Goal: Task Accomplishment & Management: Manage account settings

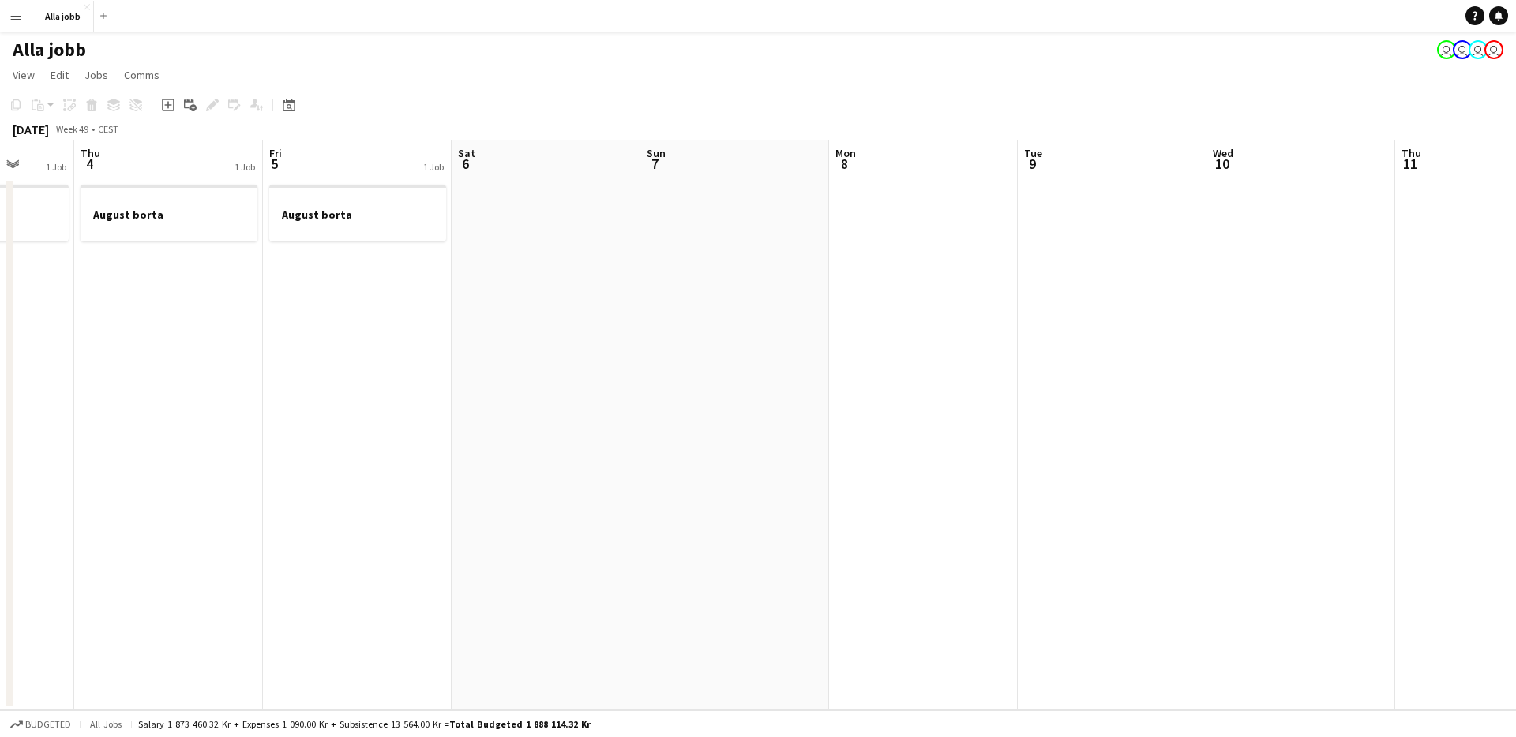
scroll to position [0, 681]
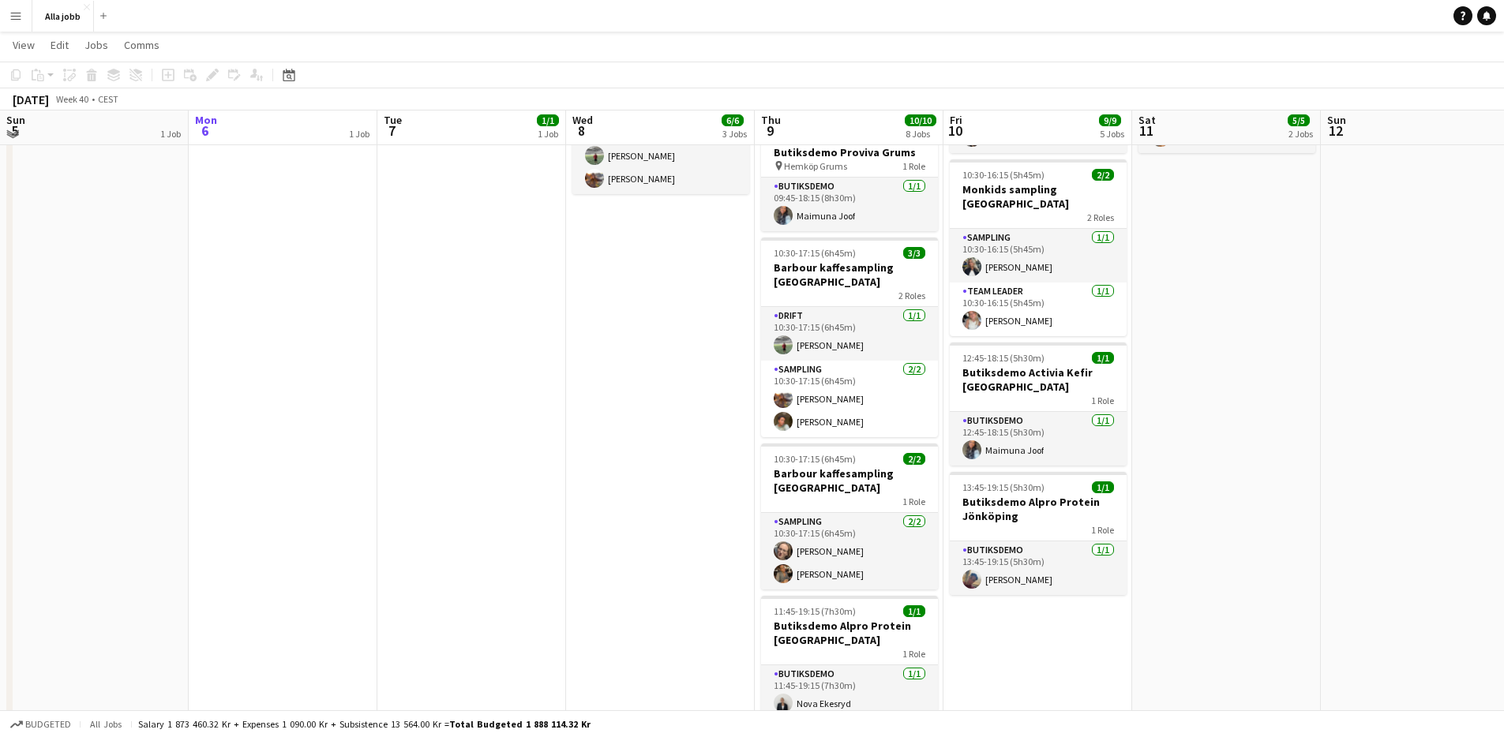
scroll to position [371, 0]
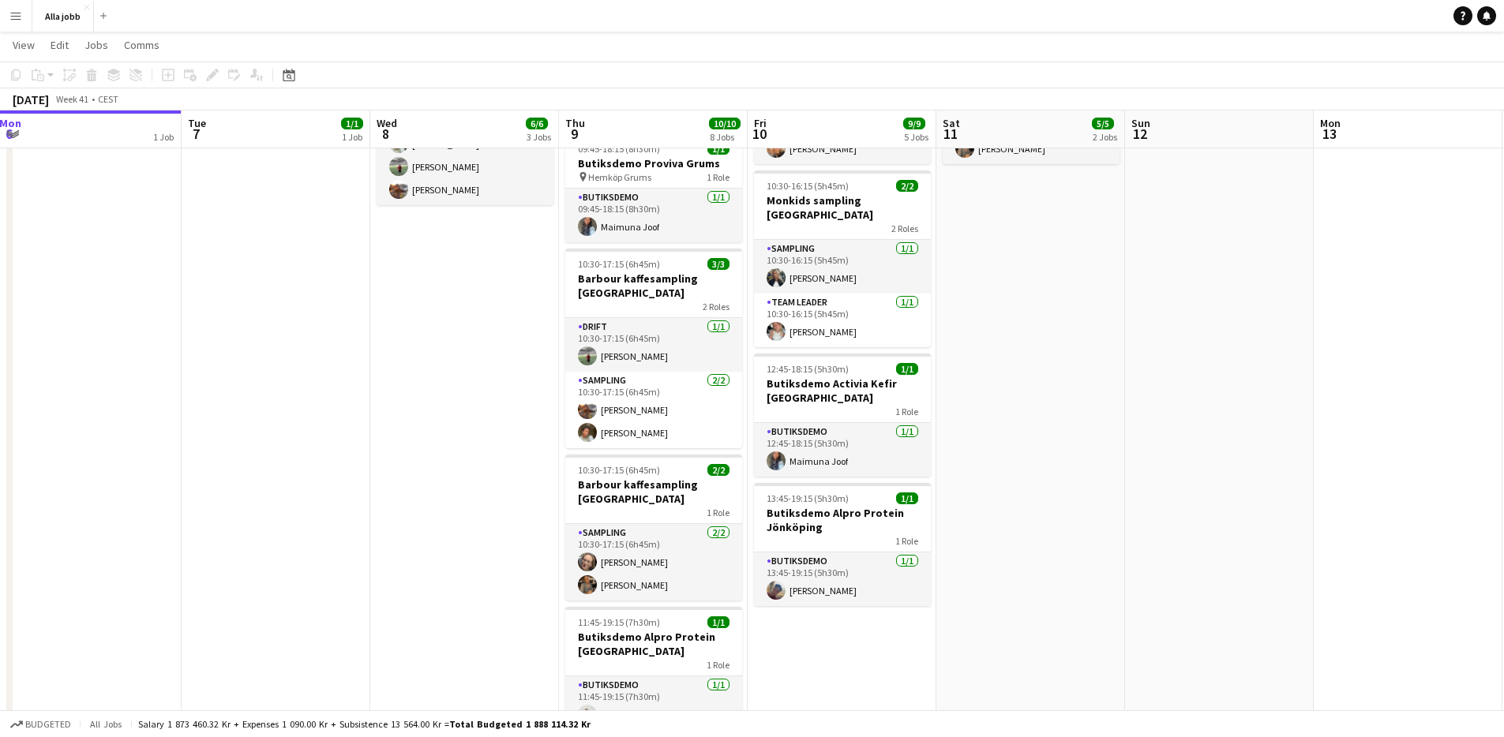
drag, startPoint x: 462, startPoint y: 574, endPoint x: 391, endPoint y: 558, distance: 72.8
click at [396, 565] on app-calendar-viewport "Fri 3 6/6 6 Jobs Sat 4 3/3 3 Jobs Sun 5 1 Job Mon 6 1 Job Tue 7 1/1 1 Job Wed 8…" at bounding box center [752, 301] width 1504 height 1223
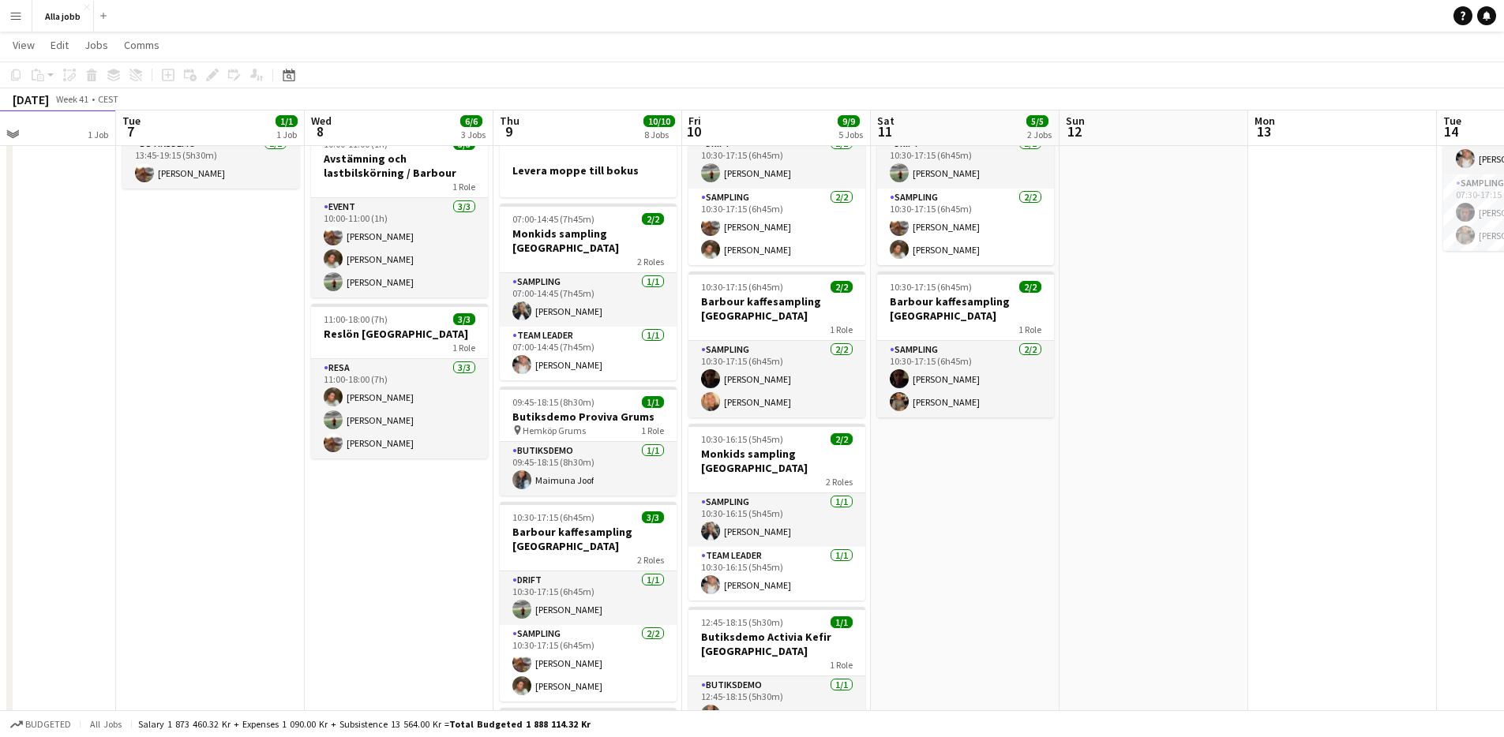
scroll to position [115, 0]
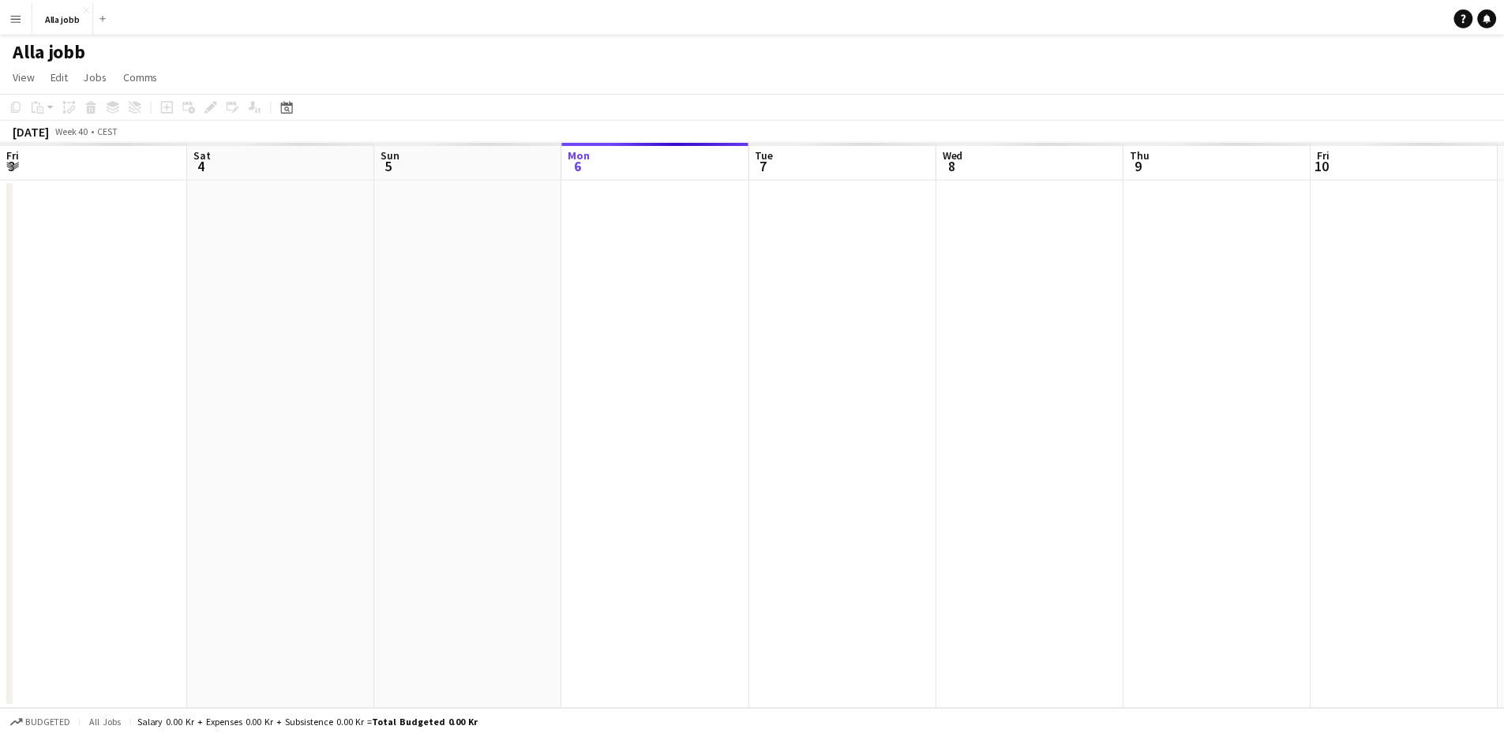
scroll to position [0, 377]
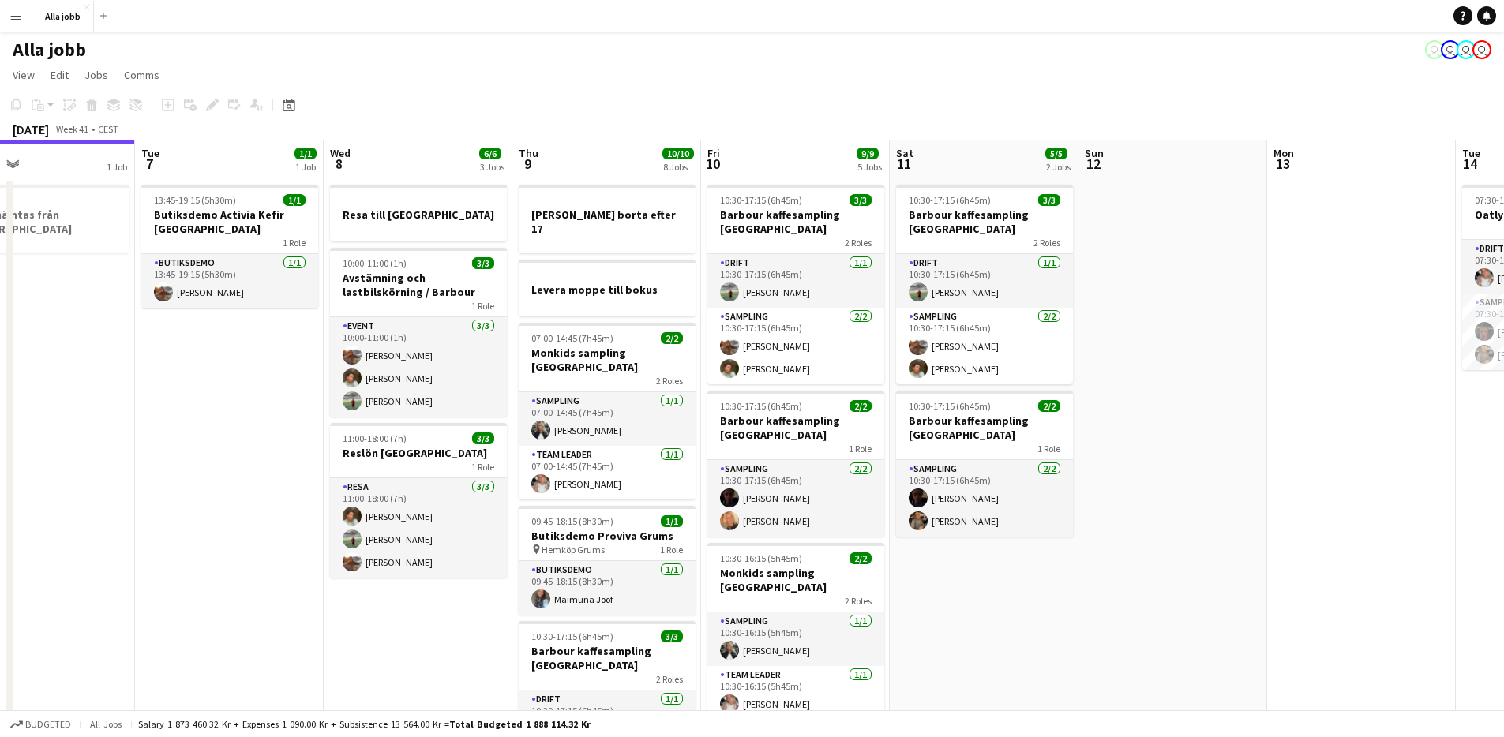
drag, startPoint x: 438, startPoint y: 418, endPoint x: 227, endPoint y: 401, distance: 212.3
click at [227, 401] on app-calendar-viewport "Fri 3 6/6 6 Jobs Sat 4 3/3 3 Jobs Sun 5 1 Job Mon 6 1 Job Tue 7 1/1 1 Job Wed 8…" at bounding box center [752, 714] width 1504 height 1146
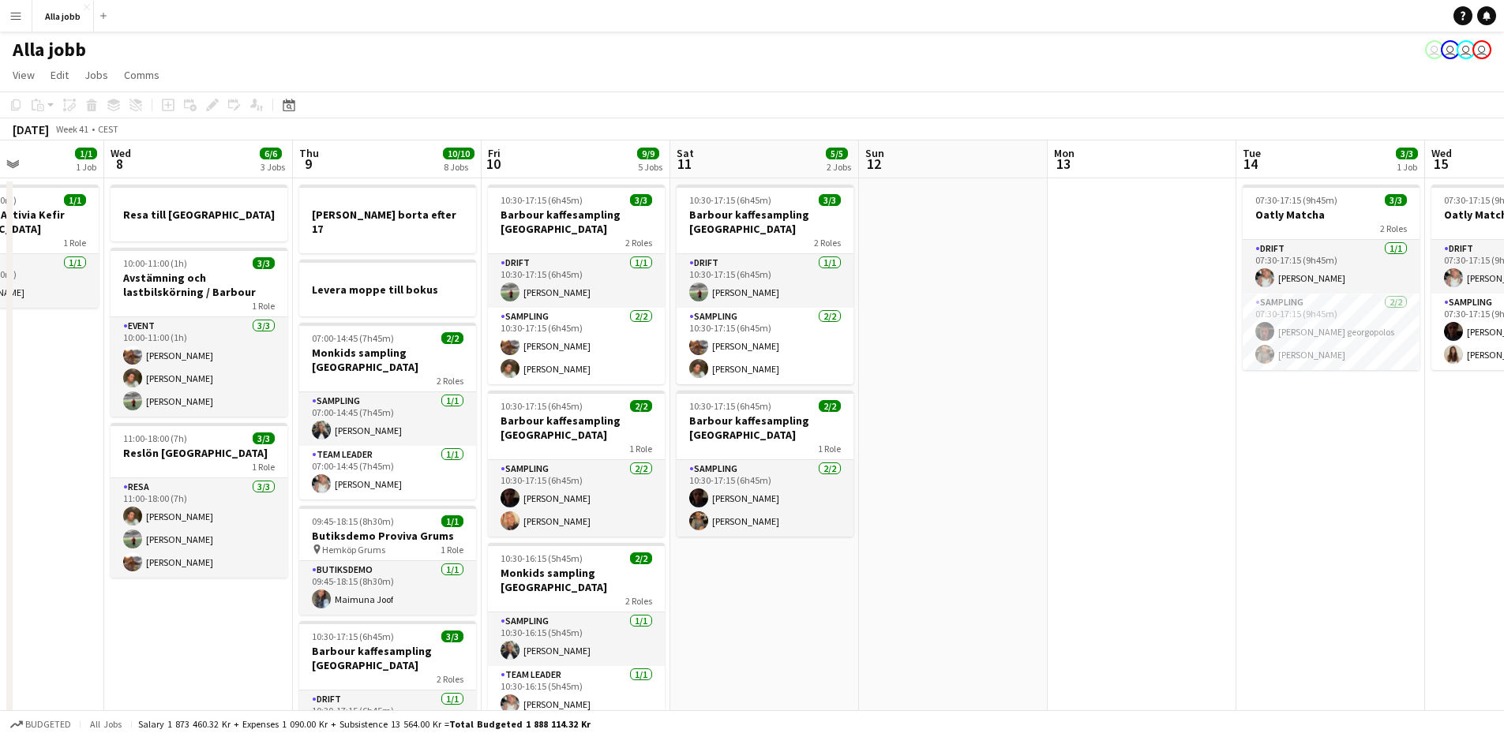
drag, startPoint x: 722, startPoint y: 549, endPoint x: 719, endPoint y: 569, distance: 20.8
click at [679, 546] on app-calendar-viewport "Sun 5 1 Job Mon 6 1 Job Tue 7 1/1 1 Job Wed 8 6/6 3 Jobs Thu 9 10/10 8 Jobs Fri…" at bounding box center [752, 714] width 1504 height 1146
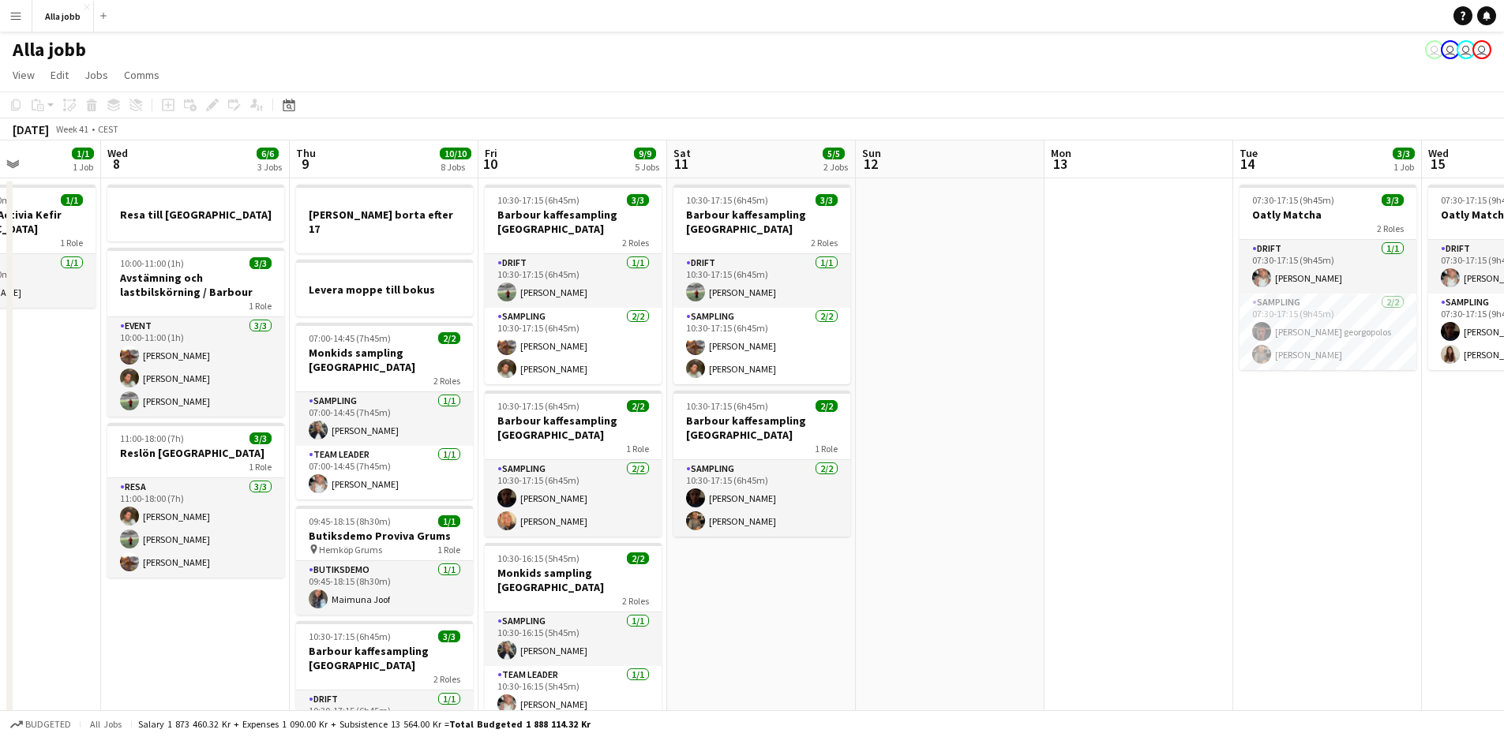
click at [808, 606] on app-date-cell "10:30-17:15 (6h45m) 3/3 Barbour kaffesampling Köpenhamn 2 Roles Drift 1/1 10:30…" at bounding box center [761, 732] width 189 height 1108
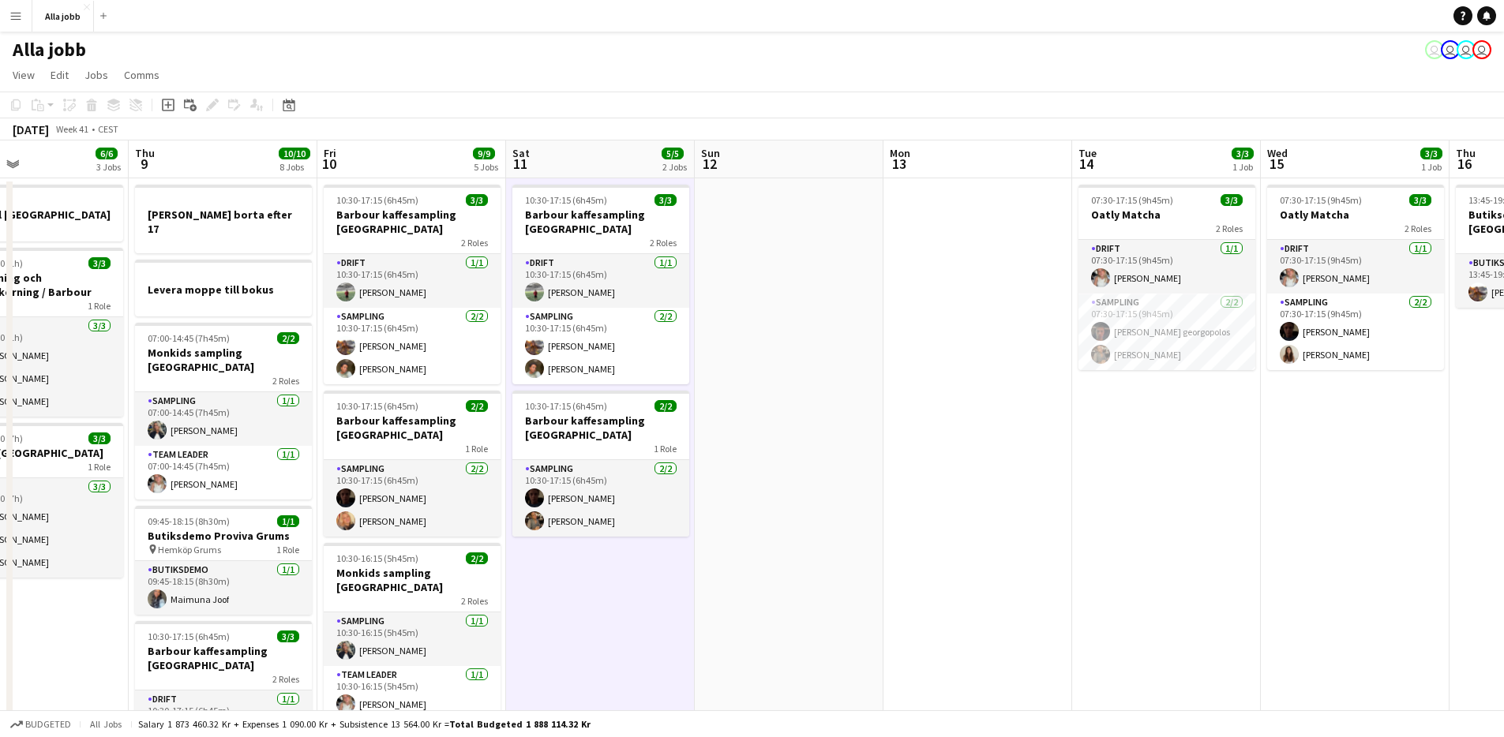
scroll to position [0, 629]
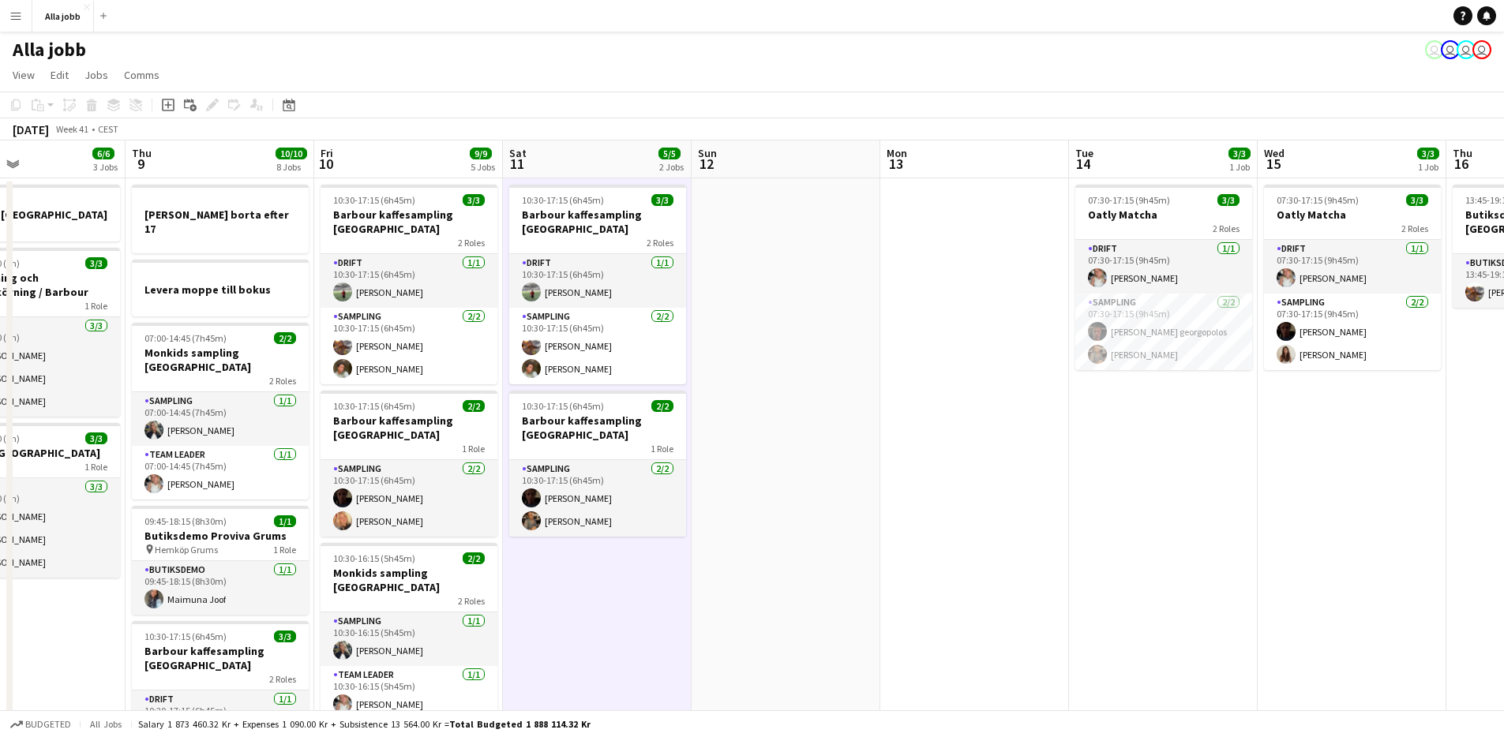
drag, startPoint x: 781, startPoint y: 609, endPoint x: 621, endPoint y: 602, distance: 159.6
click at [621, 602] on app-calendar-viewport "Sun 5 1 Job Mon 6 1 Job Tue 7 1/1 1 Job Wed 8 6/6 3 Jobs Thu 9 10/10 8 Jobs Fri…" at bounding box center [752, 714] width 1504 height 1146
drag, startPoint x: 615, startPoint y: 655, endPoint x: 934, endPoint y: 581, distance: 327.3
click at [940, 582] on app-board "Alla jobb user user user user View Day view expanded Day view collapsed Month v…" at bounding box center [752, 673] width 1504 height 1282
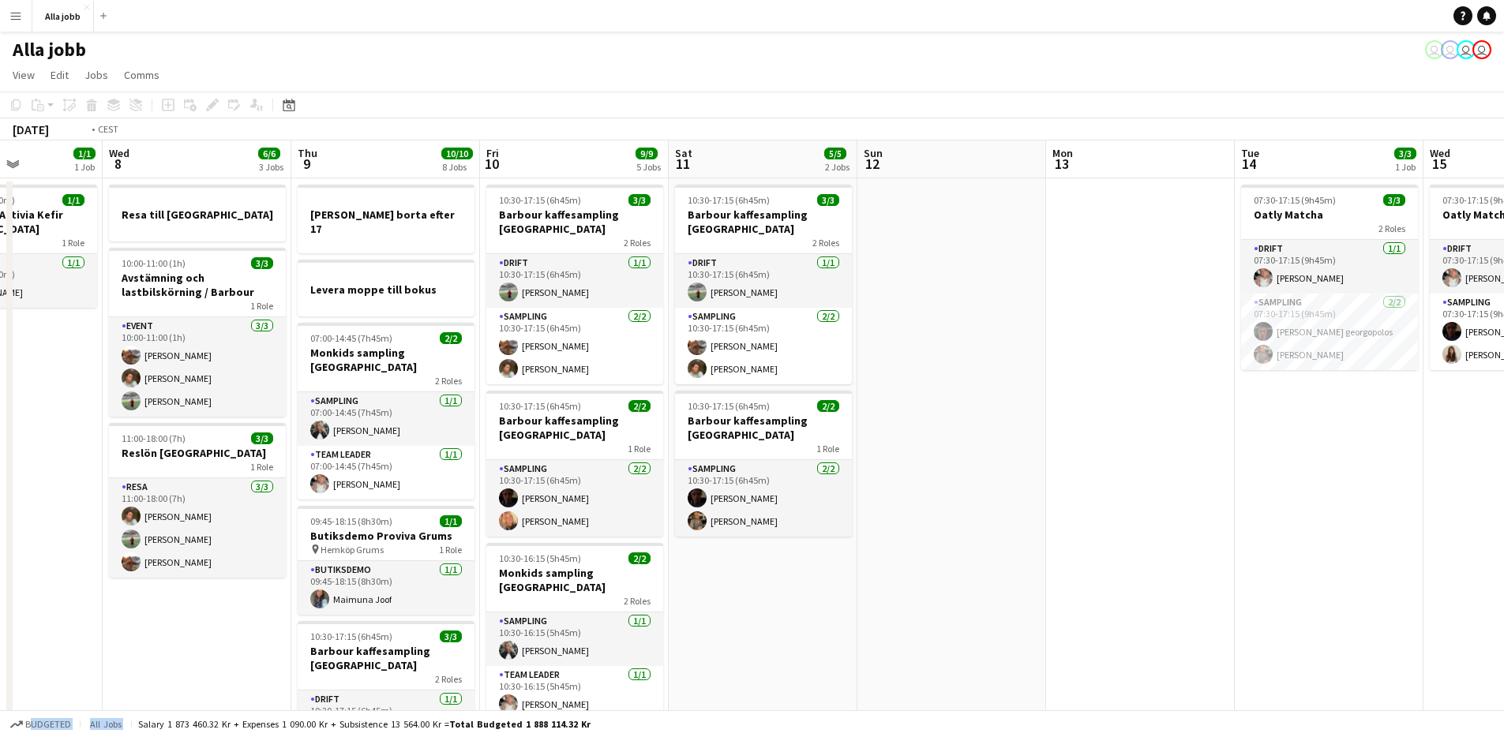
drag, startPoint x: 1212, startPoint y: 561, endPoint x: 1293, endPoint y: 561, distance: 80.5
click at [1289, 561] on app-calendar-viewport "Sun 5 1 Job Mon 6 1 Job Tue 7 1/1 1 Job Wed 8 6/6 3 Jobs Thu 9 10/10 8 Jobs Fri…" at bounding box center [752, 714] width 1504 height 1146
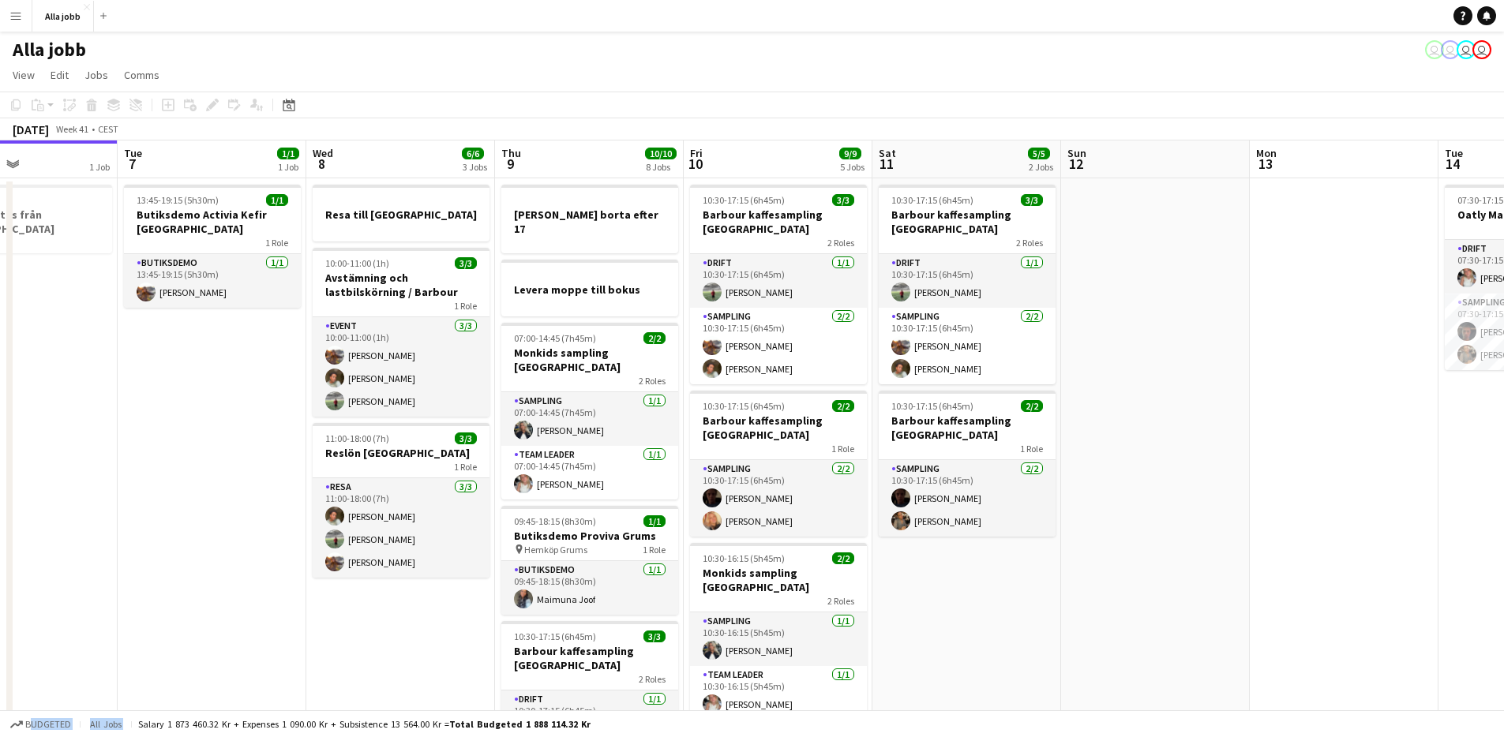
drag, startPoint x: 557, startPoint y: 501, endPoint x: 1224, endPoint y: 489, distance: 667.3
click at [1224, 489] on app-calendar-viewport "Sat 4 3/3 3 Jobs Sun 5 1 Job Mon 6 1 Job Tue 7 1/1 1 Job Wed 8 6/6 3 Jobs Thu 9…" at bounding box center [752, 714] width 1504 height 1146
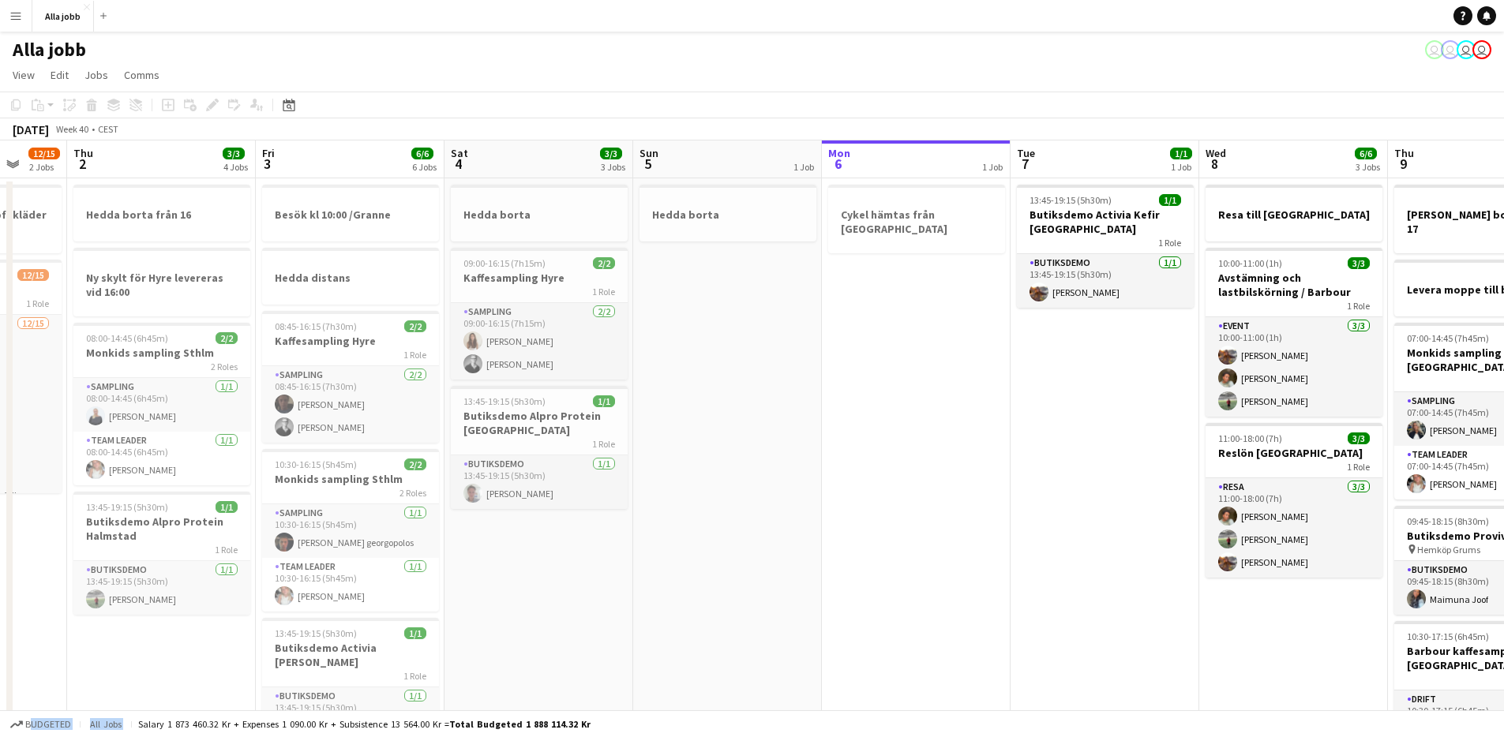
scroll to position [0, 496]
drag, startPoint x: 716, startPoint y: 502, endPoint x: 837, endPoint y: 480, distance: 122.8
click at [837, 480] on app-calendar-viewport "Mon 29 Tue 30 1/1 3 Jobs Wed 1 12/15 2 Jobs Thu 2 3/3 4 Jobs Fri 3 6/6 6 Jobs S…" at bounding box center [752, 714] width 1504 height 1146
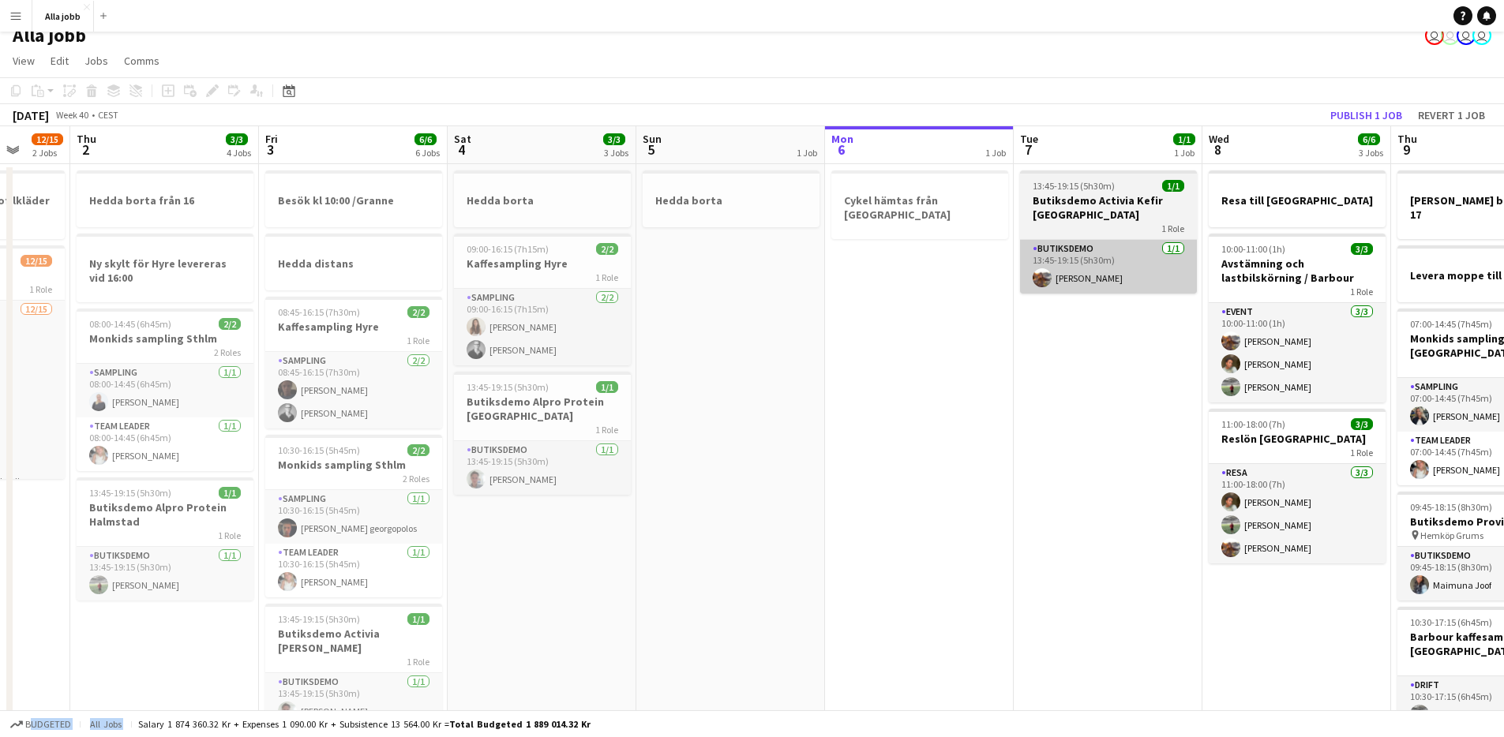
scroll to position [0, 0]
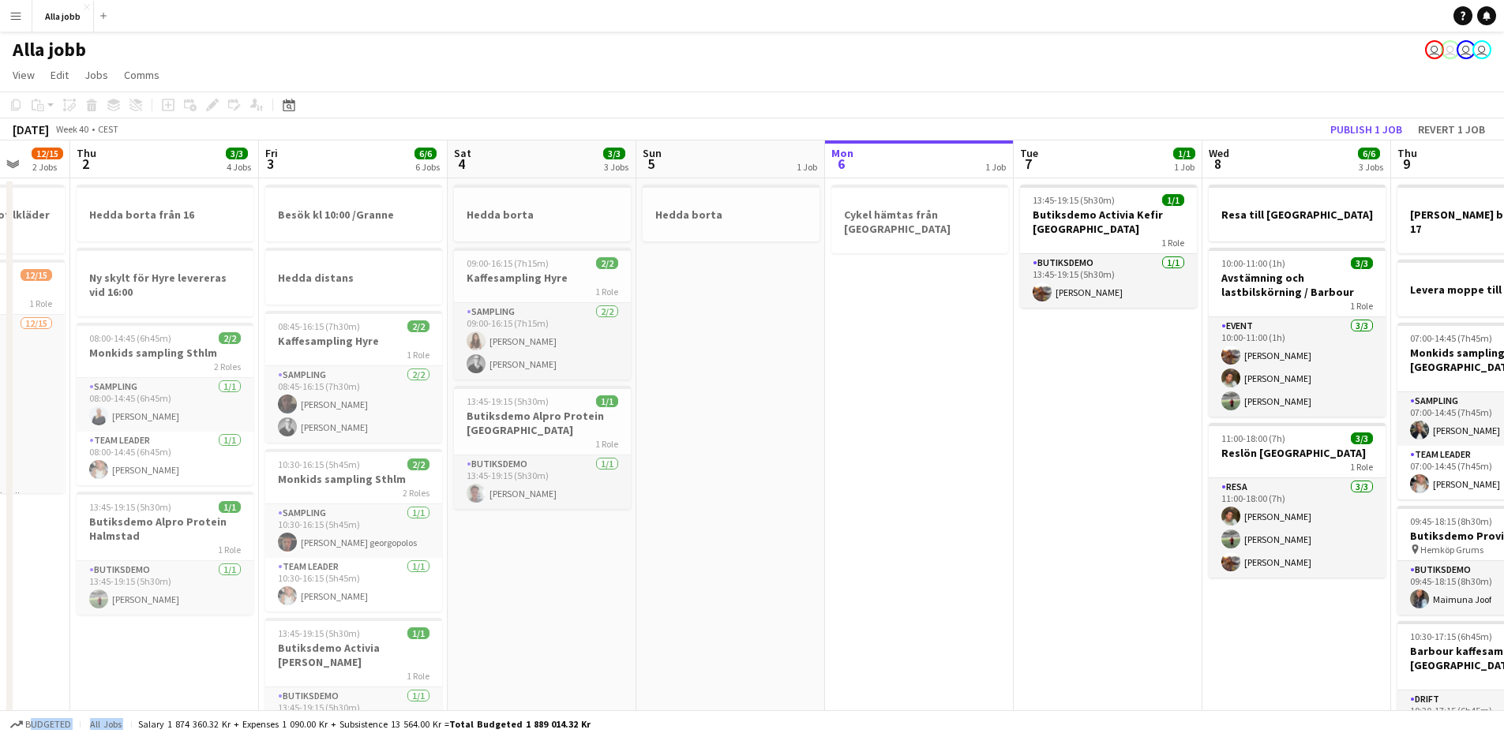
click at [1031, 347] on app-date-cell "13:45-19:15 (5h30m) 1/1 Butiksdemo Activia Kefir Stockholm 1 Role Butiksdemo [D…" at bounding box center [1108, 732] width 189 height 1108
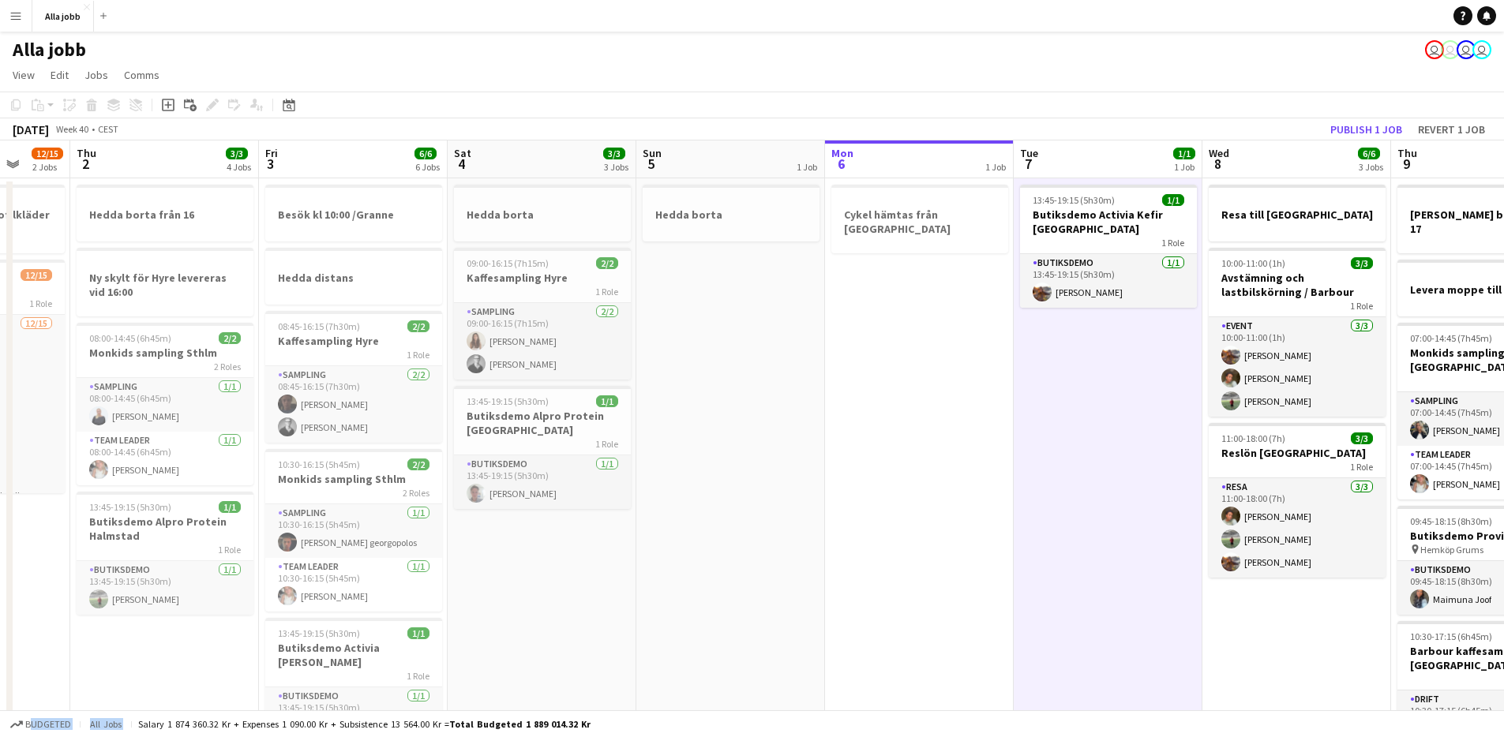
click at [784, 328] on app-date-cell "Hedda borta" at bounding box center [730, 732] width 189 height 1108
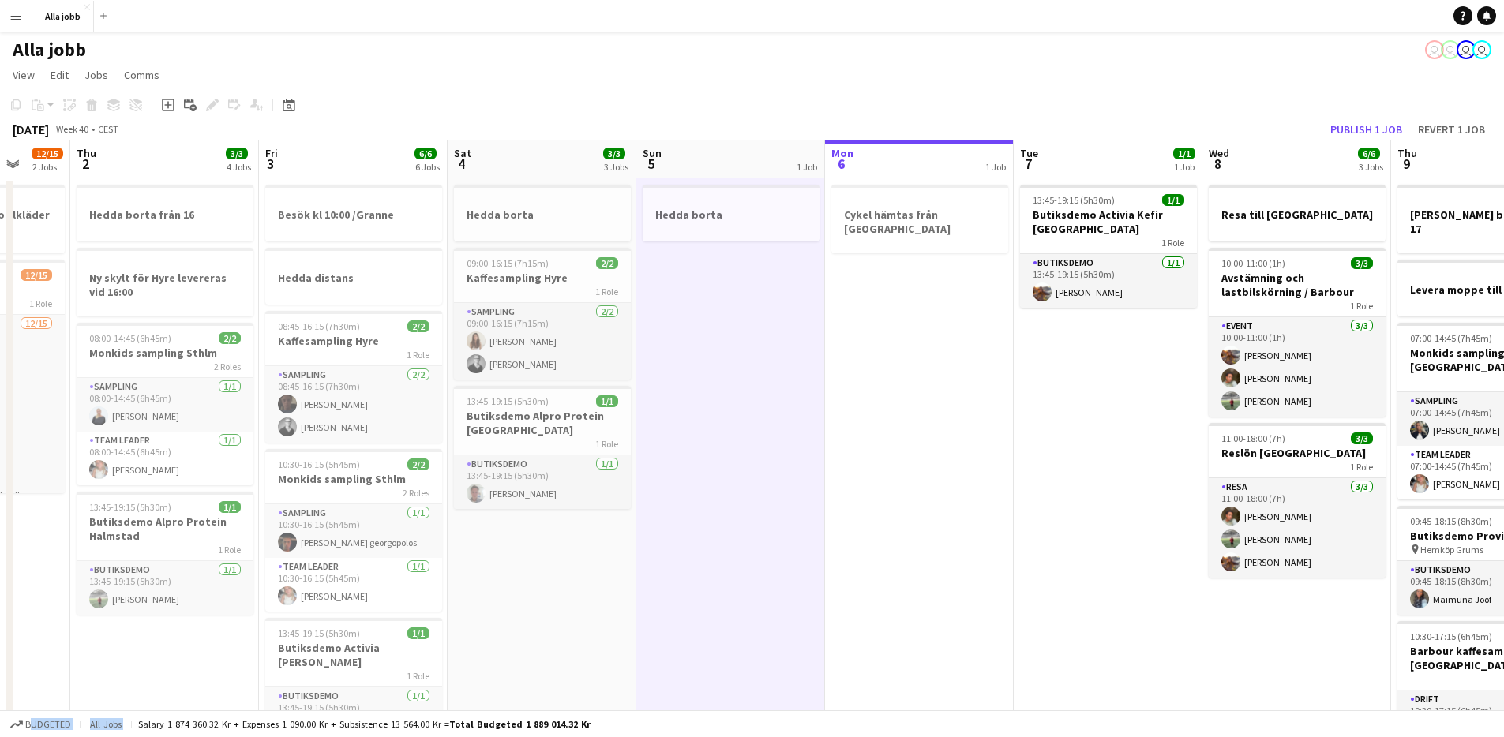
click at [719, 343] on app-date-cell "Hedda borta" at bounding box center [730, 732] width 189 height 1108
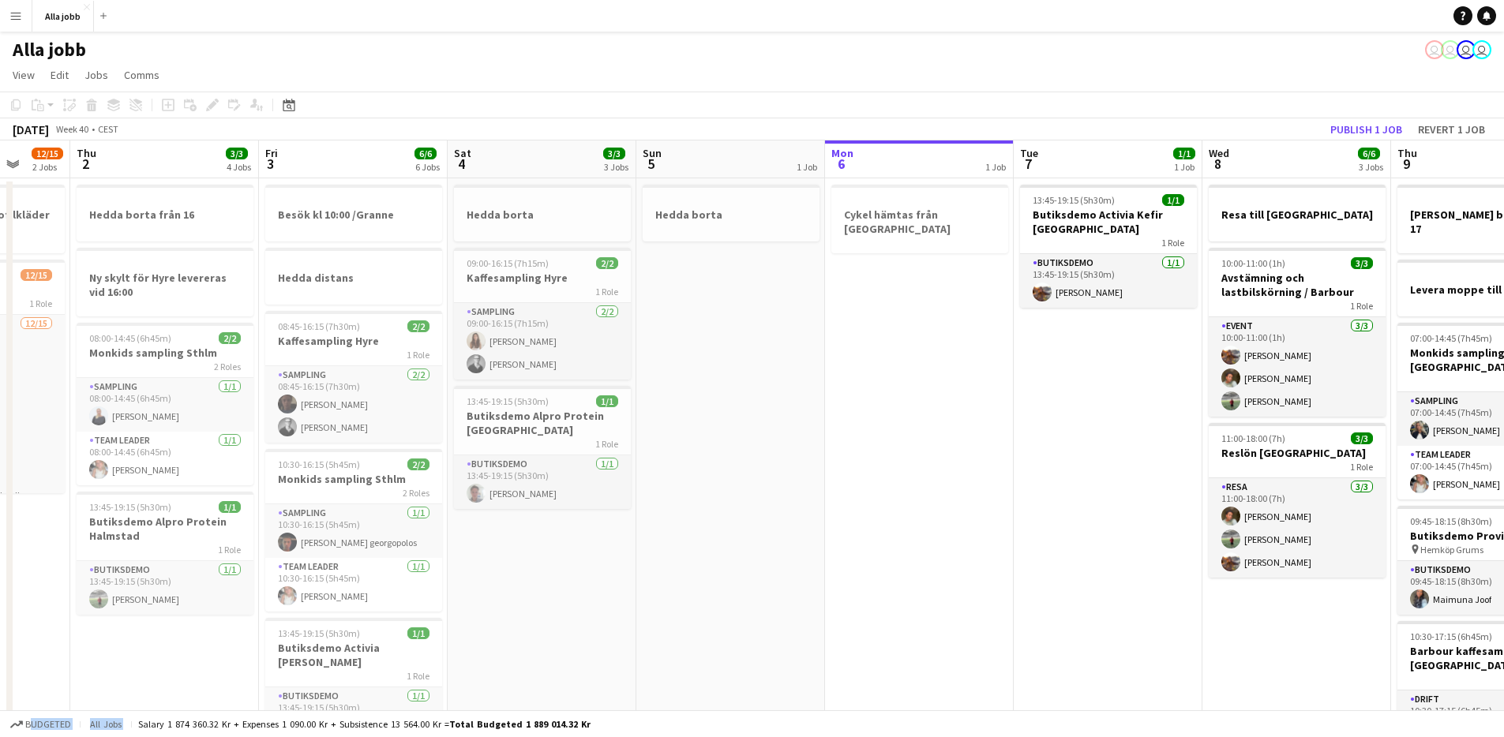
click at [991, 355] on app-date-cell "Cykel hämtas [PERSON_NAME] [GEOGRAPHIC_DATA]" at bounding box center [919, 732] width 189 height 1108
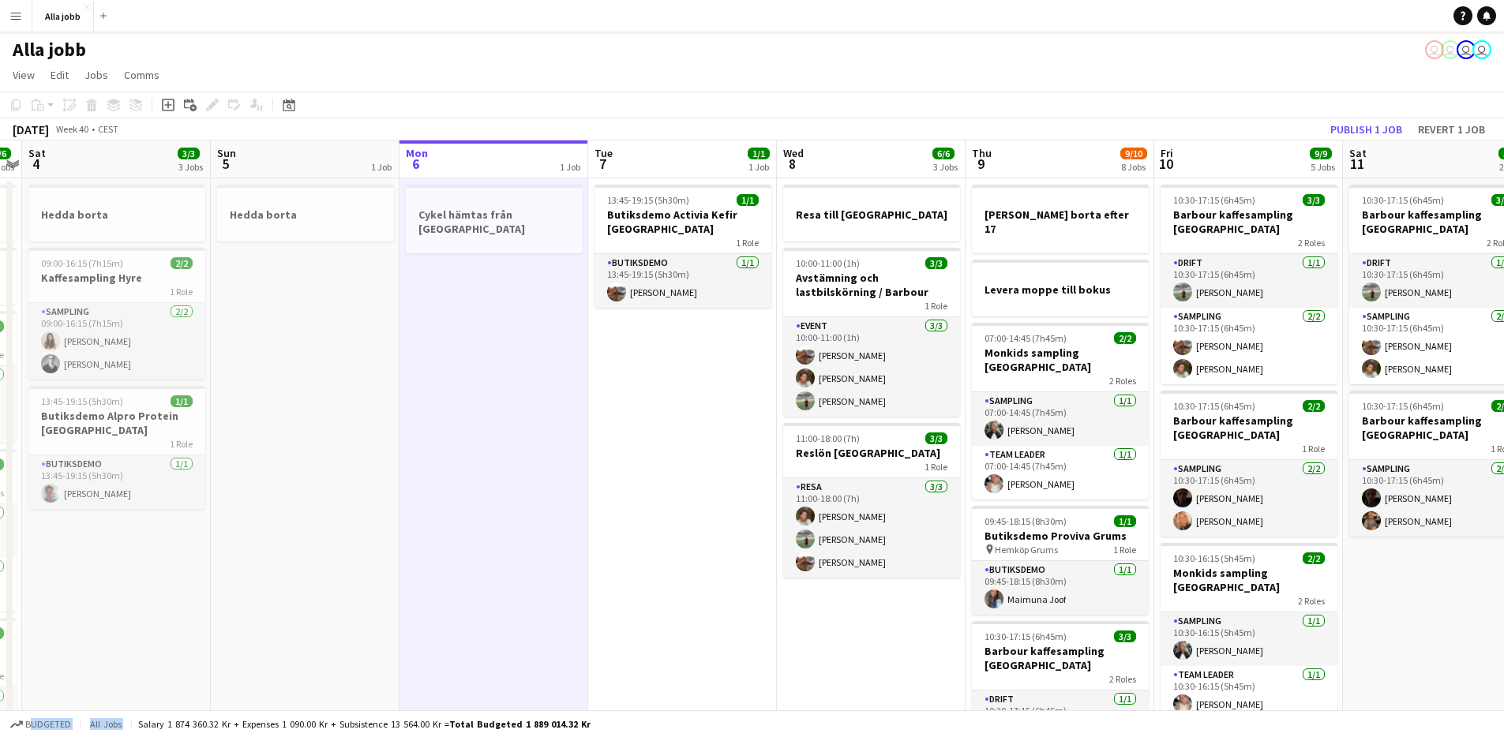
scroll to position [0, 547]
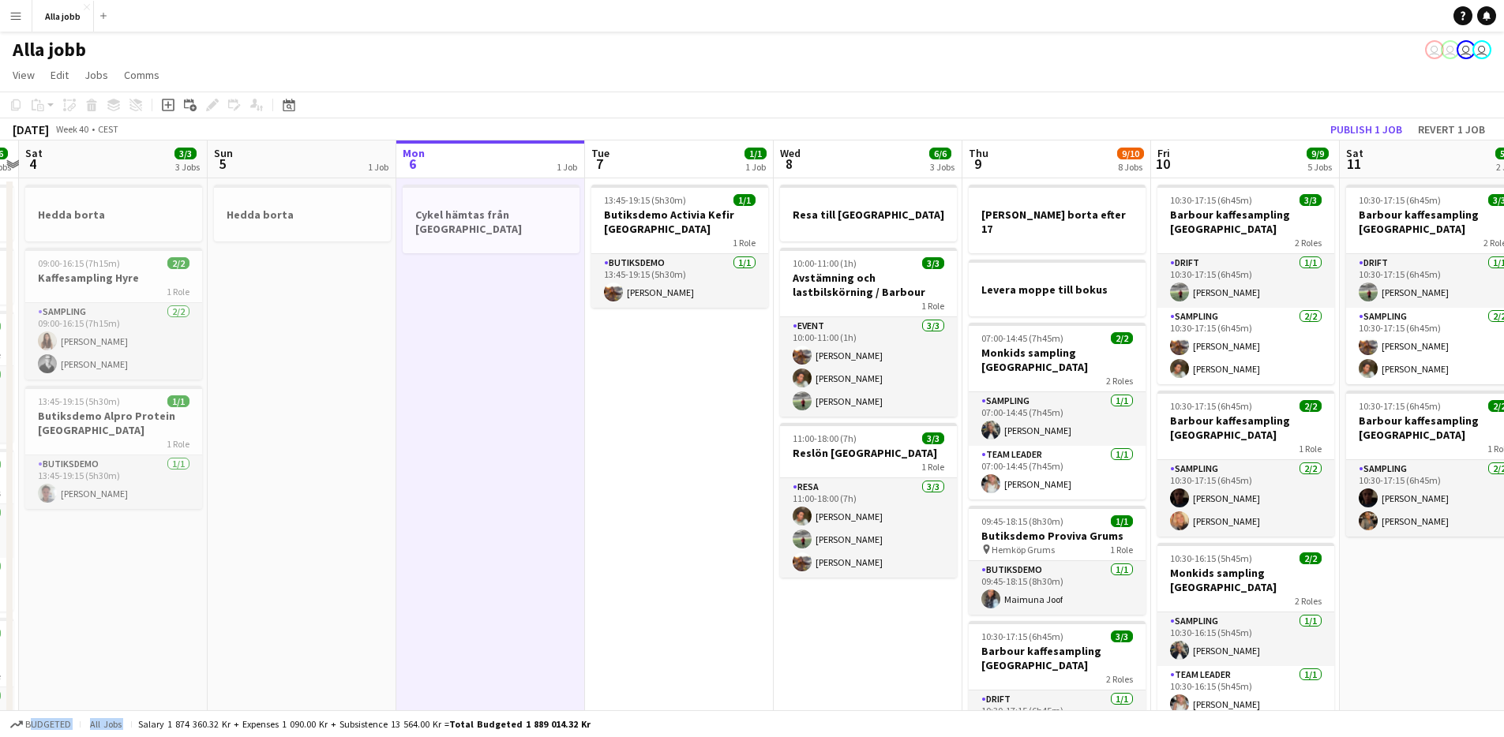
drag, startPoint x: 984, startPoint y: 355, endPoint x: 561, endPoint y: 357, distance: 423.2
click at [561, 357] on app-calendar-viewport "Wed 1 12/15 2 Jobs Thu 2 3/3 4 Jobs Fri 3 6/6 6 Jobs Sat 4 3/3 3 Jobs Sun 5 1 J…" at bounding box center [752, 714] width 1504 height 1146
click at [655, 410] on app-date-cell "13:45-19:15 (5h30m) 1/1 Butiksdemo Activia Kefir Stockholm 1 Role Butiksdemo [D…" at bounding box center [679, 732] width 189 height 1108
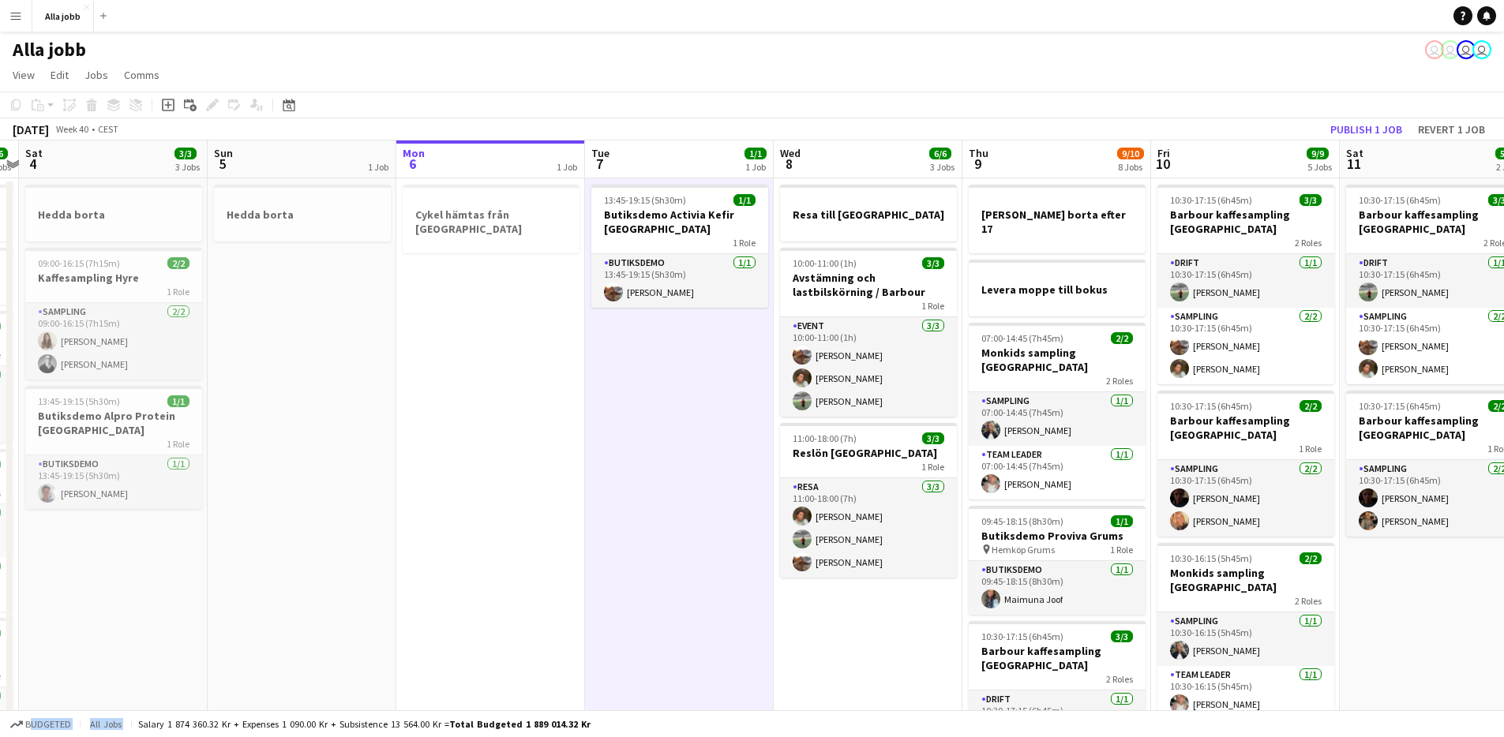
click at [655, 410] on app-date-cell "13:45-19:15 (5h30m) 1/1 Butiksdemo Activia Kefir Stockholm 1 Role Butiksdemo [D…" at bounding box center [679, 732] width 189 height 1108
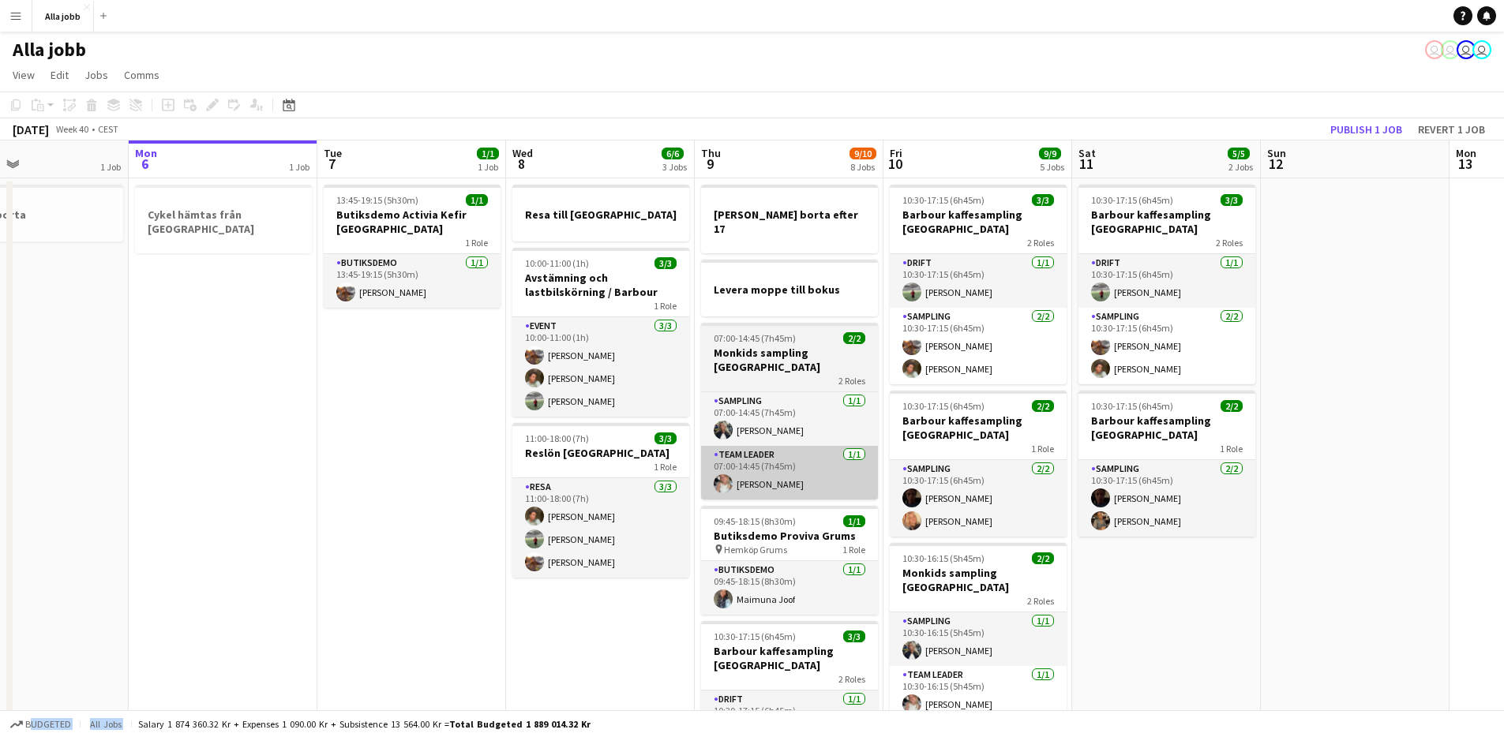
drag, startPoint x: 656, startPoint y: 407, endPoint x: 832, endPoint y: 471, distance: 187.6
click at [388, 370] on app-calendar-viewport "Fri 3 6/6 6 Jobs Sat 4 3/3 3 Jobs Sun 5 1 Job Mon 6 1 Job Tue 7 1/1 1 Job Wed 8…" at bounding box center [752, 714] width 1504 height 1146
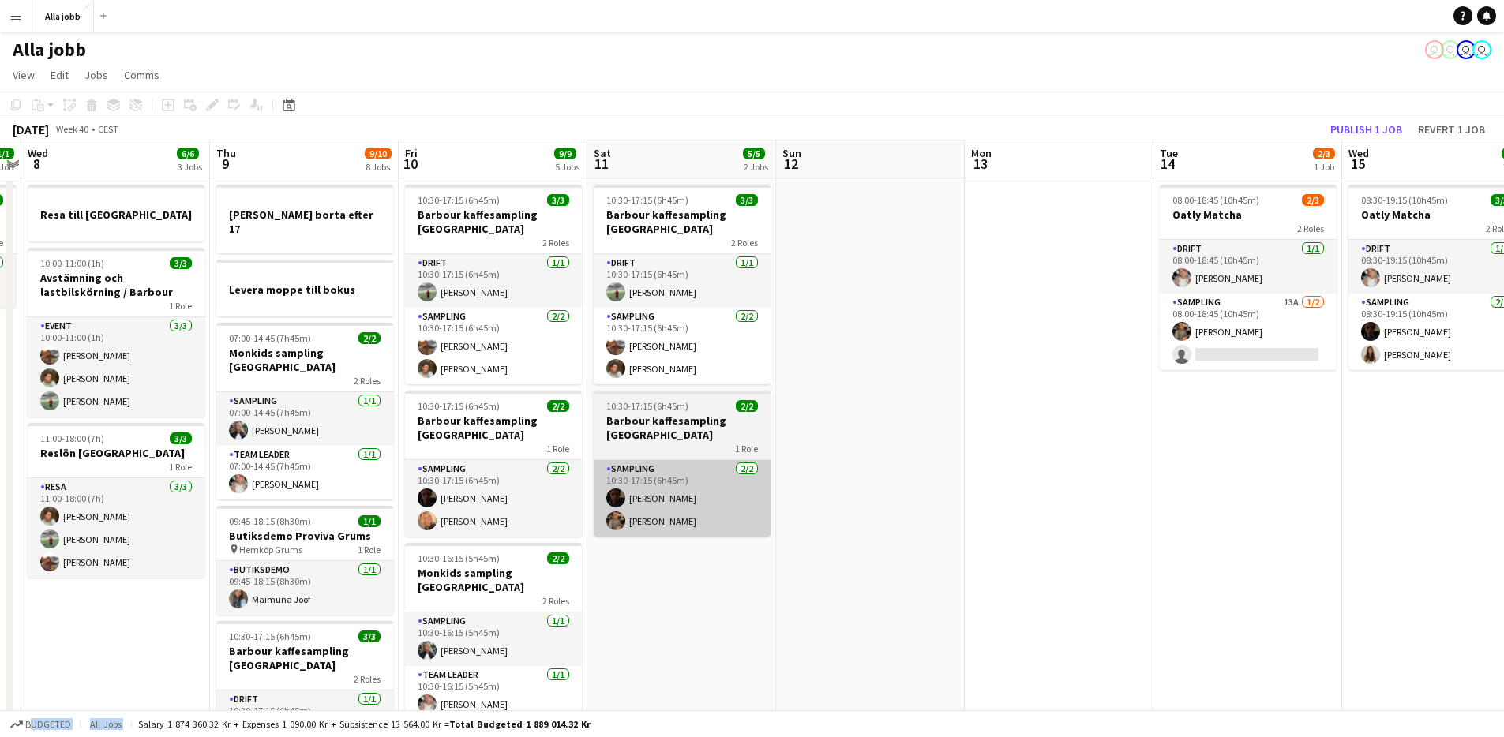
drag, startPoint x: 1118, startPoint y: 549, endPoint x: 717, endPoint y: 486, distance: 405.9
click at [635, 498] on app-calendar-viewport "Sun 5 1 Job Mon 6 1 Job Tue 7 1/1 1 Job Wed 8 6/6 3 Jobs Thu 9 9/10 8 Jobs Fri …" at bounding box center [752, 714] width 1504 height 1146
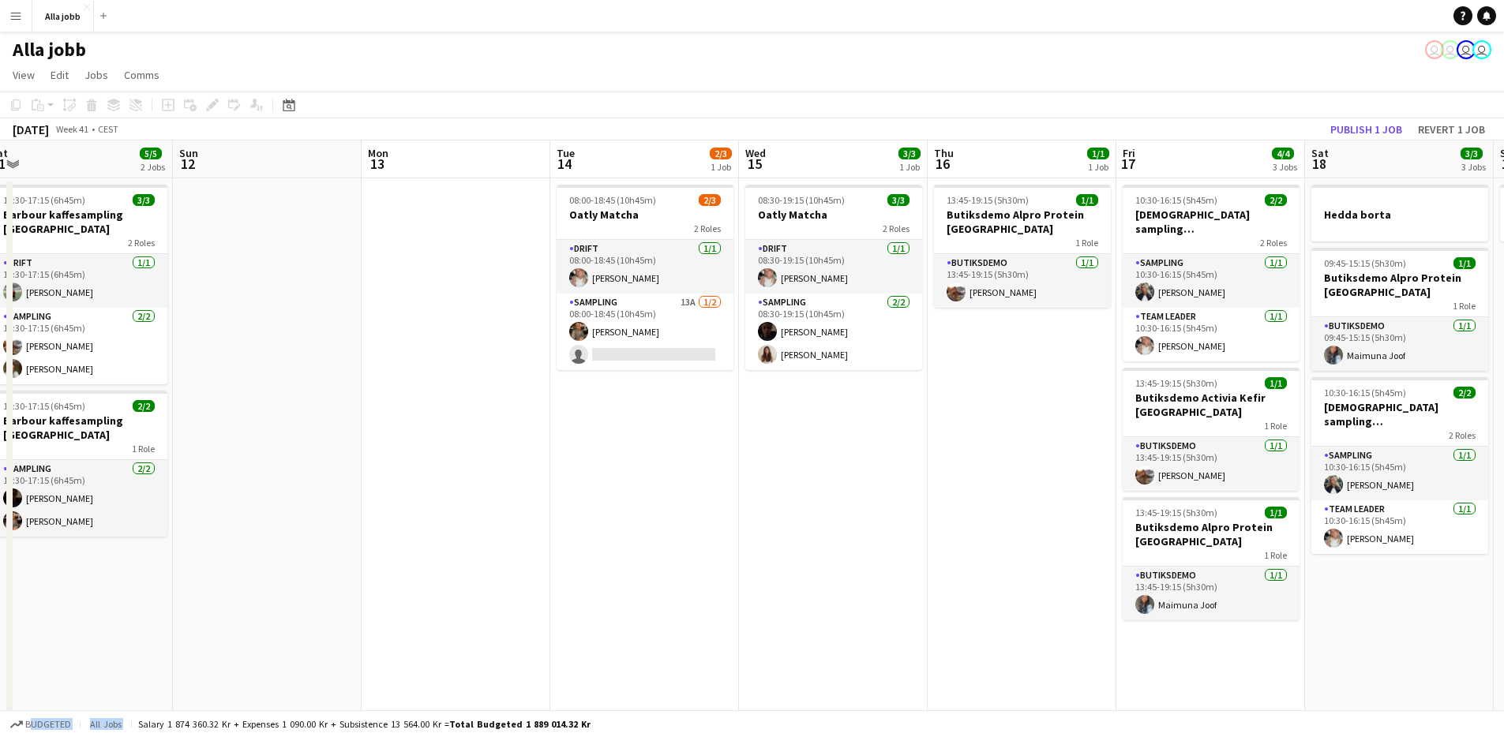
drag, startPoint x: 1124, startPoint y: 455, endPoint x: 525, endPoint y: 441, distance: 598.7
click at [525, 441] on app-calendar-viewport "Tue 7 1/1 1 Job Wed 8 6/6 3 Jobs Thu 9 9/10 8 Jobs Fri 10 9/9 5 Jobs Sat 11 5/5…" at bounding box center [752, 714] width 1504 height 1146
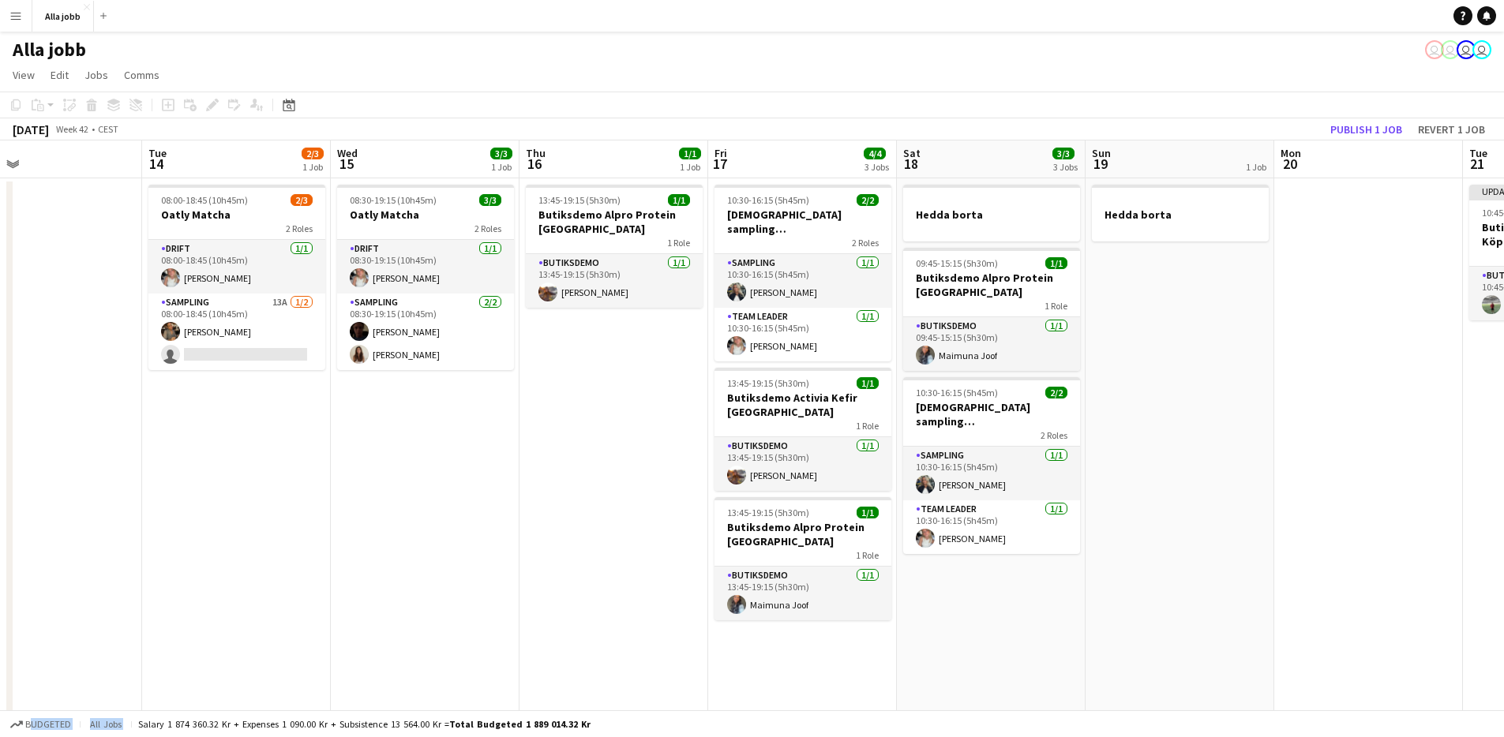
drag, startPoint x: 757, startPoint y: 459, endPoint x: 539, endPoint y: 440, distance: 219.5
click at [350, 479] on app-calendar-viewport "Thu 9 9/10 8 Jobs Fri 10 9/9 5 Jobs Sat 11 5/5 2 Jobs Sun 12 Mon 13 Tue 14 2/3 …" at bounding box center [752, 714] width 1504 height 1146
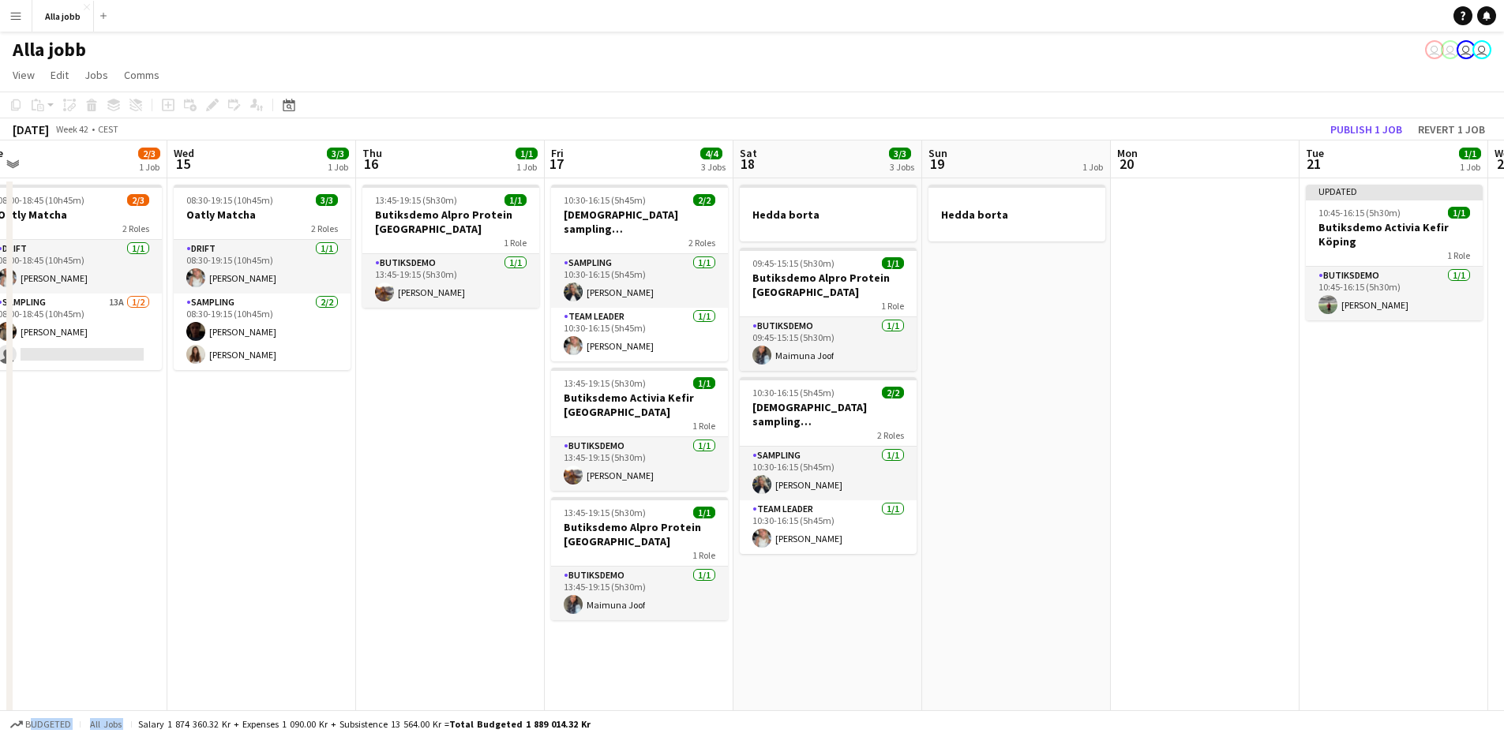
drag, startPoint x: 1033, startPoint y: 435, endPoint x: 873, endPoint y: 445, distance: 160.6
click at [873, 445] on app-calendar-viewport "Sat 11 5/5 2 Jobs Sun 12 Mon 13 Tue 14 2/3 1 Job Wed 15 3/3 1 Job Thu 16 1/1 1 …" at bounding box center [752, 714] width 1504 height 1146
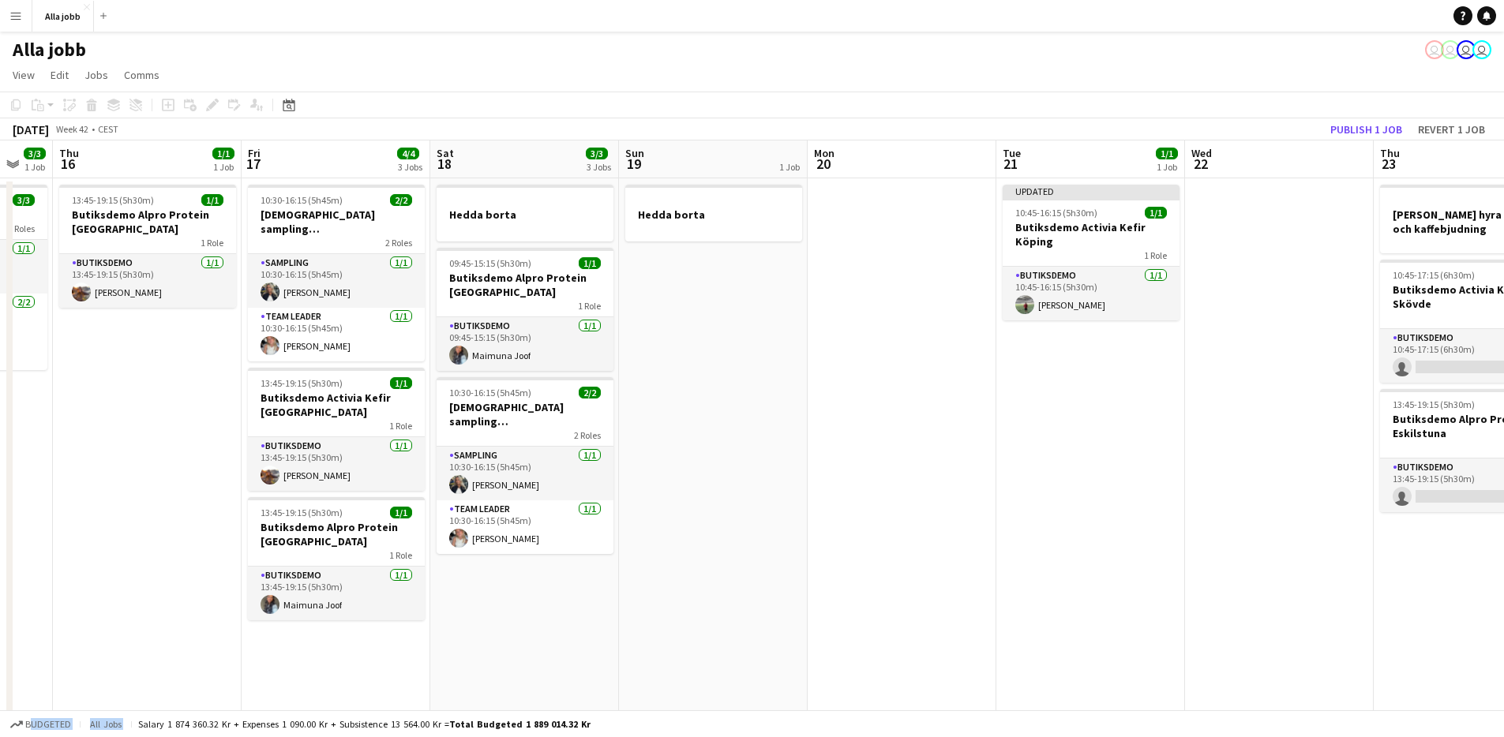
drag, startPoint x: 1086, startPoint y: 445, endPoint x: 929, endPoint y: 452, distance: 157.3
click at [927, 453] on app-calendar-viewport "Mon 13 Tue 14 2/3 1 Job Wed 15 3/3 1 Job Thu 16 1/1 1 Job Fri 17 4/4 3 Jobs Sat…" at bounding box center [752, 714] width 1504 height 1146
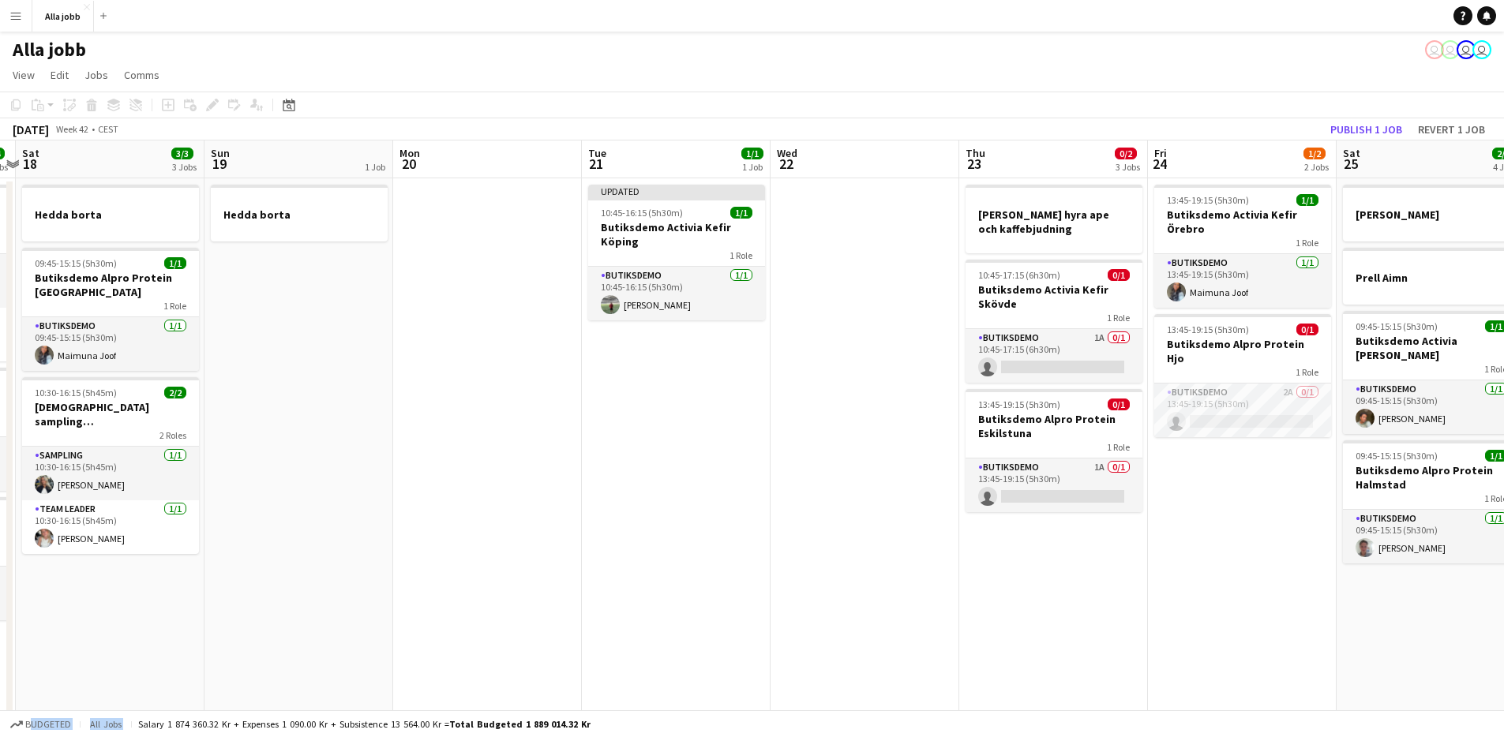
drag, startPoint x: 1098, startPoint y: 455, endPoint x: 846, endPoint y: 471, distance: 252.4
click at [846, 471] on app-calendar-viewport "Wed 15 3/3 1 Job Thu 16 1/1 1 Job Fri 17 4/4 3 Jobs Sat 18 3/3 3 Jobs Sun 19 1 …" at bounding box center [752, 714] width 1504 height 1146
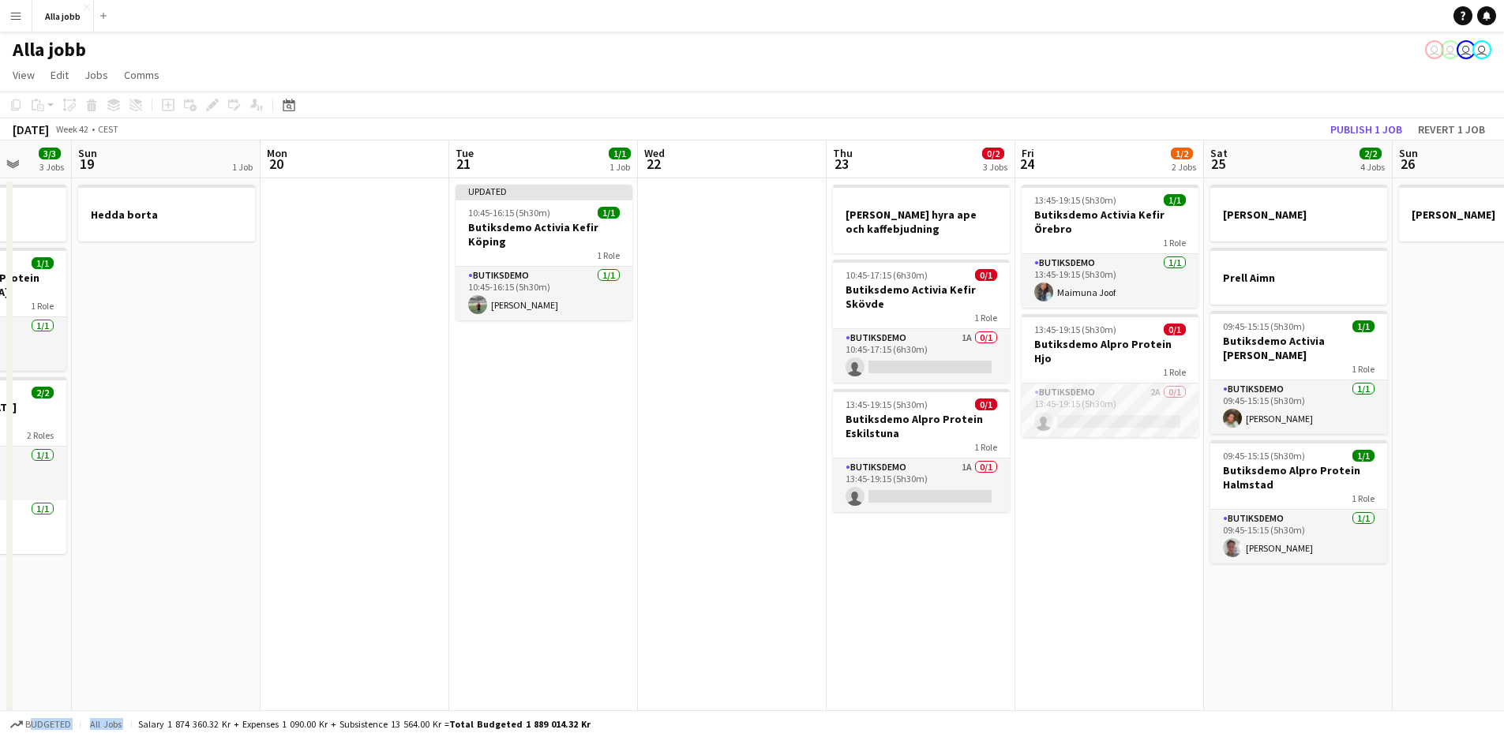
drag, startPoint x: 888, startPoint y: 455, endPoint x: 757, endPoint y: 467, distance: 130.9
click at [750, 471] on app-calendar-viewport "Wed 15 3/3 1 Job Thu 16 1/1 1 Job Fri 17 4/4 3 Jobs Sat 18 3/3 3 Jobs Sun 19 1 …" at bounding box center [752, 714] width 1504 height 1146
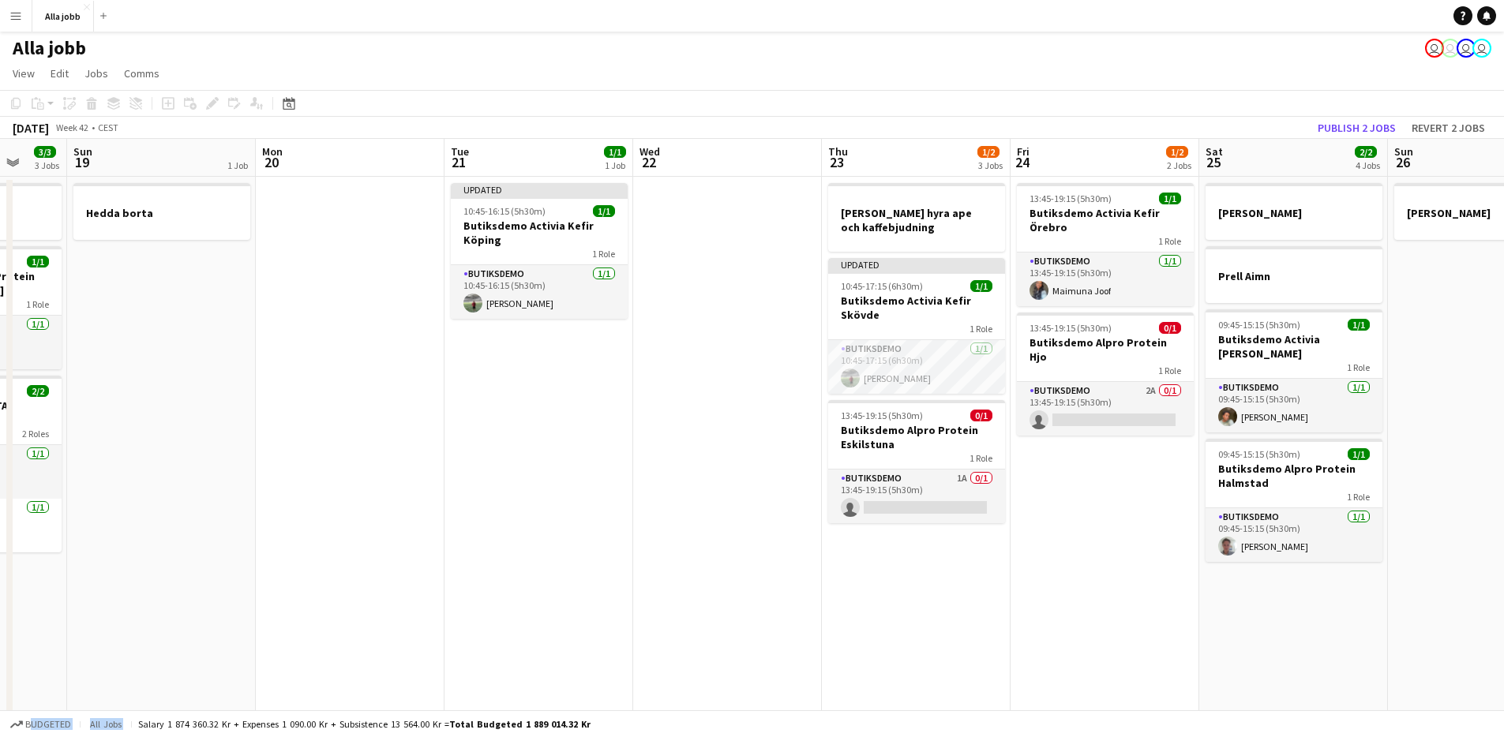
scroll to position [0, 0]
click at [1126, 470] on app-date-cell "13:45-19:15 (5h30m) 1/1 Butiksdemo Activia Kefir Örebro 1 Role Butiksdemo 1/1 1…" at bounding box center [1105, 732] width 189 height 1108
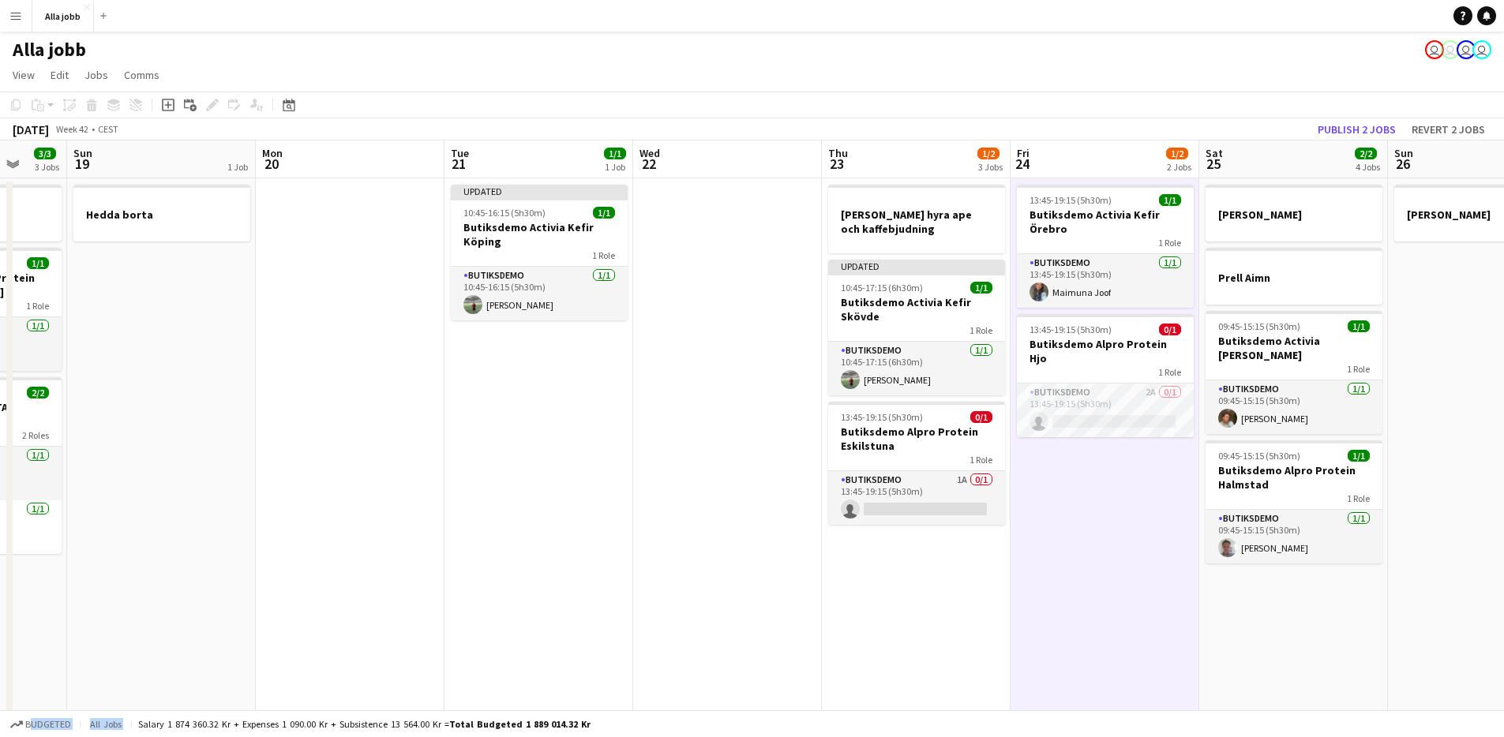
click at [1126, 470] on app-date-cell "13:45-19:15 (5h30m) 1/1 Butiksdemo Activia Kefir Örebro 1 Role Butiksdemo 1/1 1…" at bounding box center [1105, 732] width 189 height 1108
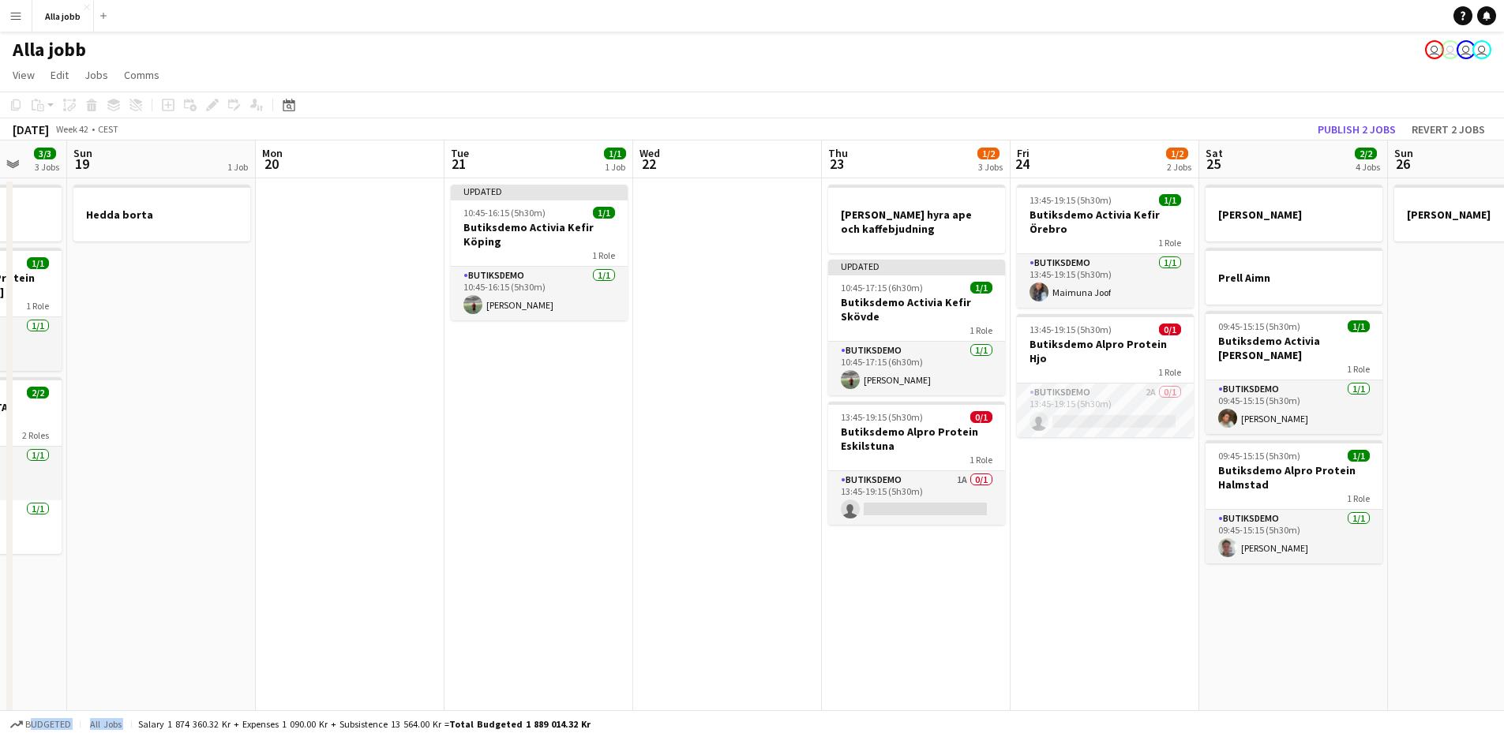
click at [1126, 470] on app-date-cell "13:45-19:15 (5h30m) 1/1 Butiksdemo Activia Kefir Örebro 1 Role Butiksdemo 1/1 1…" at bounding box center [1105, 732] width 189 height 1108
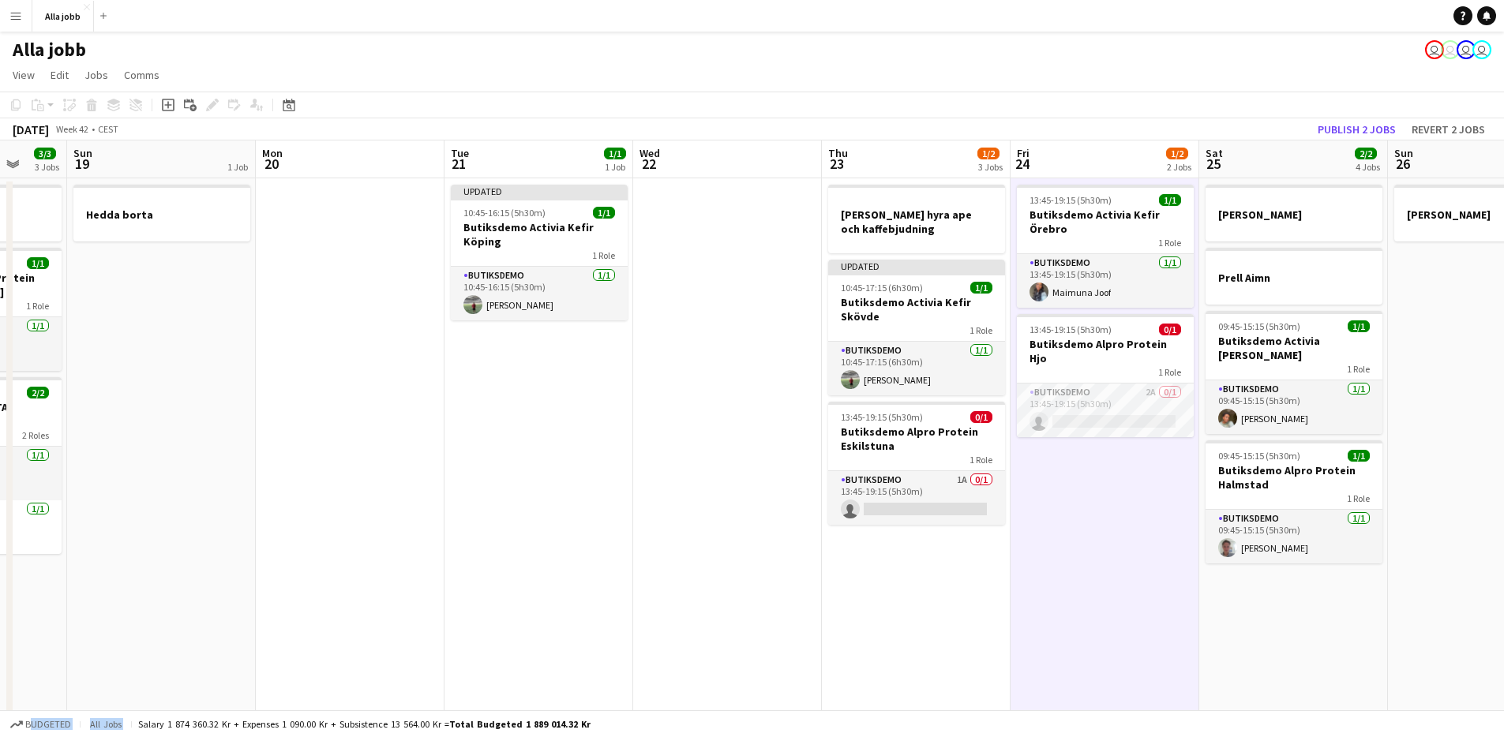
click at [1126, 470] on app-date-cell "13:45-19:15 (5h30m) 1/1 Butiksdemo Activia Kefir Örebro 1 Role Butiksdemo 1/1 1…" at bounding box center [1105, 732] width 189 height 1108
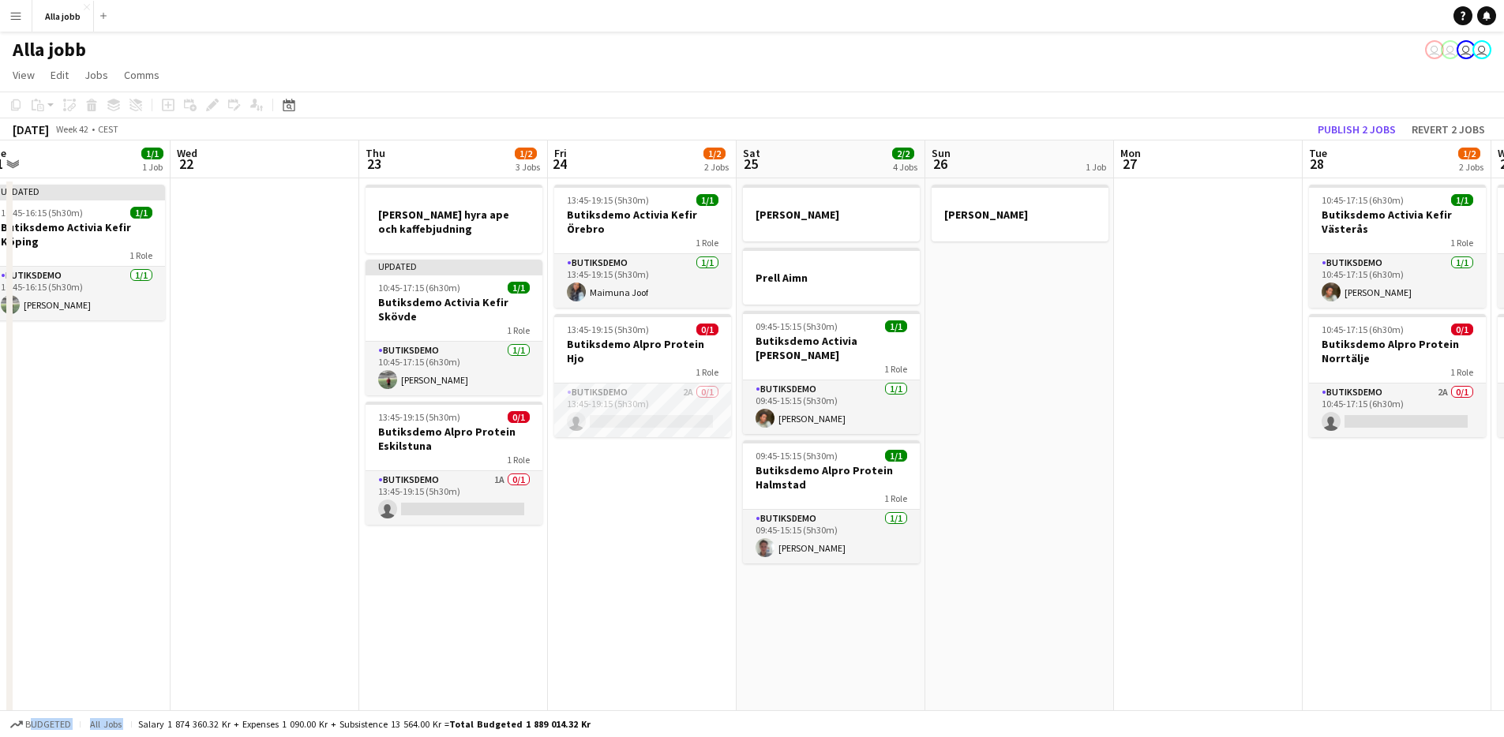
scroll to position [0, 775]
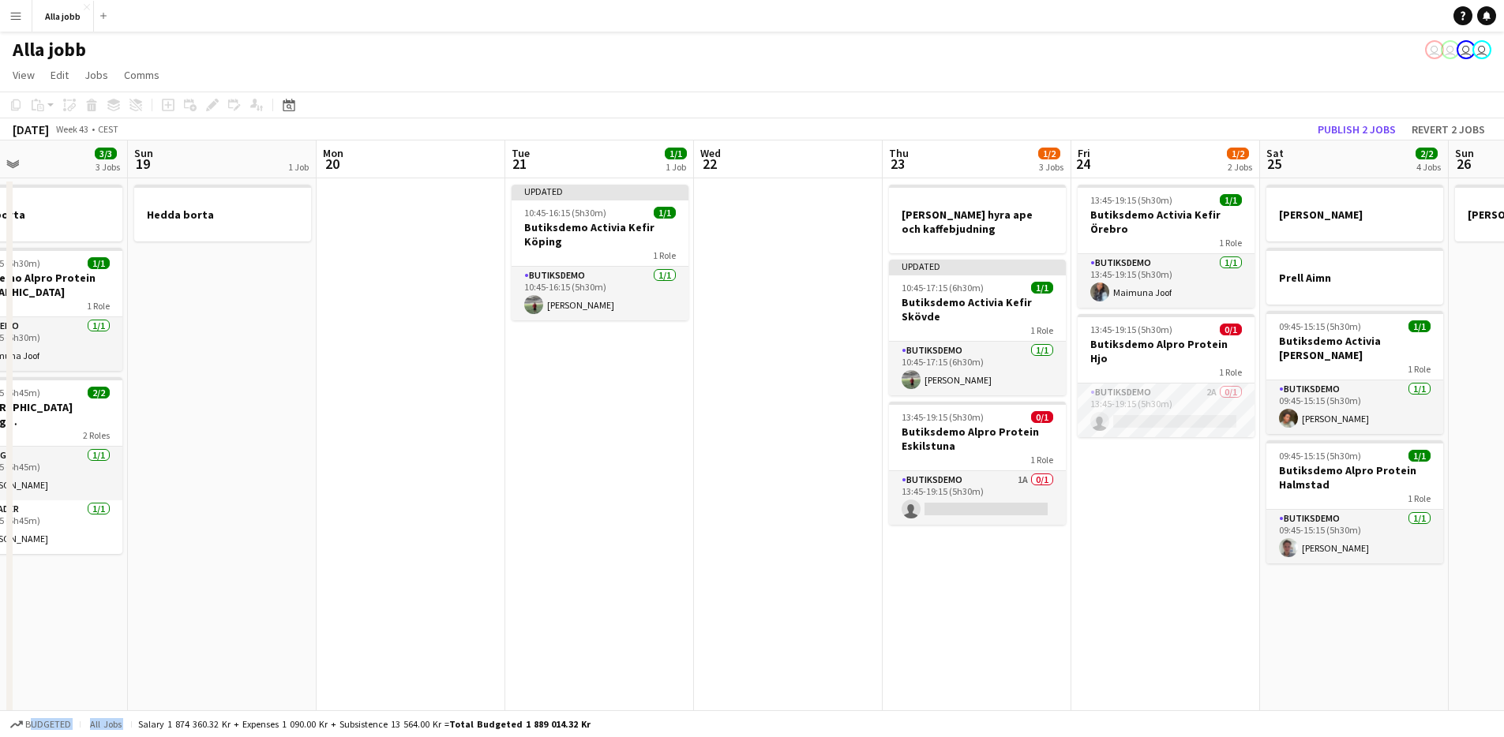
drag, startPoint x: 1126, startPoint y: 470, endPoint x: 1406, endPoint y: 478, distance: 280.4
click at [1406, 478] on app-calendar-viewport "Thu 16 1/1 1 Job Fri 17 4/4 3 Jobs Sat 18 3/3 3 Jobs Sun 19 1 Job Mon 20 Tue 21…" at bounding box center [752, 714] width 1504 height 1146
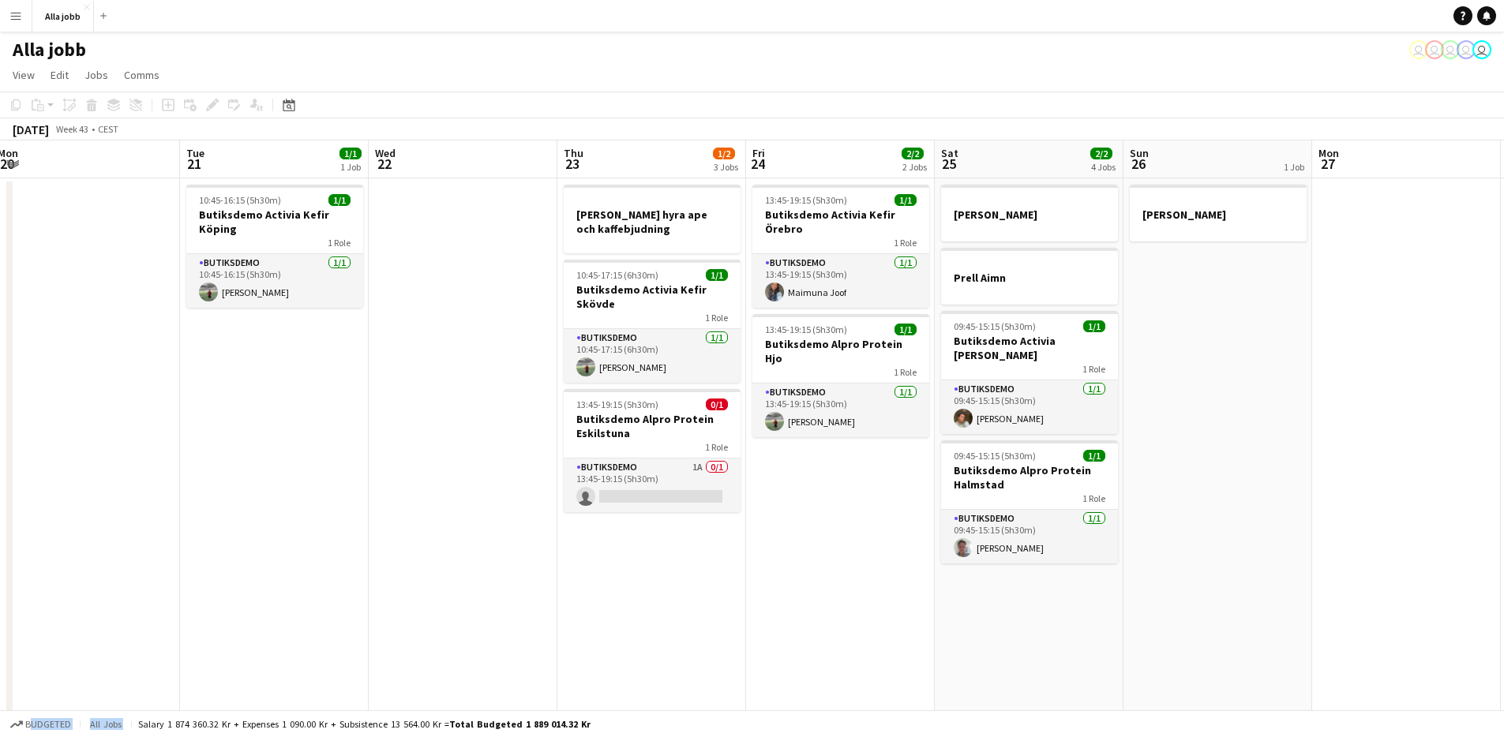
scroll to position [0, 580]
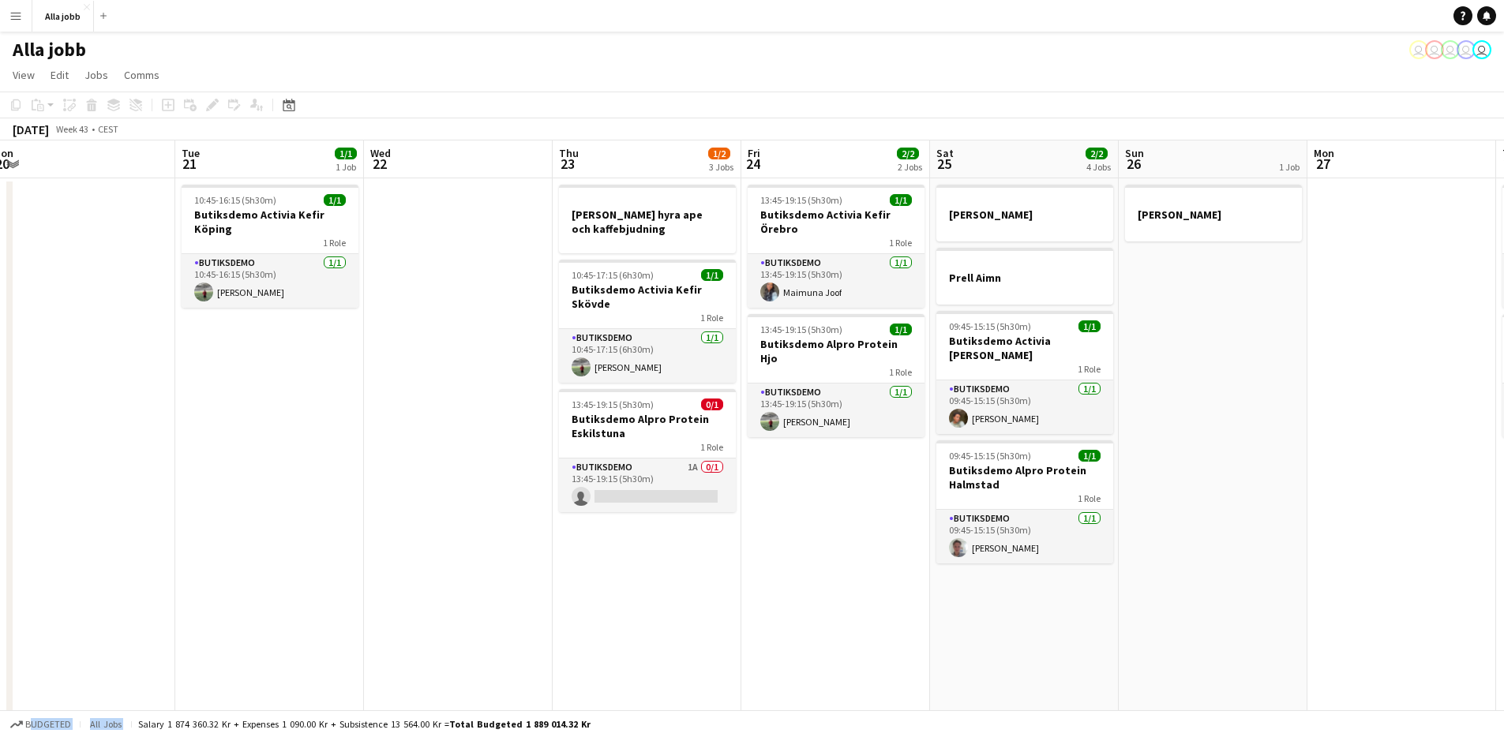
drag, startPoint x: 722, startPoint y: 546, endPoint x: 271, endPoint y: 591, distance: 453.0
click at [268, 592] on app-calendar-viewport "Fri 17 4/4 3 Jobs Sat 18 3/3 3 Jobs Sun 19 1 Job Mon 20 Tue 21 1/1 1 Job Wed 22…" at bounding box center [752, 714] width 1504 height 1146
click at [396, 520] on app-date-cell at bounding box center [458, 732] width 189 height 1108
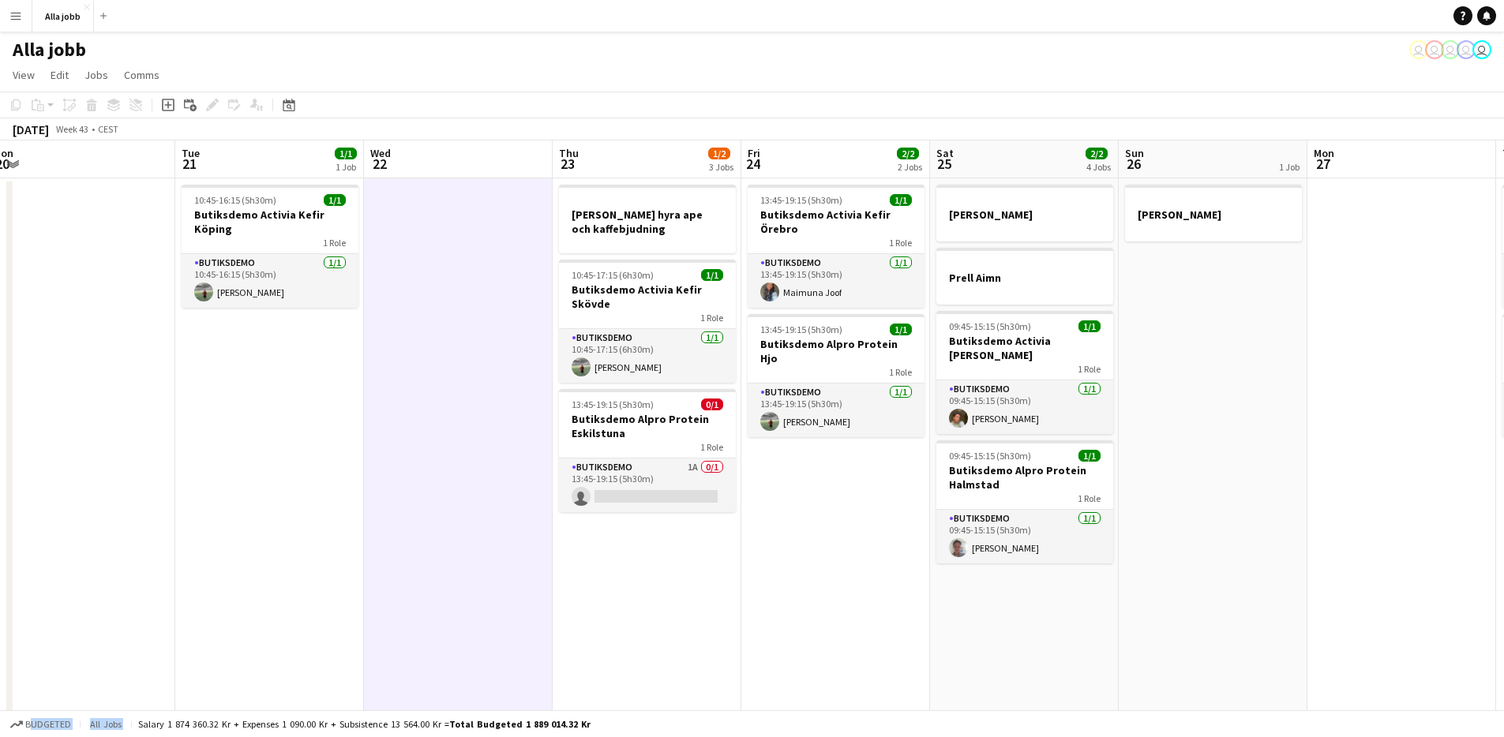
click at [554, 621] on app-date-cell "Joan Comms hyra ape och kaffebjudning 10:45-17:15 (6h30m) 1/1 Butiksdemo Activi…" at bounding box center [647, 732] width 189 height 1108
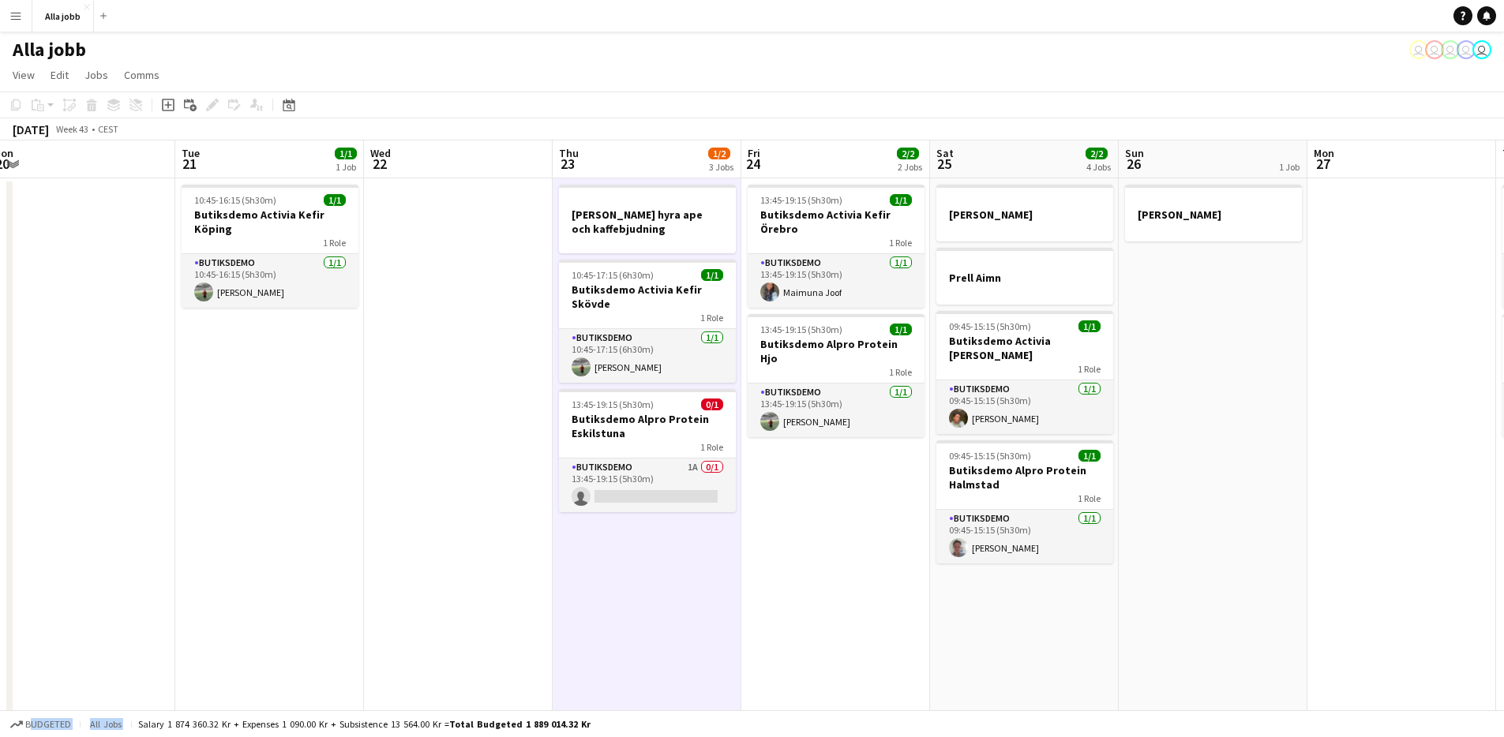
drag, startPoint x: 555, startPoint y: 620, endPoint x: 579, endPoint y: 613, distance: 24.7
click at [566, 616] on app-calendar-viewport "Fri 17 4/4 3 Jobs Sat 18 3/3 3 Jobs Sun 19 1 Job Mon 20 Tue 21 1/1 1 Job Wed 22…" at bounding box center [752, 714] width 1504 height 1146
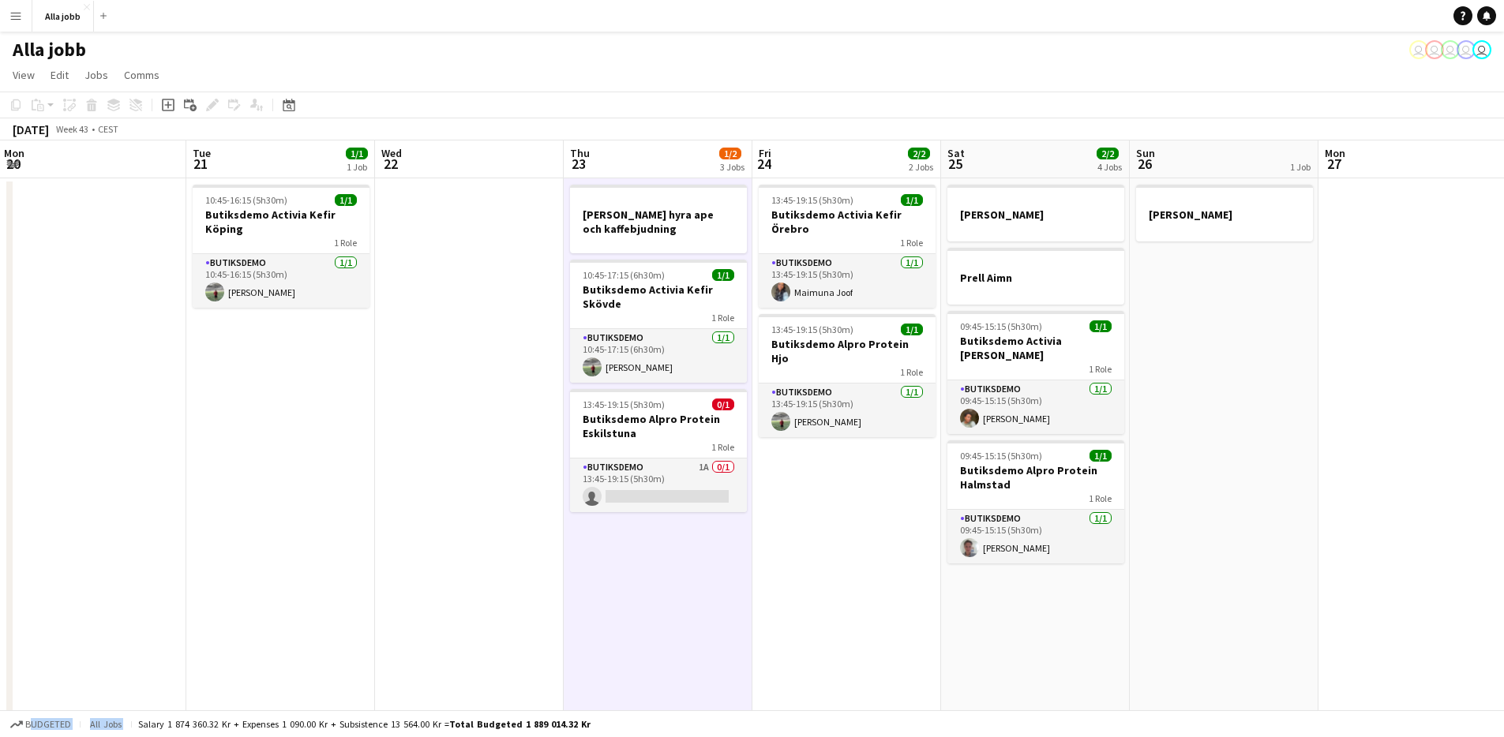
click at [580, 613] on app-date-cell "Joan Comms hyra ape och kaffebjudning 10:45-17:15 (6h30m) 1/1 Butiksdemo Activi…" at bounding box center [658, 732] width 189 height 1108
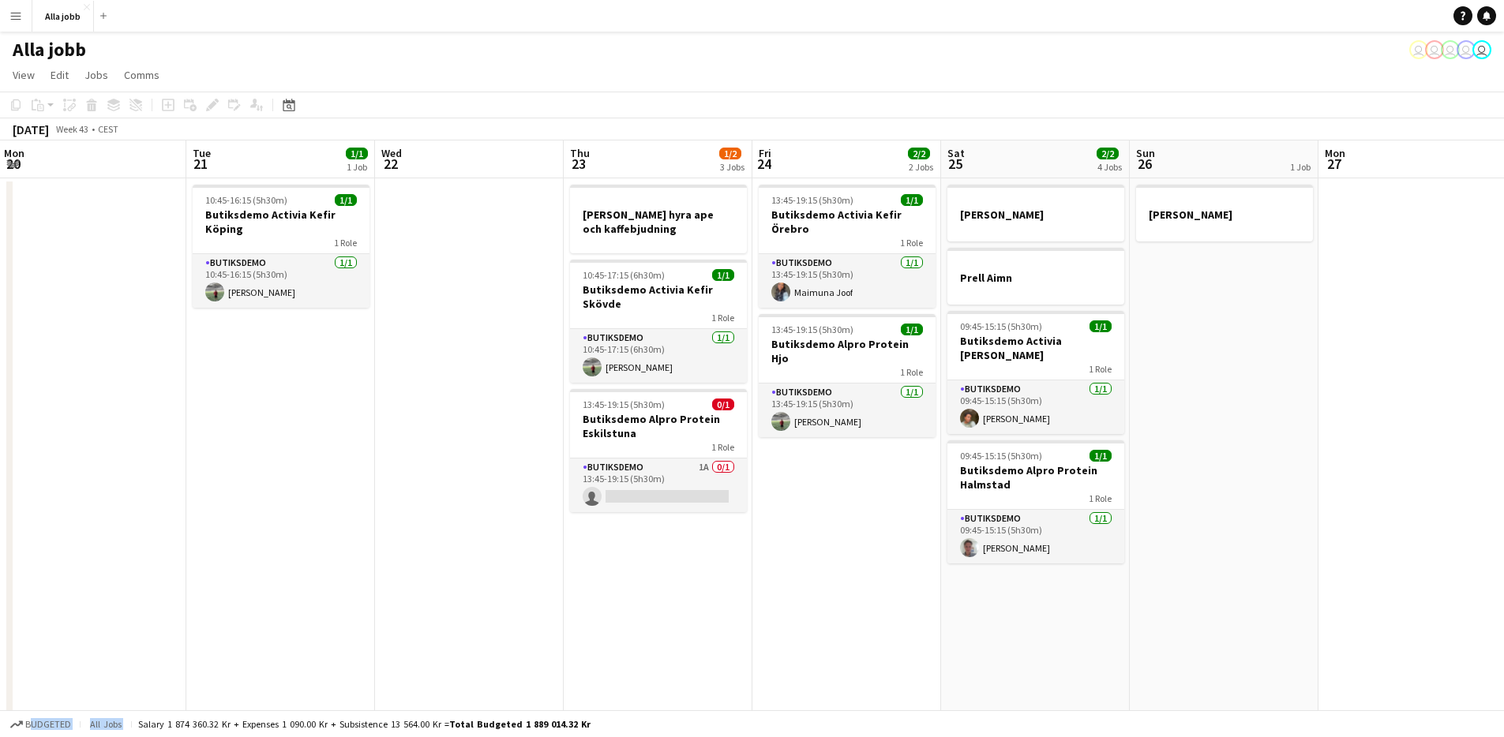
click at [790, 481] on app-date-cell "13:45-19:15 (5h30m) 1/1 Butiksdemo Activia Kefir Örebro 1 Role Butiksdemo 1/1 1…" at bounding box center [846, 732] width 189 height 1108
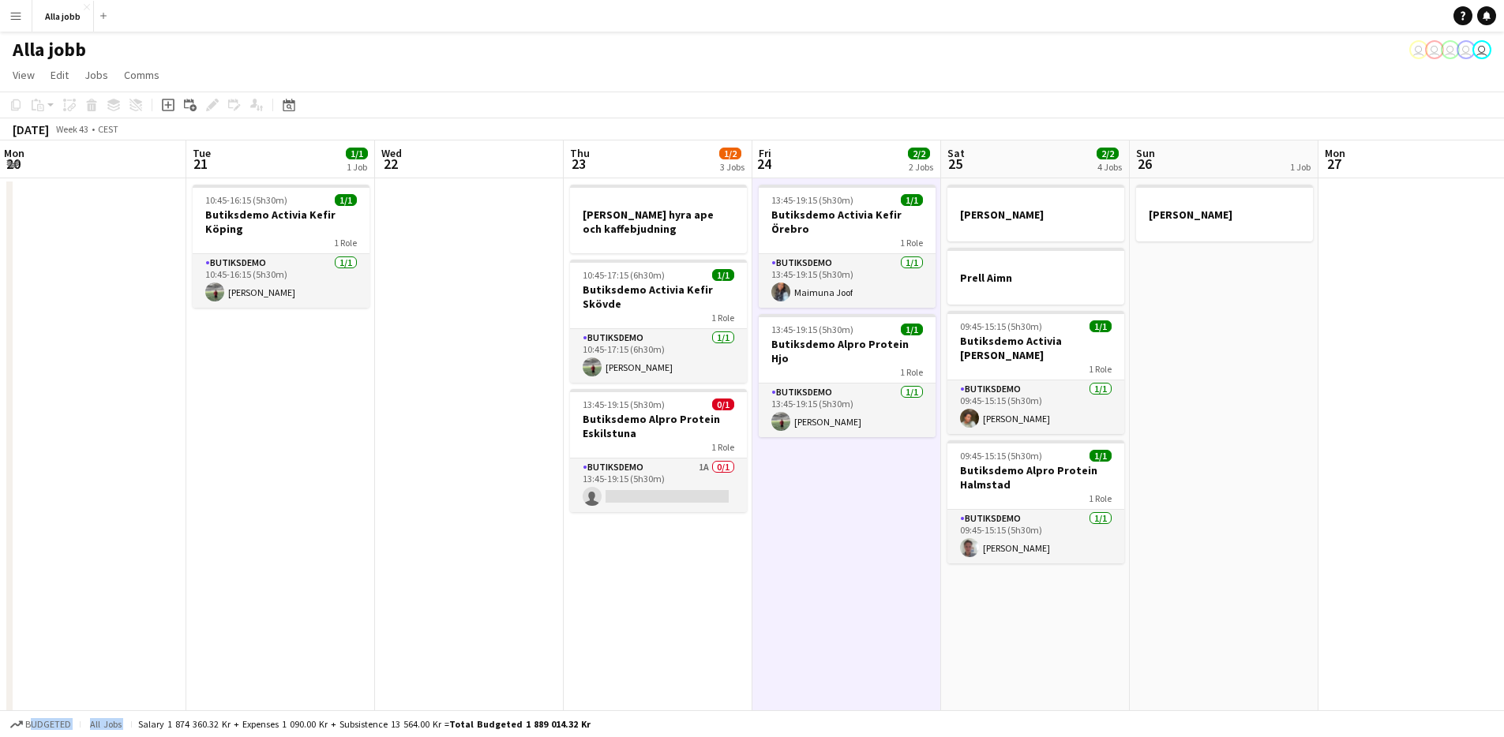
click at [790, 479] on app-date-cell "13:45-19:15 (5h30m) 1/1 Butiksdemo Activia Kefir Örebro 1 Role Butiksdemo 1/1 1…" at bounding box center [846, 732] width 189 height 1108
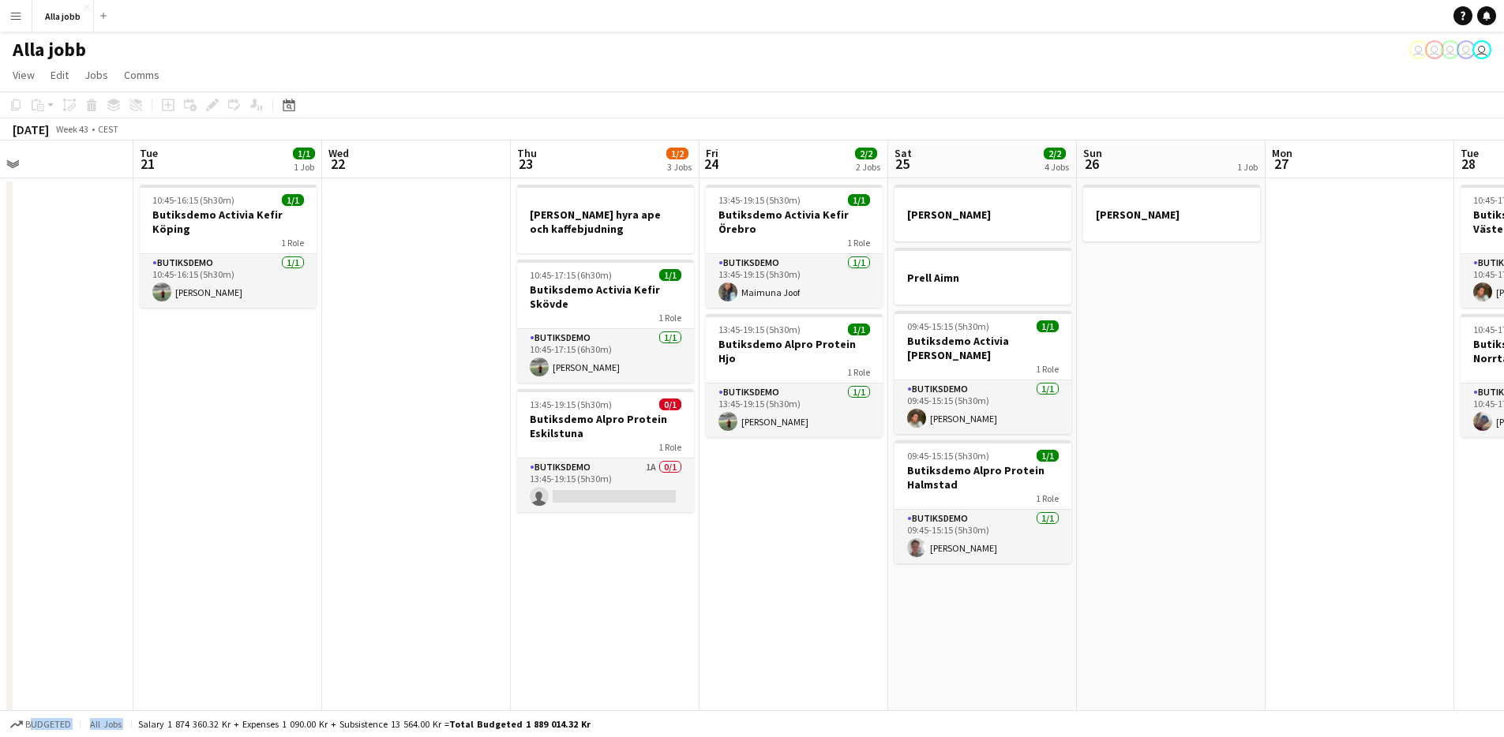
scroll to position [0, 809]
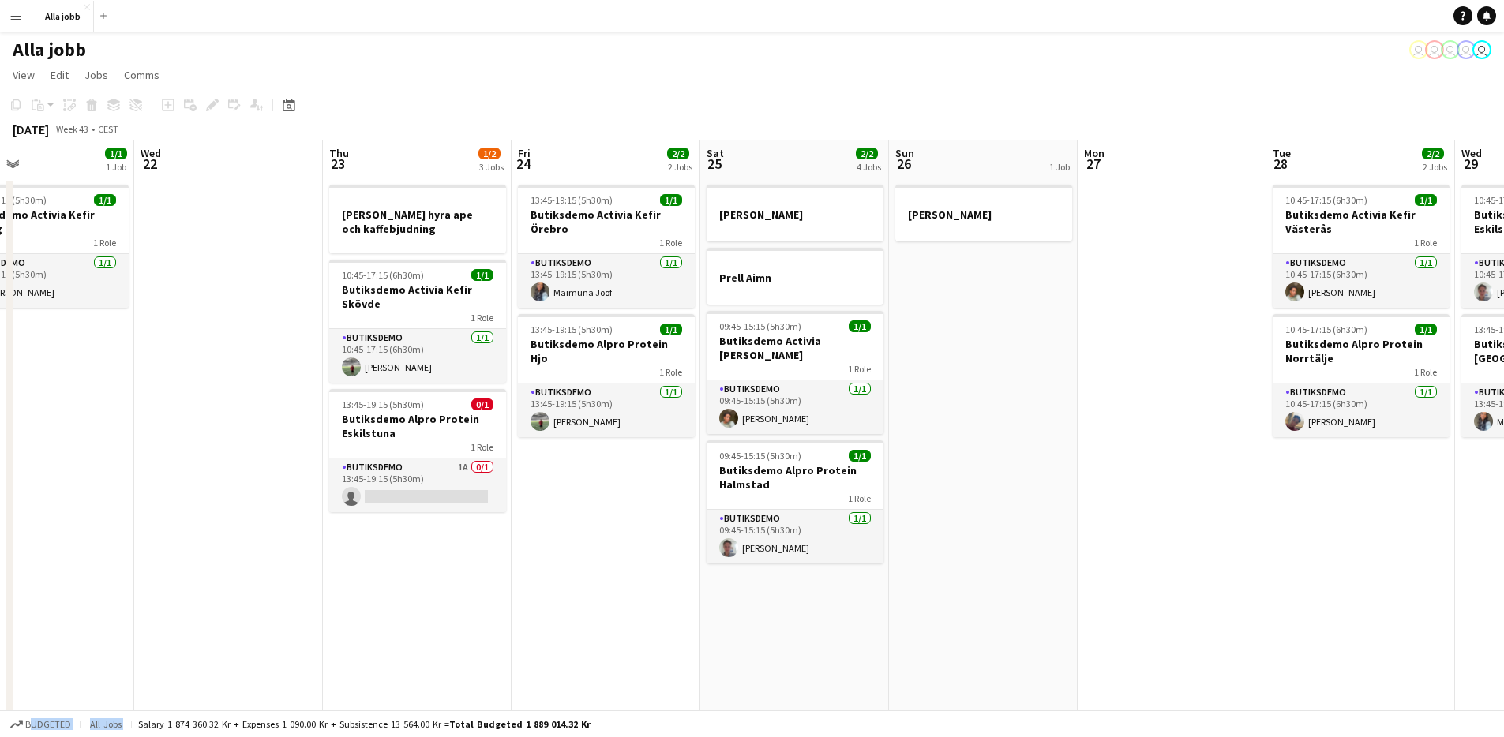
drag, startPoint x: 838, startPoint y: 498, endPoint x: 604, endPoint y: 515, distance: 234.3
click at [604, 515] on app-calendar-viewport "Fri 17 4/4 3 Jobs Sat 18 3/3 3 Jobs Sun 19 1 Job Mon 20 Tue 21 1/1 1 Job Wed 22…" at bounding box center [752, 714] width 1504 height 1146
click at [604, 515] on app-date-cell "13:45-19:15 (5h30m) 1/1 Butiksdemo Activia Kefir Örebro 1 Role Butiksdemo 1/1 1…" at bounding box center [606, 732] width 189 height 1108
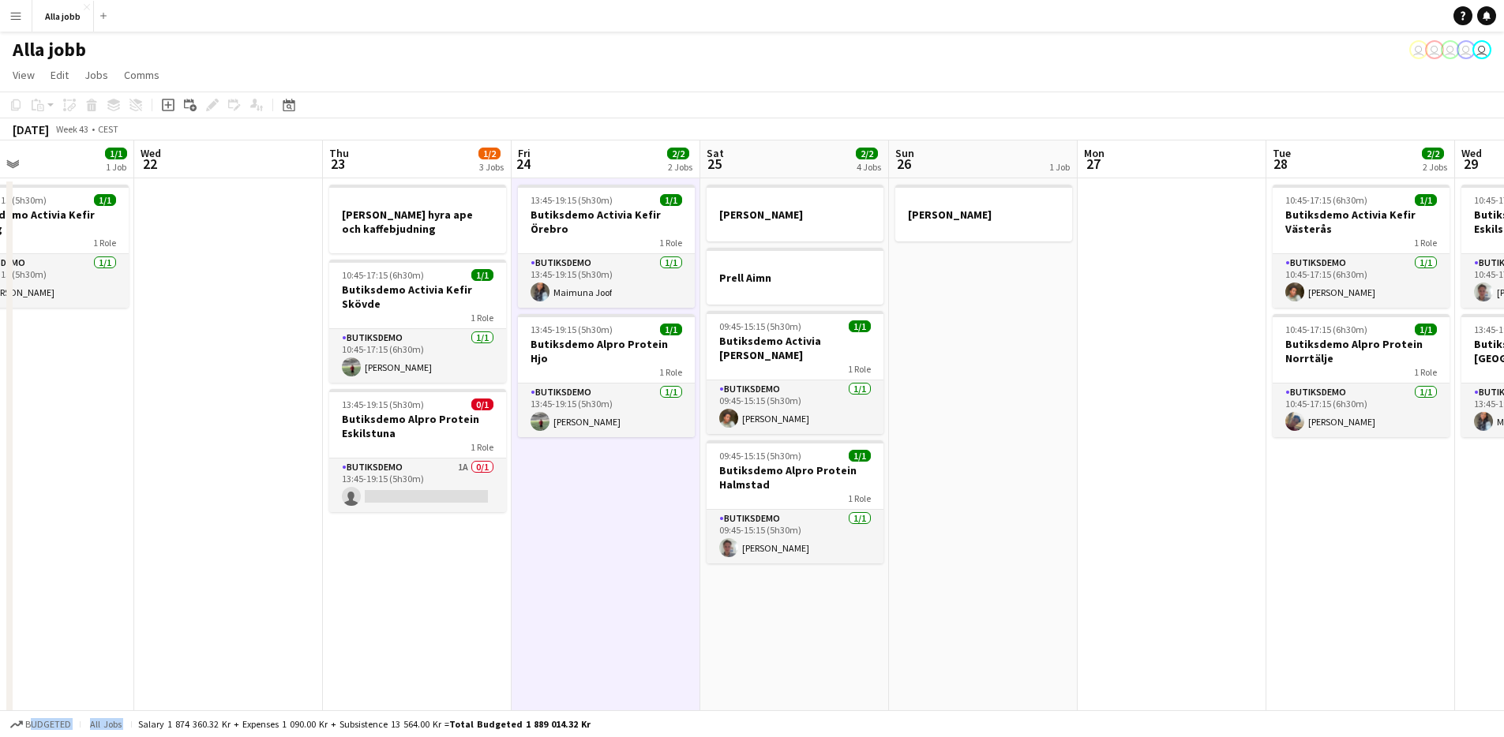
click at [604, 515] on app-date-cell "13:45-19:15 (5h30m) 1/1 Butiksdemo Activia Kefir Örebro 1 Role Butiksdemo 1/1 1…" at bounding box center [606, 732] width 189 height 1108
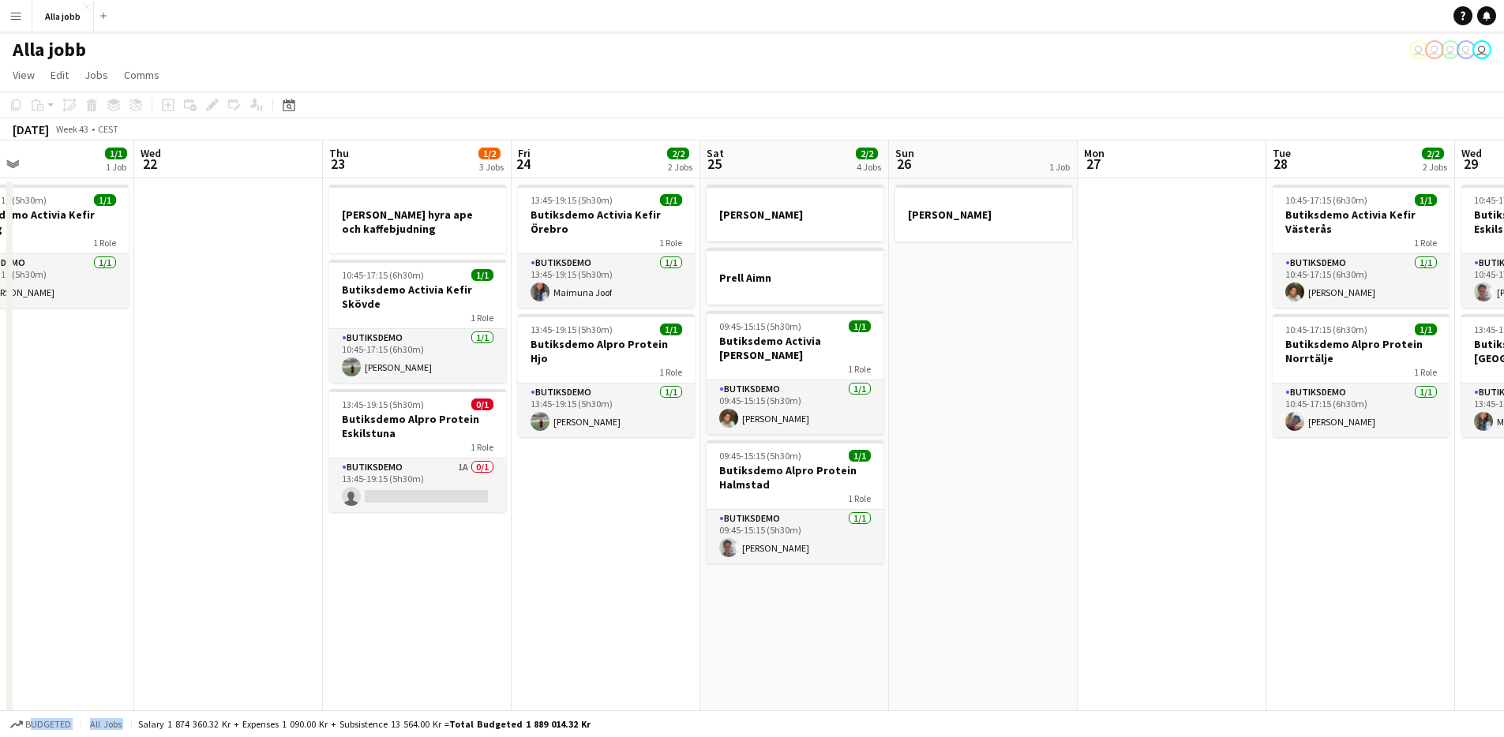
click at [604, 515] on app-date-cell "13:45-19:15 (5h30m) 1/1 Butiksdemo Activia Kefir Örebro 1 Role Butiksdemo 1/1 1…" at bounding box center [606, 732] width 189 height 1108
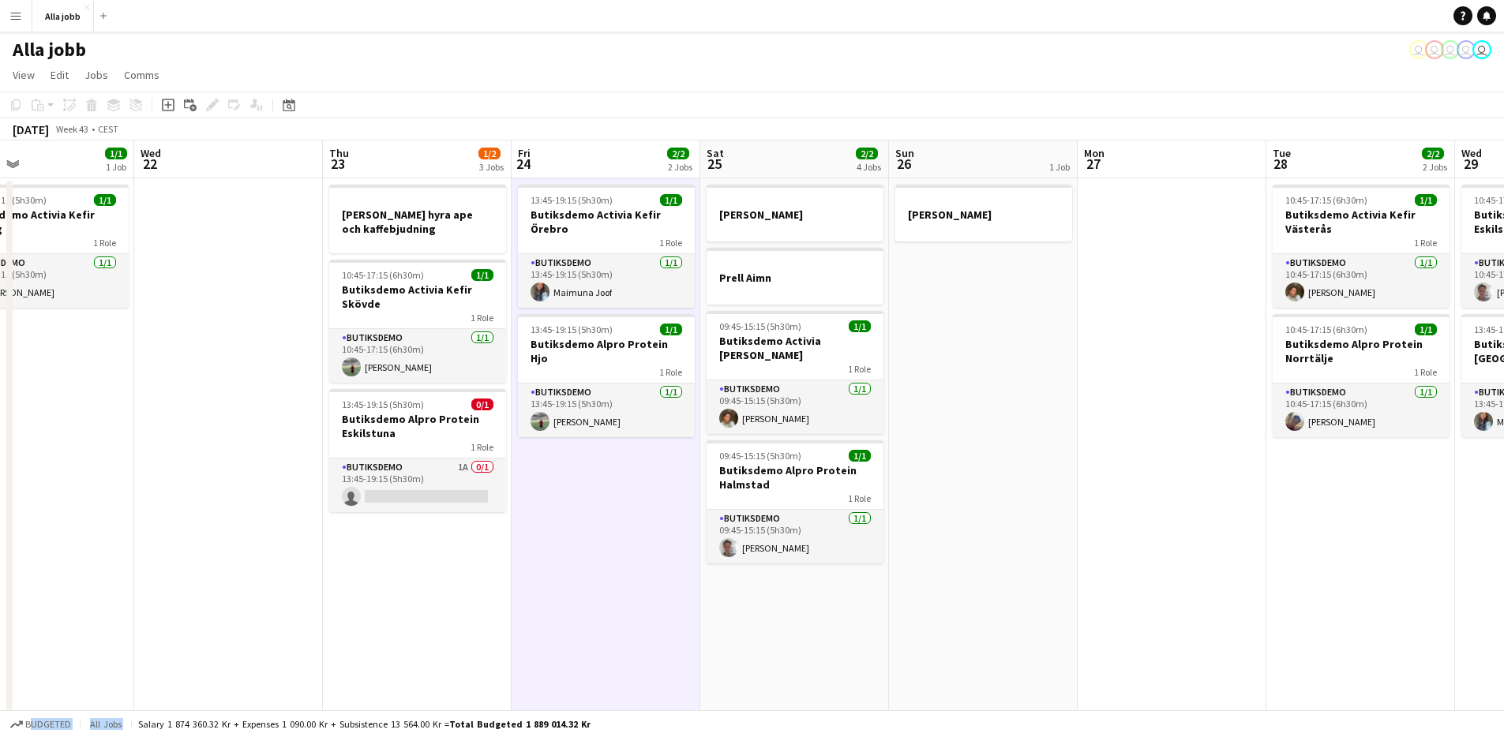
click at [604, 515] on app-date-cell "13:45-19:15 (5h30m) 1/1 Butiksdemo Activia Kefir Örebro 1 Role Butiksdemo 1/1 1…" at bounding box center [606, 732] width 189 height 1108
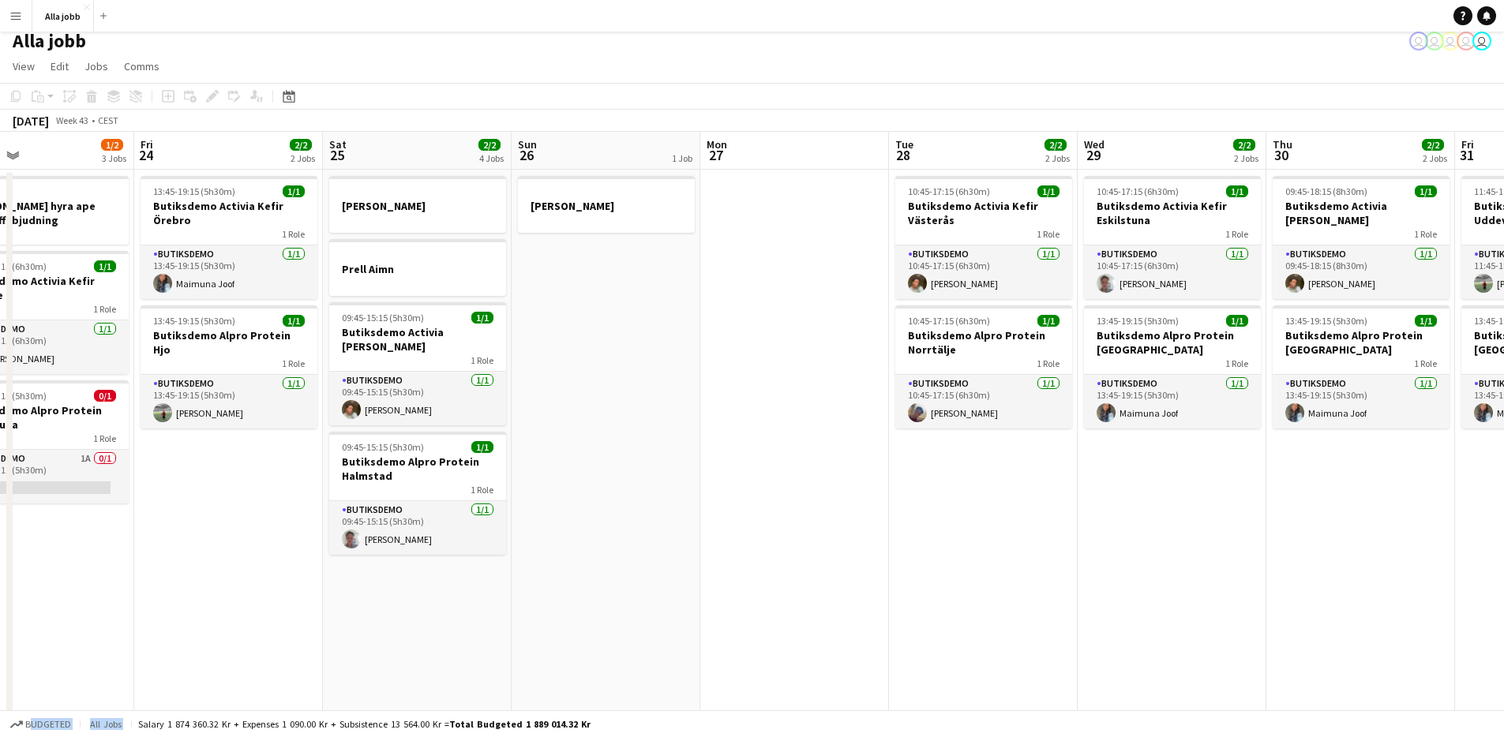
scroll to position [19, 0]
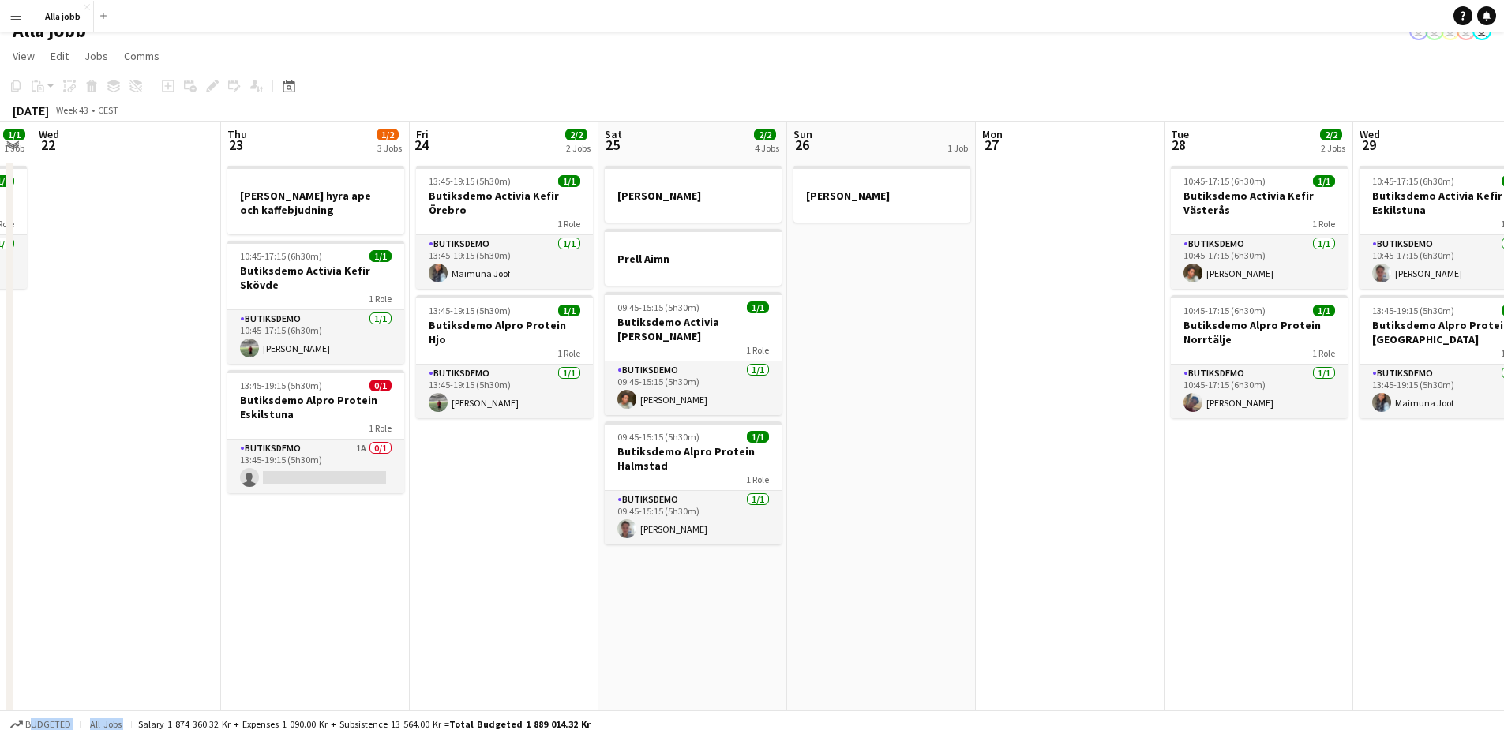
drag, startPoint x: 436, startPoint y: 557, endPoint x: 745, endPoint y: 551, distance: 308.8
click at [744, 550] on app-calendar-viewport "Mon 20 Tue 21 1/1 1 Job Wed 22 Thu 23 1/2 3 Jobs Fri 24 2/2 2 Jobs Sat 25 2/2 4…" at bounding box center [752, 695] width 1504 height 1146
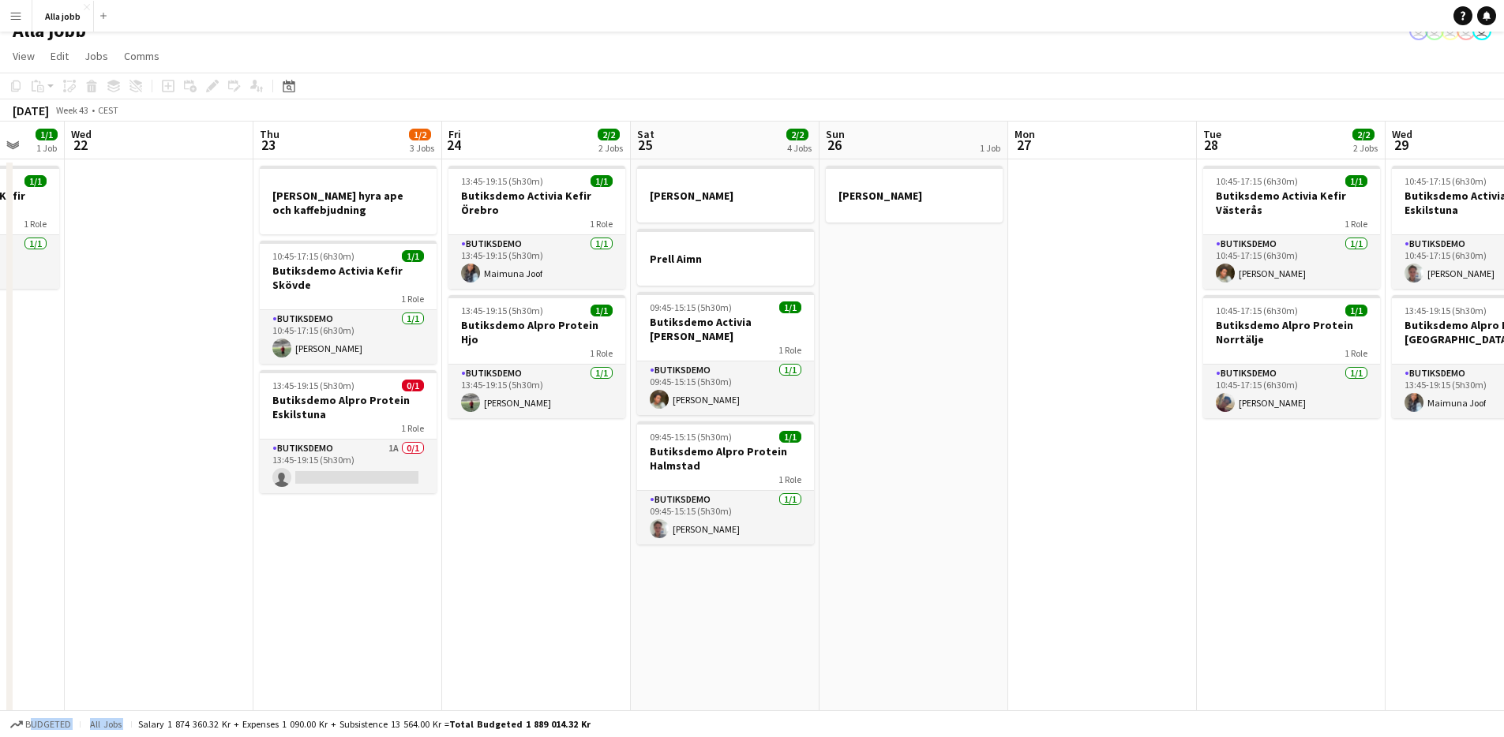
click at [745, 561] on app-date-cell "Emil borta Prell Aimn 09:45-15:15 (5h30m) 1/1 Butiksdemo Activia Kefir Borås 1 …" at bounding box center [725, 714] width 189 height 1108
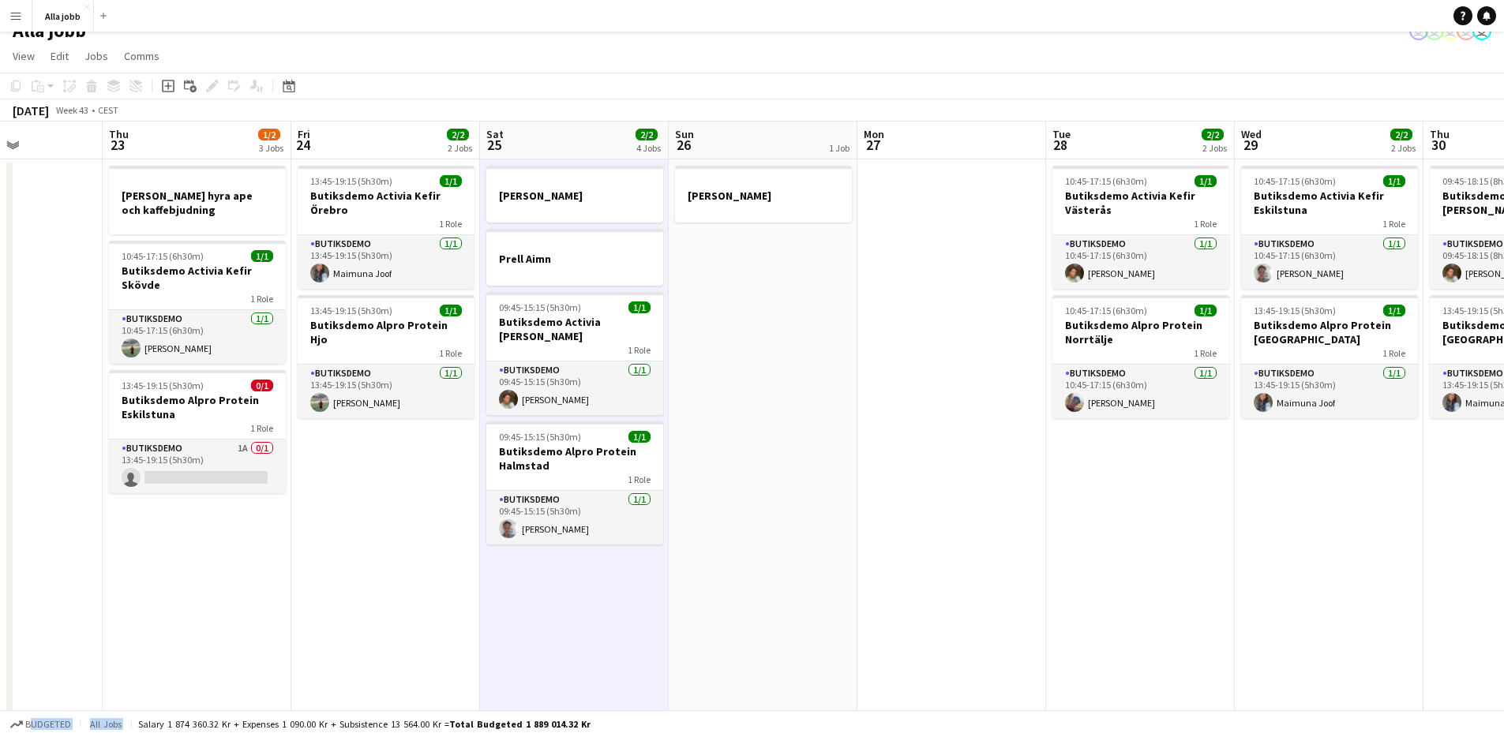
drag, startPoint x: 855, startPoint y: 568, endPoint x: 726, endPoint y: 596, distance: 131.8
click at [726, 596] on app-calendar-viewport "Mon 20 Tue 21 1/1 1 Job Wed 22 Thu 23 1/2 3 Jobs Fri 24 2/2 2 Jobs Sat 25 2/2 4…" at bounding box center [752, 695] width 1504 height 1146
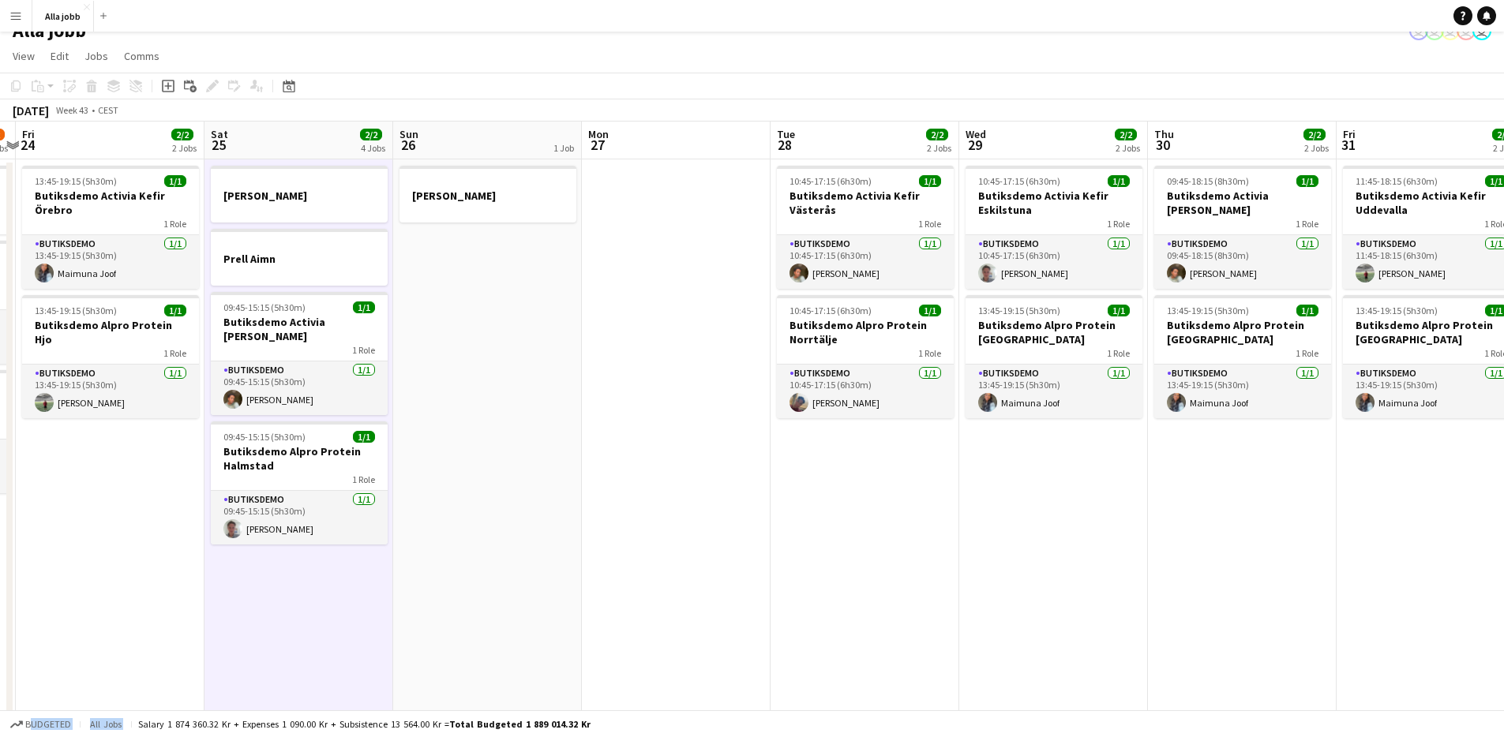
drag, startPoint x: 801, startPoint y: 574, endPoint x: 501, endPoint y: 561, distance: 300.4
click at [505, 562] on app-calendar-viewport "Tue 21 1/1 1 Job Wed 22 Thu 23 1/2 3 Jobs Fri 24 2/2 2 Jobs Sat 25 2/2 4 Jobs S…" at bounding box center [752, 695] width 1504 height 1146
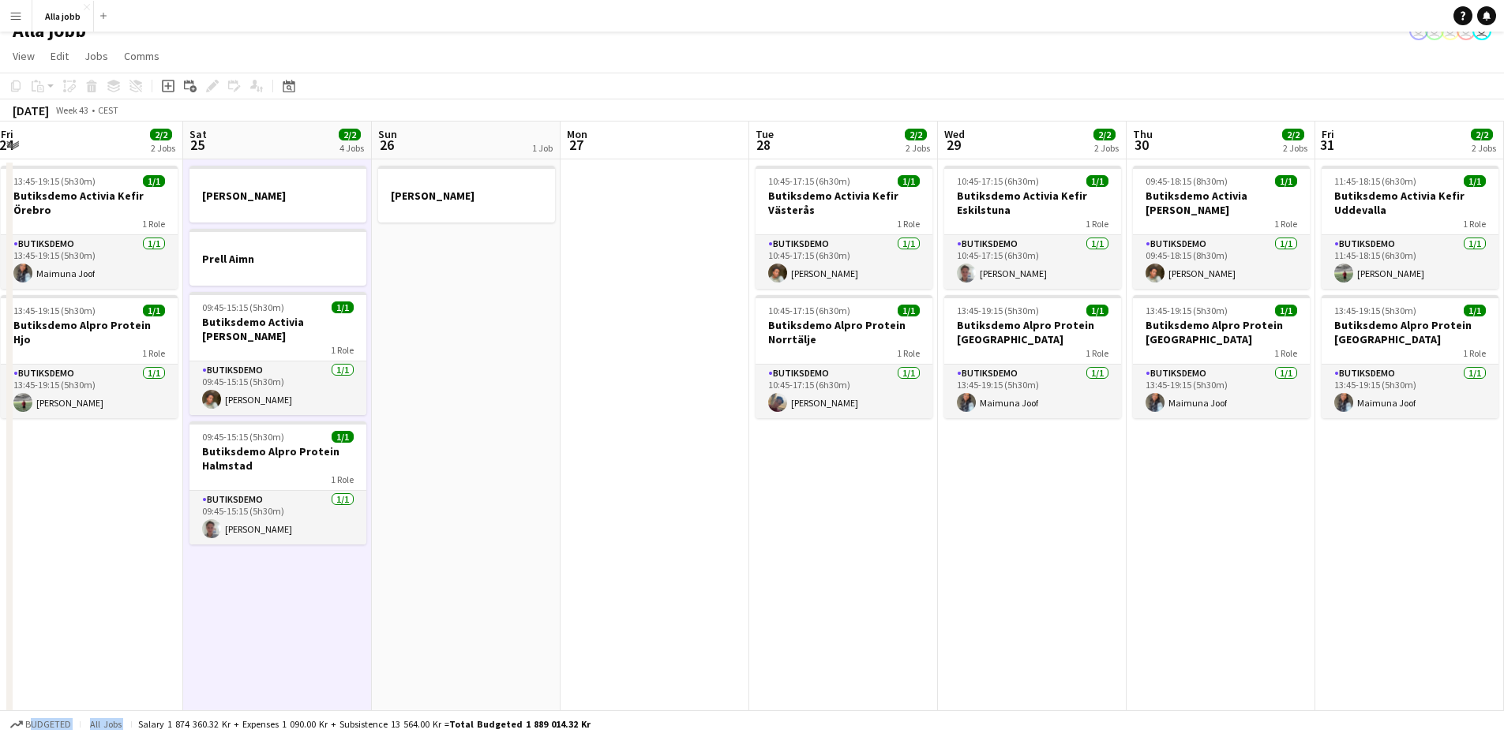
click at [536, 514] on app-date-cell "Emil borta" at bounding box center [466, 714] width 189 height 1108
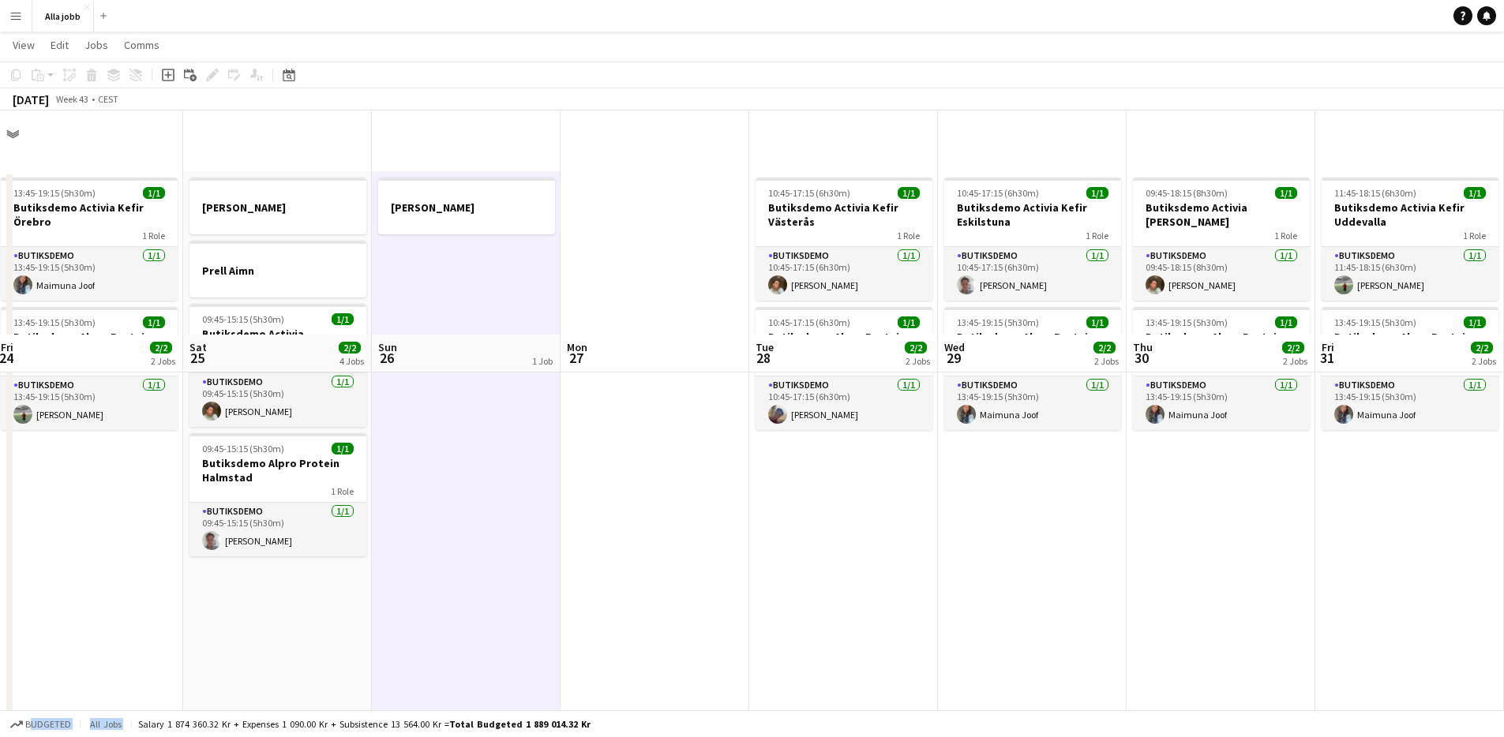
scroll to position [0, 0]
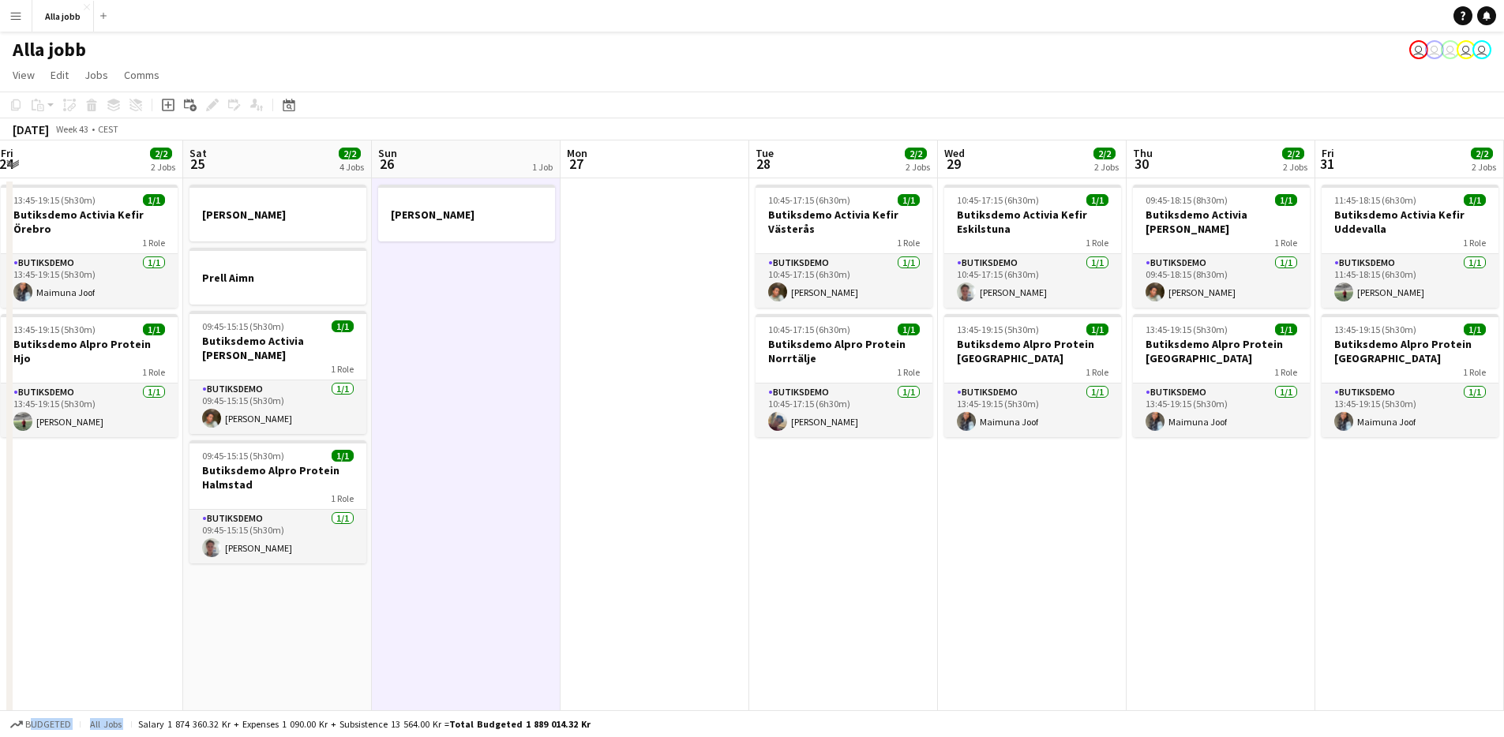
click at [539, 497] on app-date-cell "Emil borta" at bounding box center [466, 732] width 189 height 1108
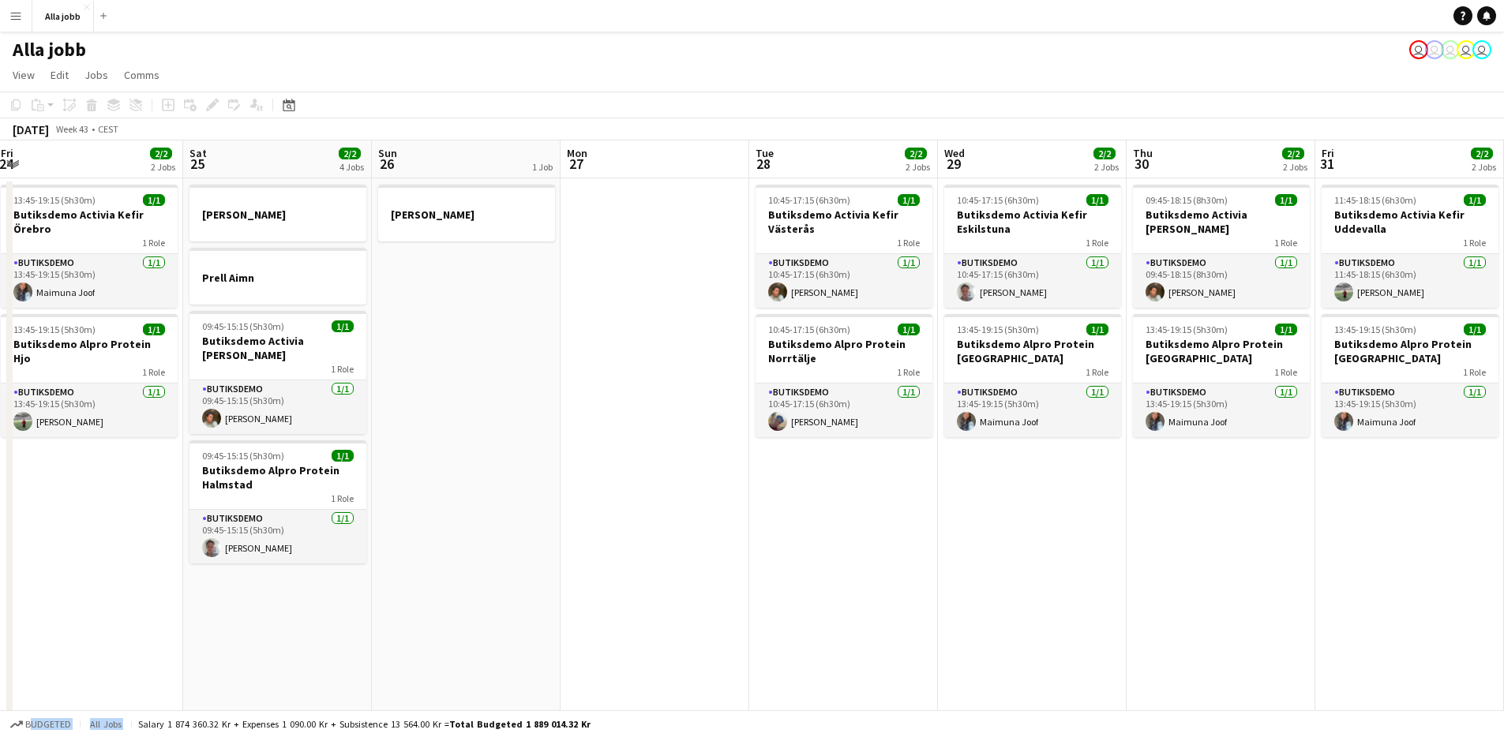
click at [502, 547] on app-date-cell "Emil borta" at bounding box center [466, 732] width 189 height 1108
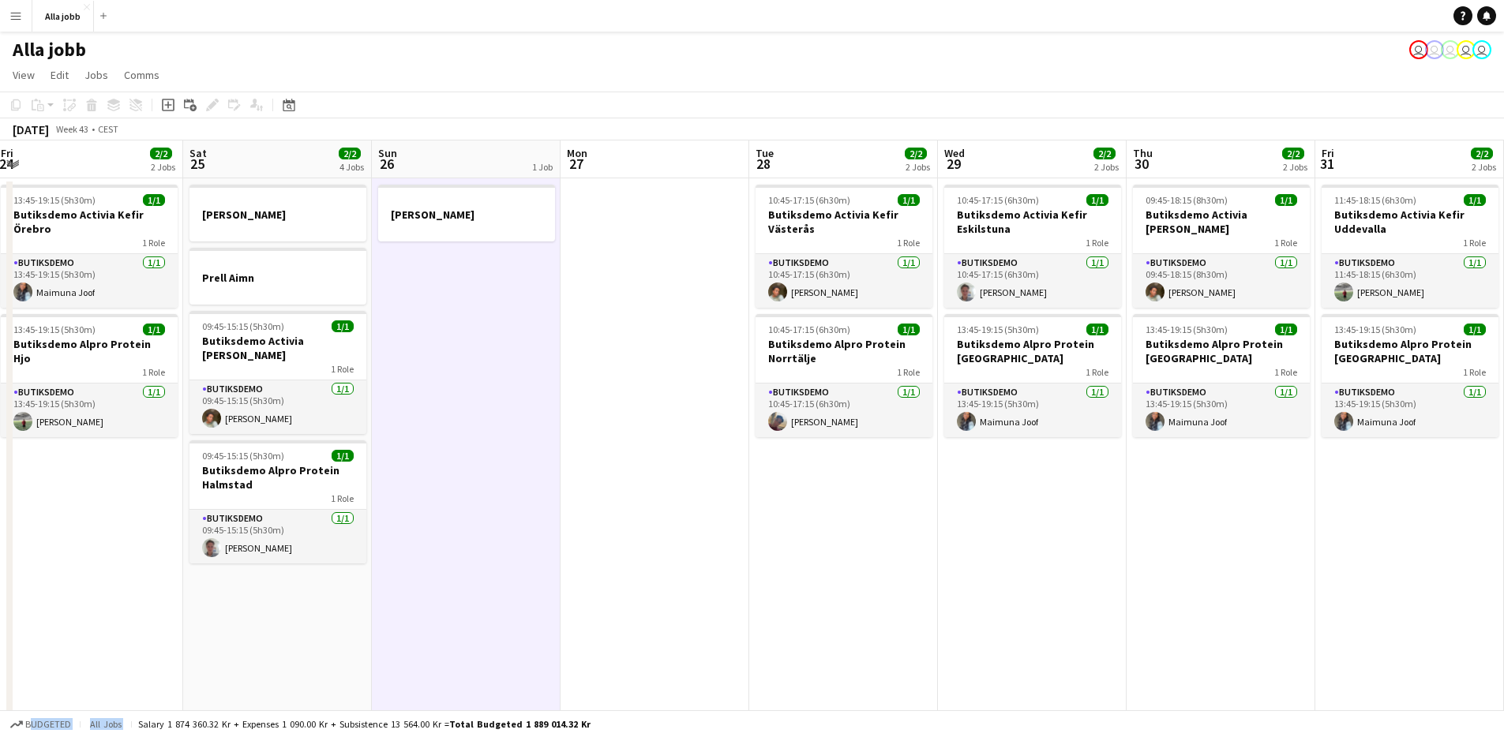
click at [497, 549] on app-date-cell "Emil borta" at bounding box center [466, 732] width 189 height 1108
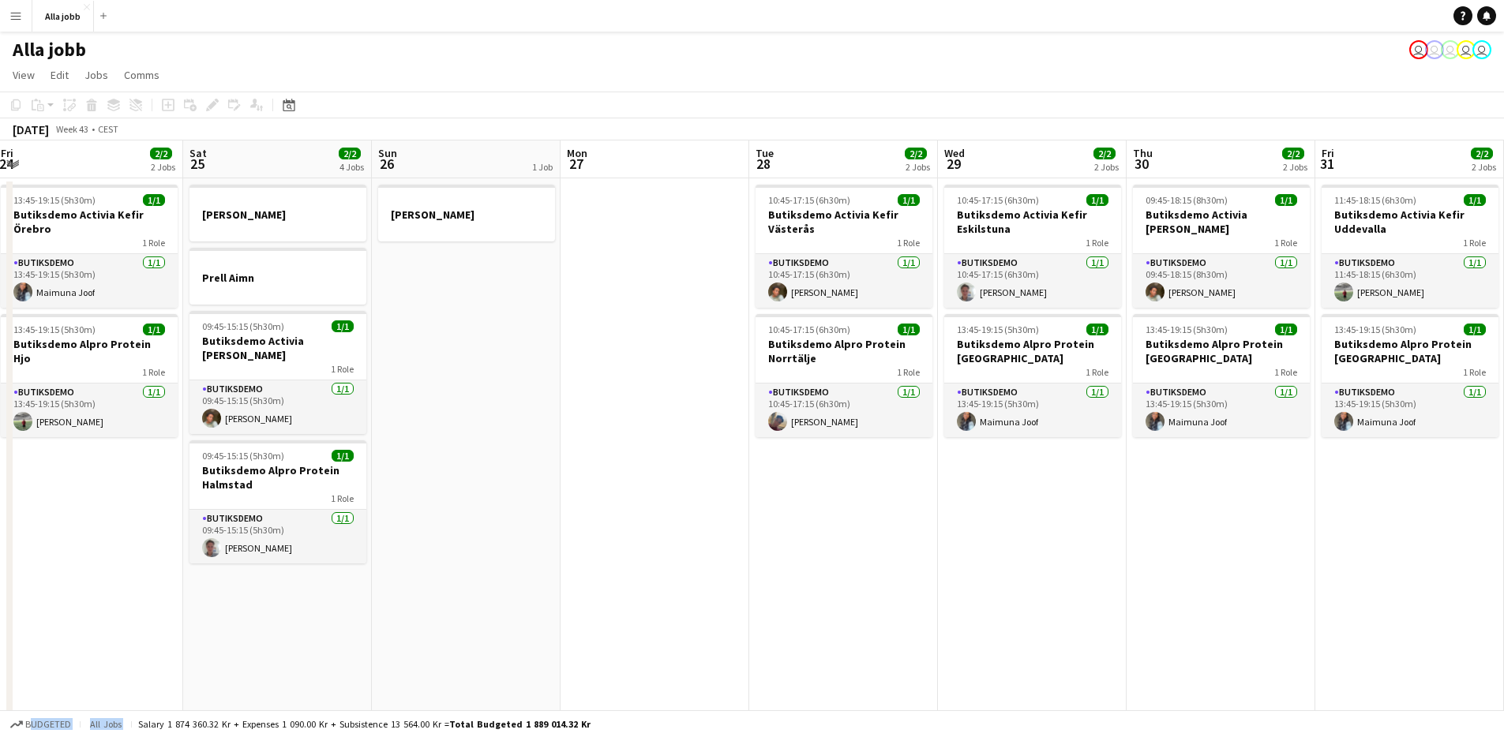
click at [626, 375] on app-date-cell at bounding box center [655, 732] width 189 height 1108
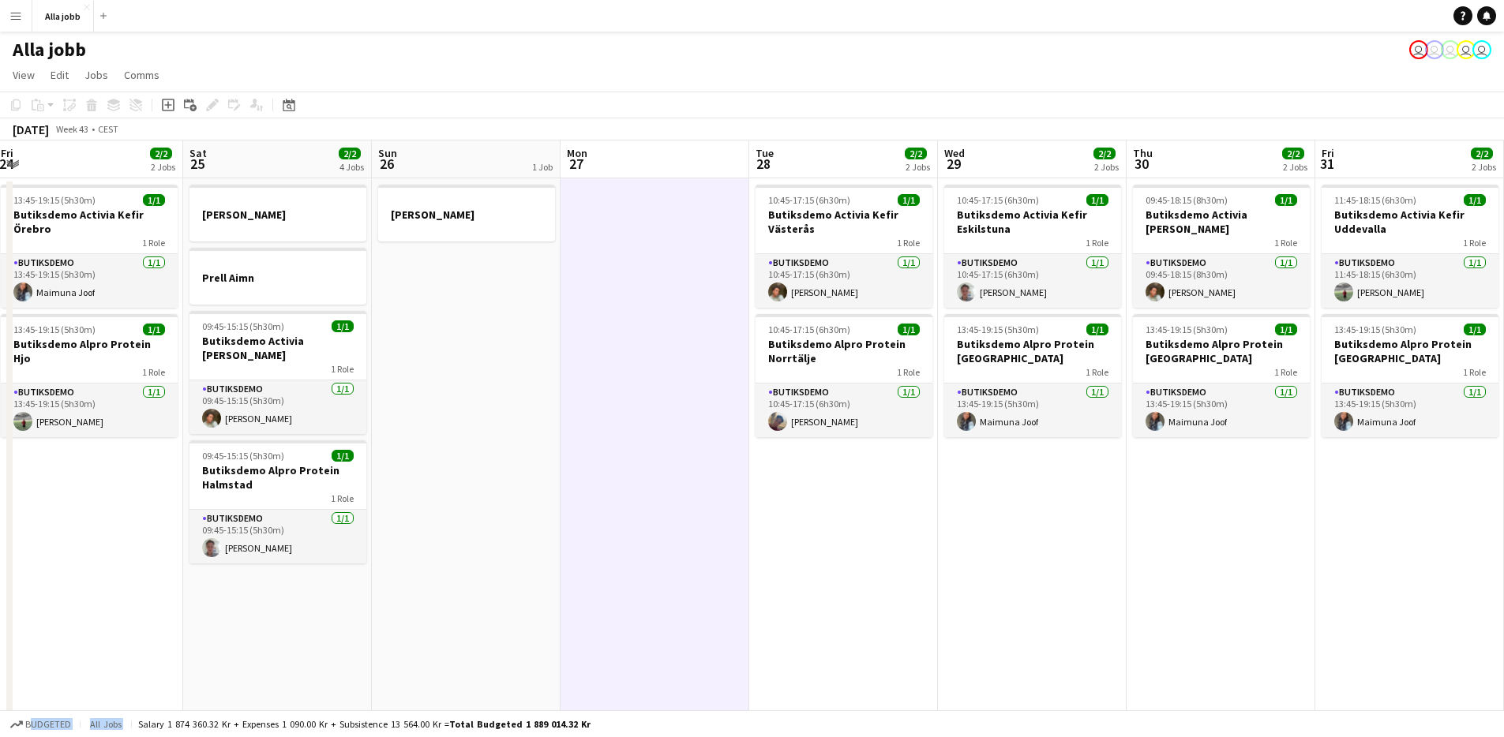
click at [859, 508] on app-date-cell "10:45-17:15 (6h30m) 1/1 Butiksdemo Activia Kefir Västerås 1 Role Butiksdemo 1/1…" at bounding box center [843, 732] width 189 height 1108
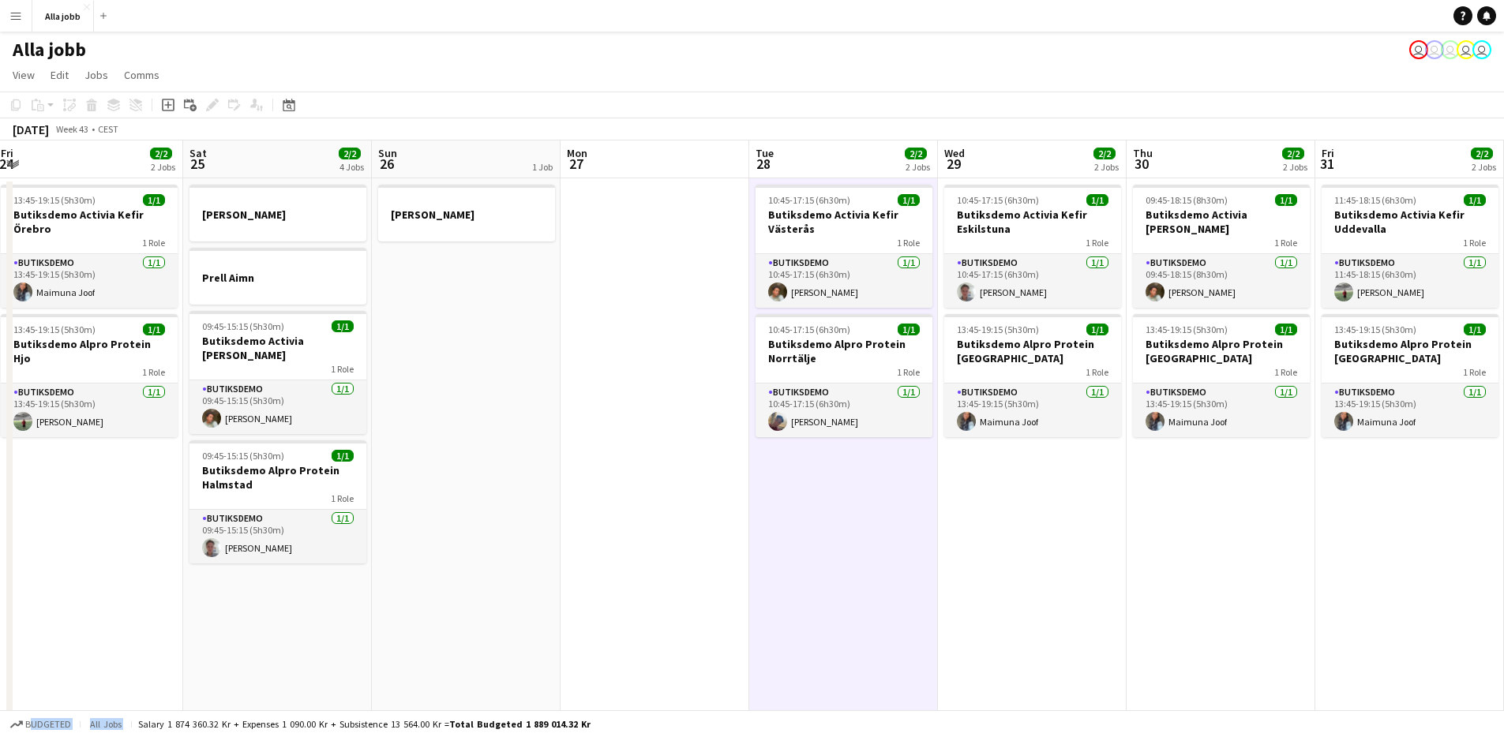
click at [88, 647] on app-date-cell "13:45-19:15 (5h30m) 1/1 Butiksdemo Activia Kefir Örebro 1 Role Butiksdemo 1/1 1…" at bounding box center [88, 732] width 189 height 1108
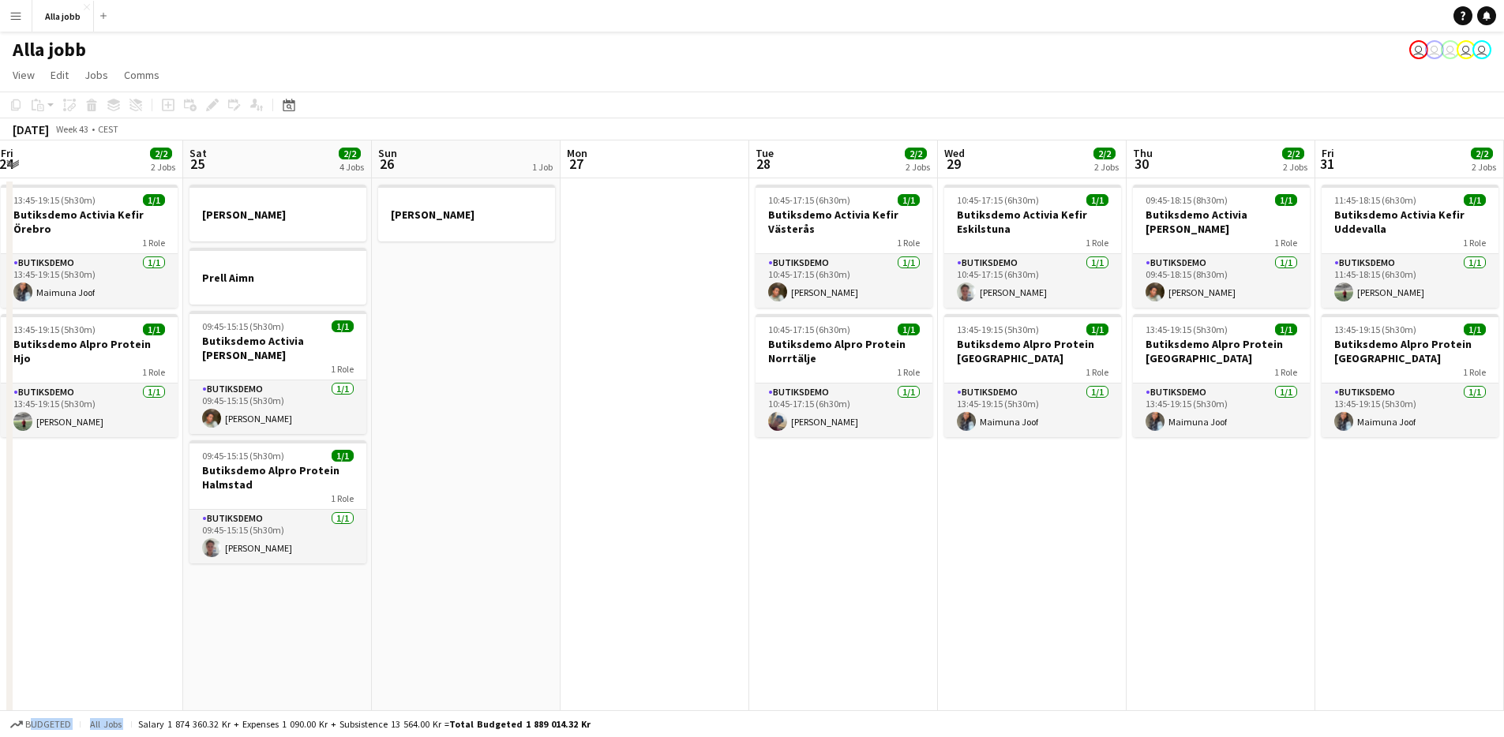
click at [272, 625] on app-date-cell "Emil borta Prell Aimn 09:45-15:15 (5h30m) 1/1 Butiksdemo Activia Kefir Borås 1 …" at bounding box center [277, 732] width 189 height 1108
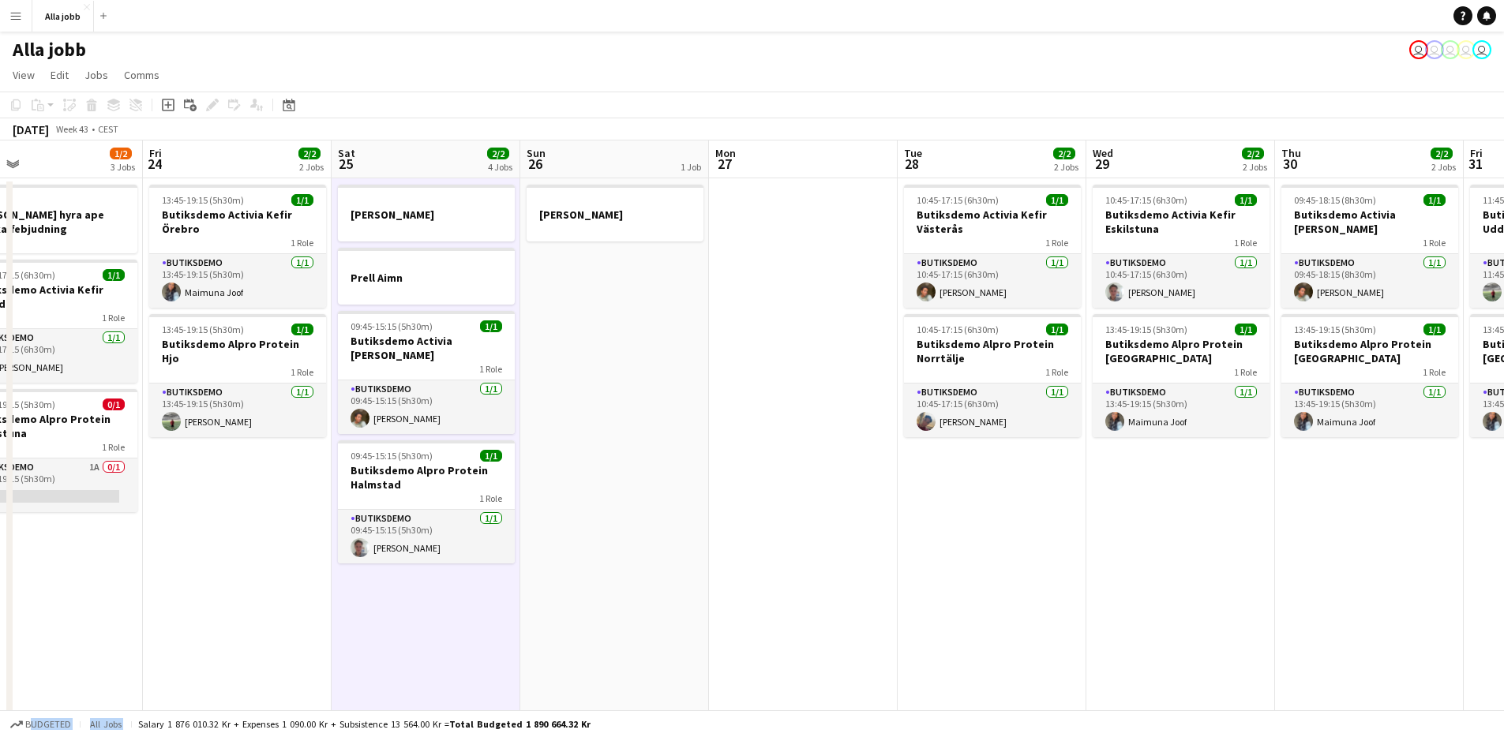
scroll to position [0, 403]
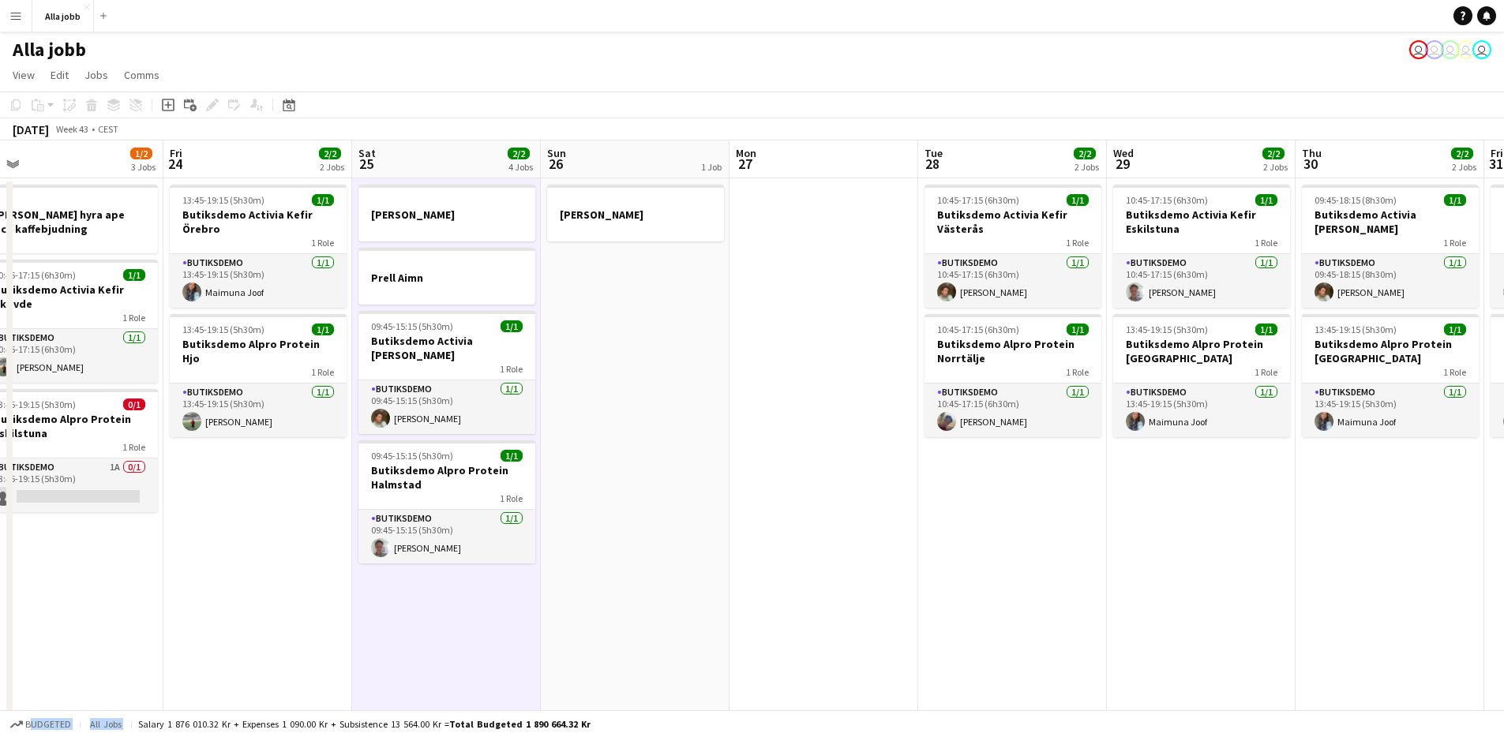
drag, startPoint x: 560, startPoint y: 525, endPoint x: 729, endPoint y: 505, distance: 170.2
click at [729, 505] on app-calendar-viewport "Tue 21 1/1 1 Job Wed 22 Thu 23 1/2 3 Jobs Fri 24 2/2 2 Jobs Sat 25 2/2 4 Jobs S…" at bounding box center [752, 714] width 1504 height 1146
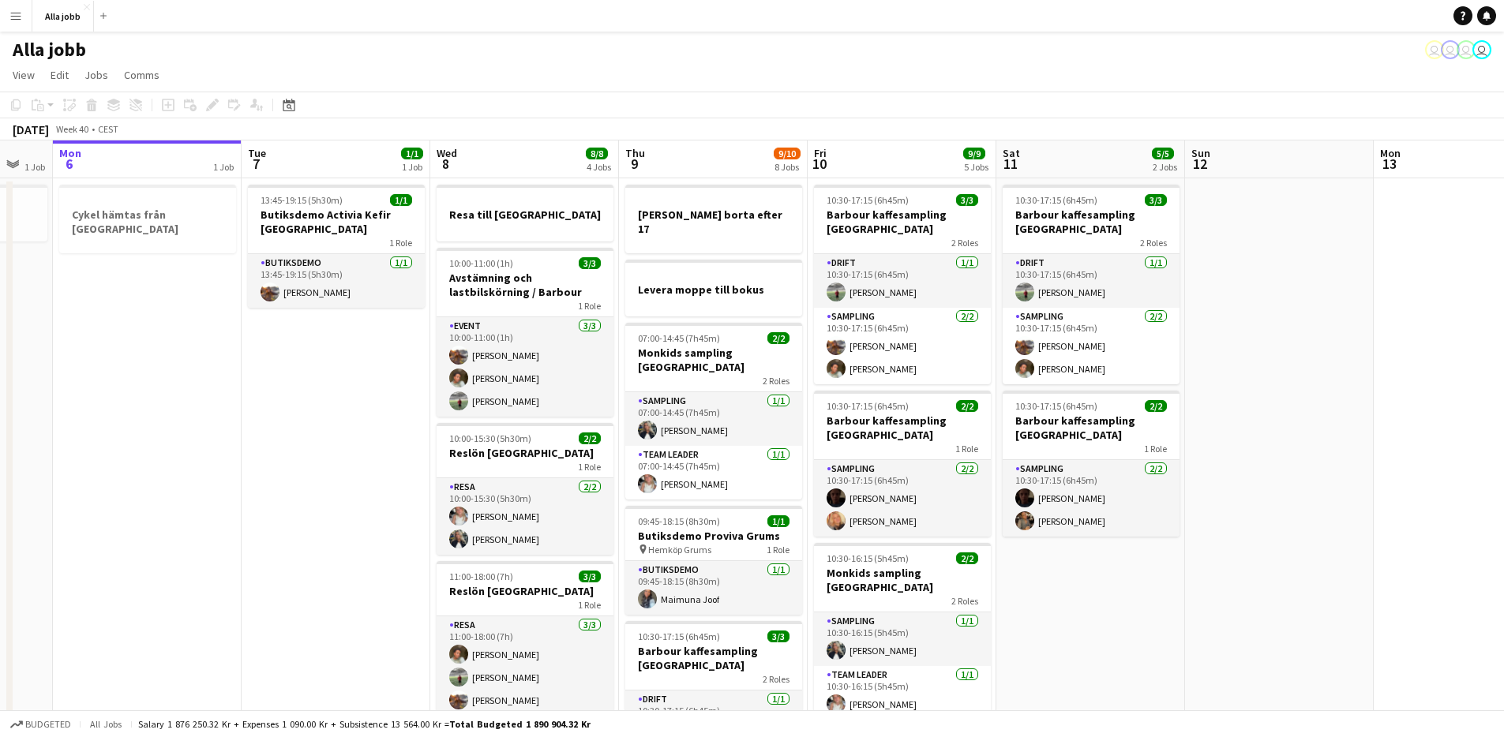
scroll to position [0, 570]
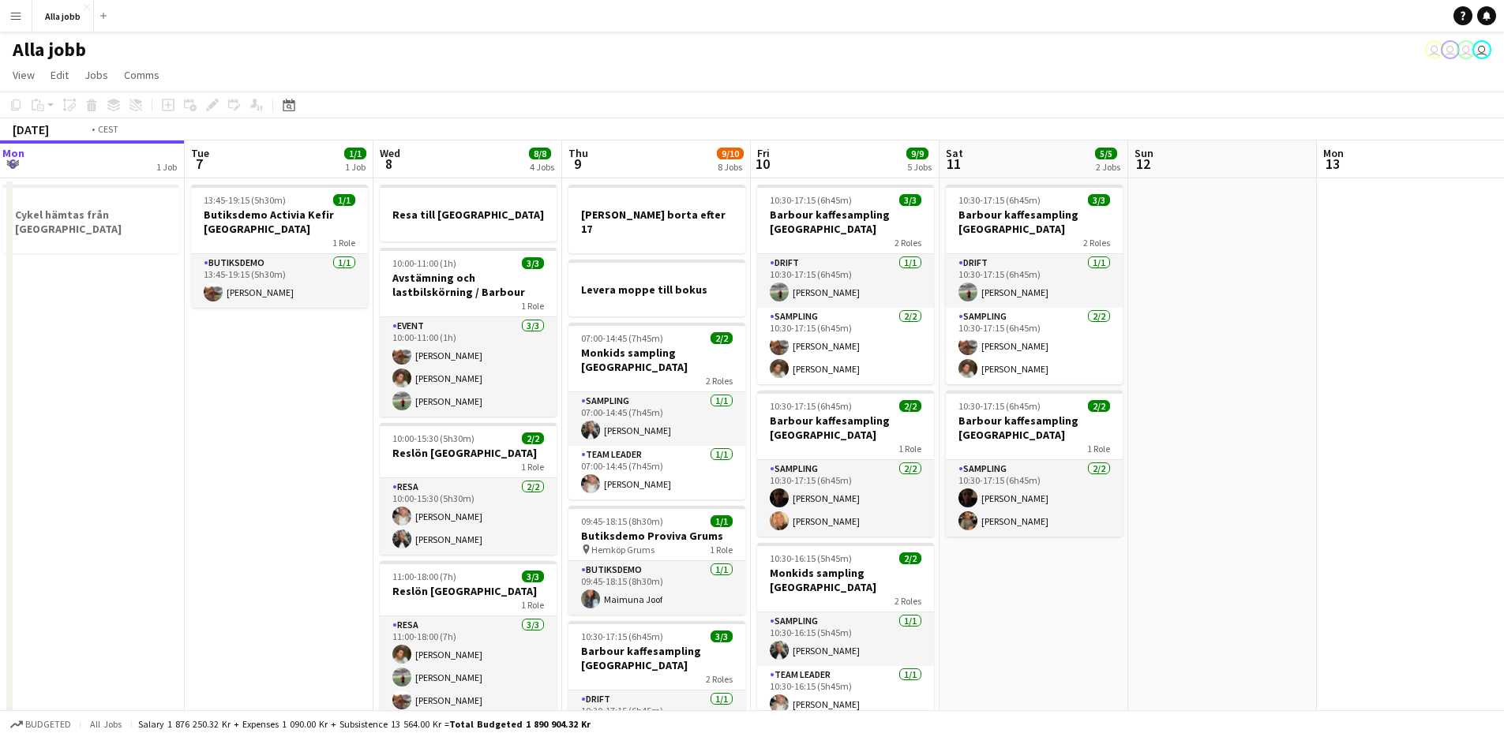
drag, startPoint x: 1047, startPoint y: 462, endPoint x: 914, endPoint y: 464, distance: 133.5
click at [914, 464] on app-calendar-viewport "Fri 3 6/6 6 Jobs Sat 4 3/3 3 Jobs Sun 5 1 Job Mon 6 1 Job Tue 7 1/1 1 Job Wed 8…" at bounding box center [752, 714] width 1504 height 1146
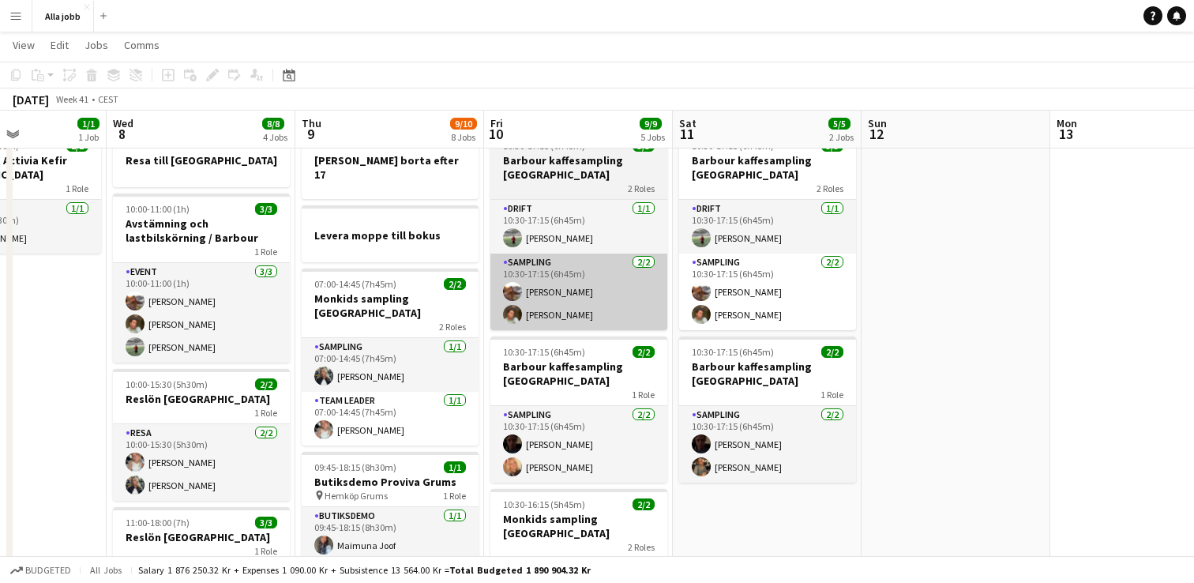
scroll to position [0, 415]
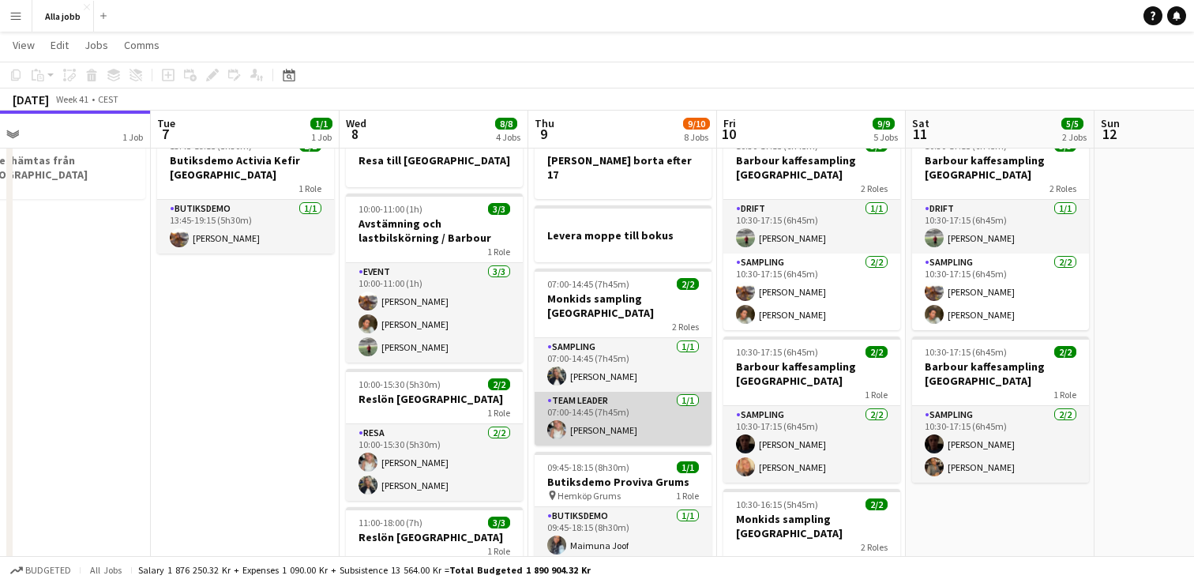
click at [623, 392] on app-card-role "Team Leader 1/1 07:00-14:45 (7h45m) Ida Malmborg" at bounding box center [623, 419] width 177 height 54
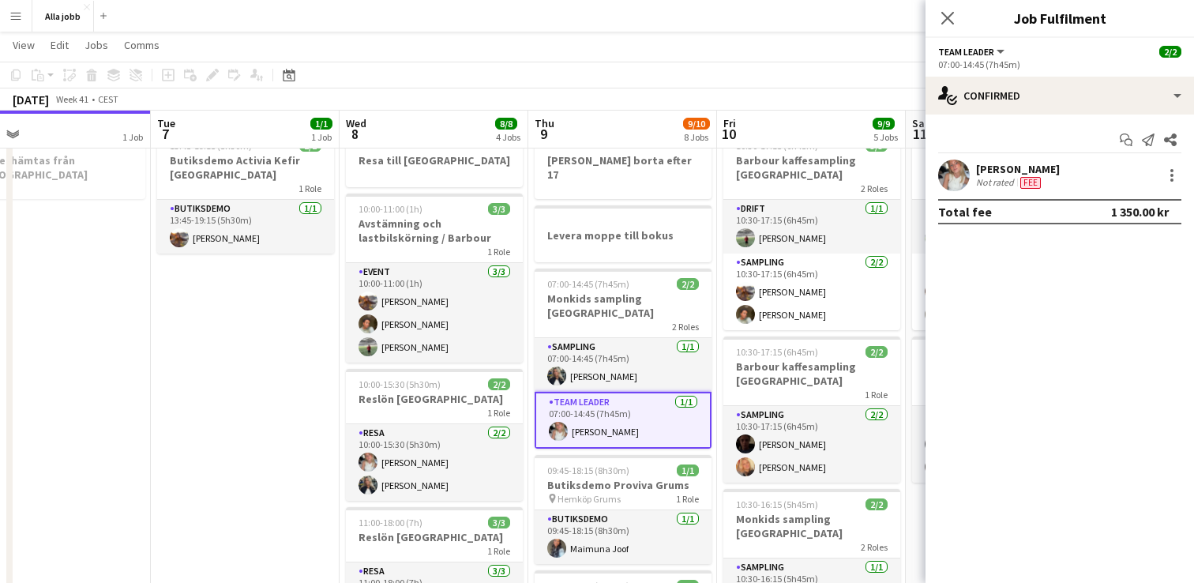
click at [989, 176] on div "Not rated" at bounding box center [996, 182] width 41 height 13
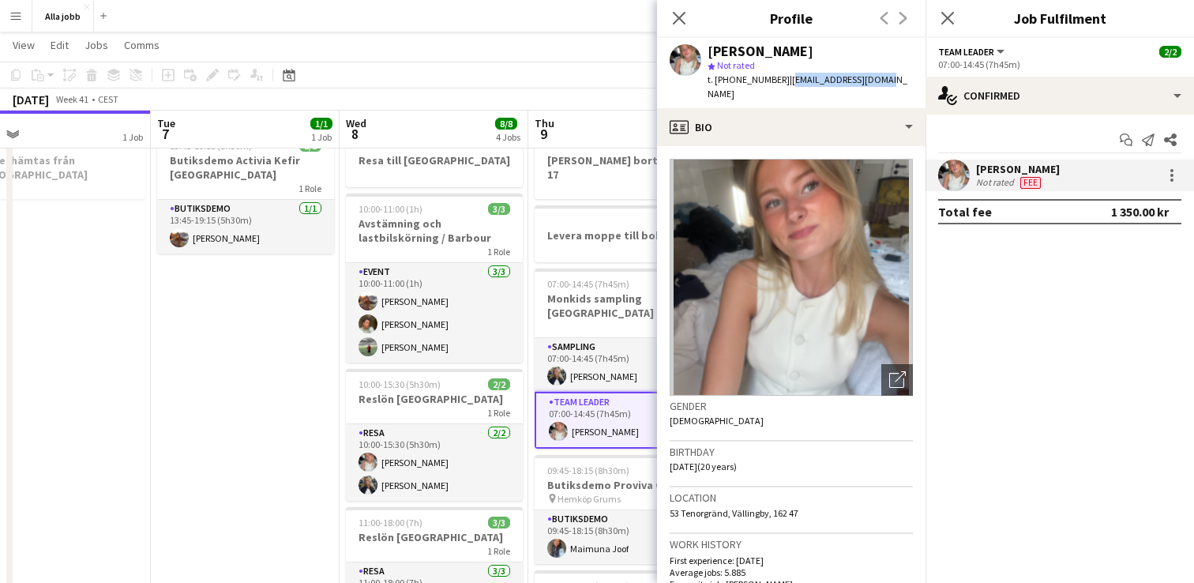
drag, startPoint x: 777, startPoint y: 79, endPoint x: 871, endPoint y: 73, distance: 94.1
click at [871, 73] on div "Ida Malmborg star Not rated t. +46728597445 | idisen2005@gmail.com" at bounding box center [791, 73] width 268 height 70
copy span "idisen2005@gmail.com"
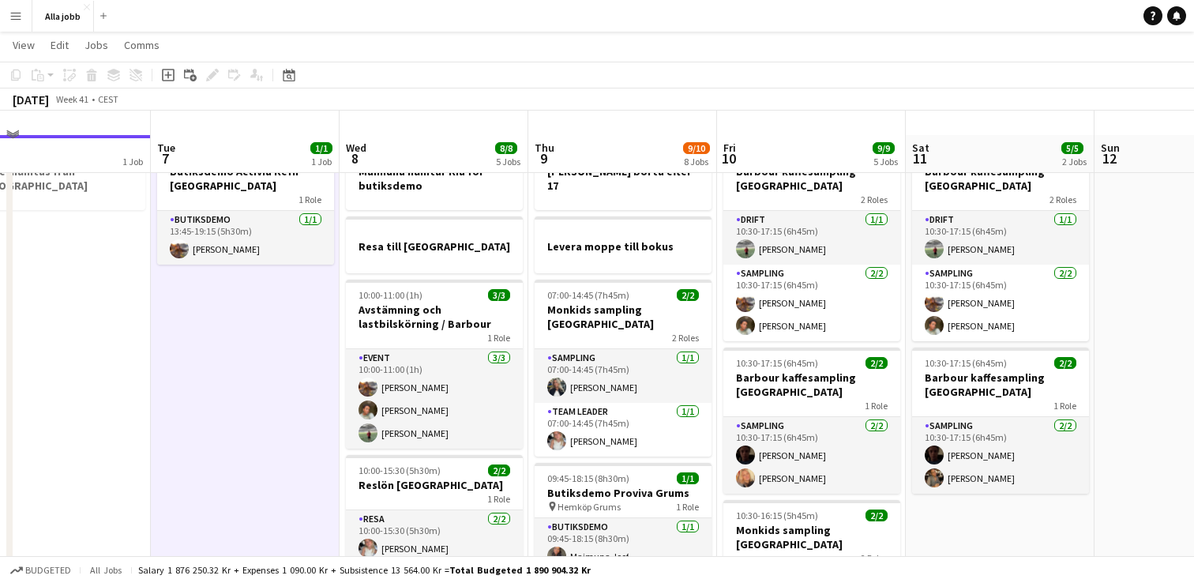
scroll to position [0, 0]
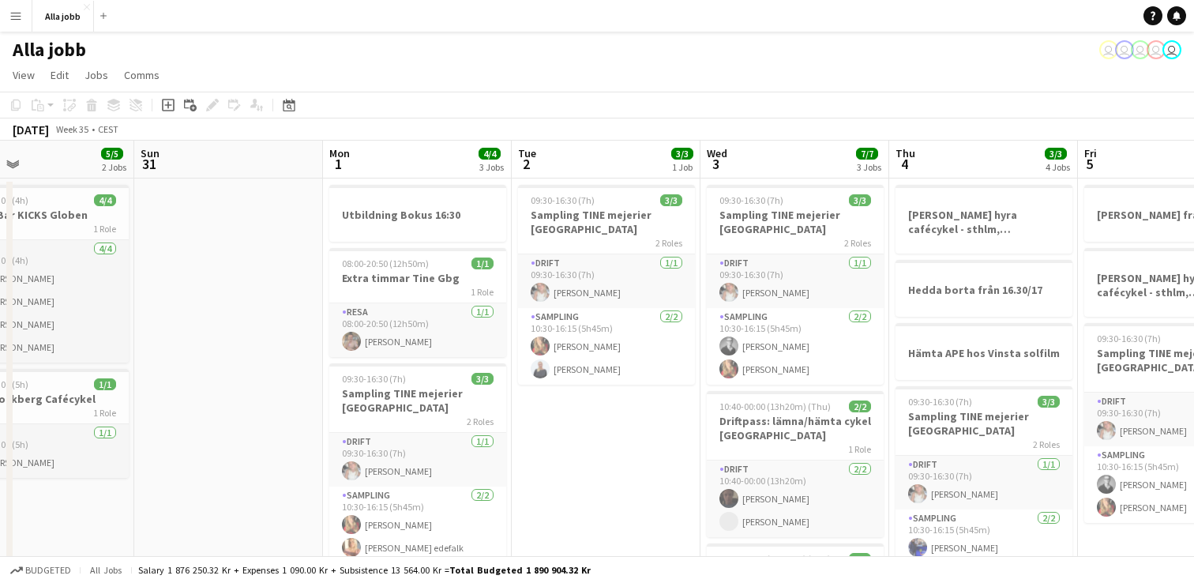
scroll to position [0, 431]
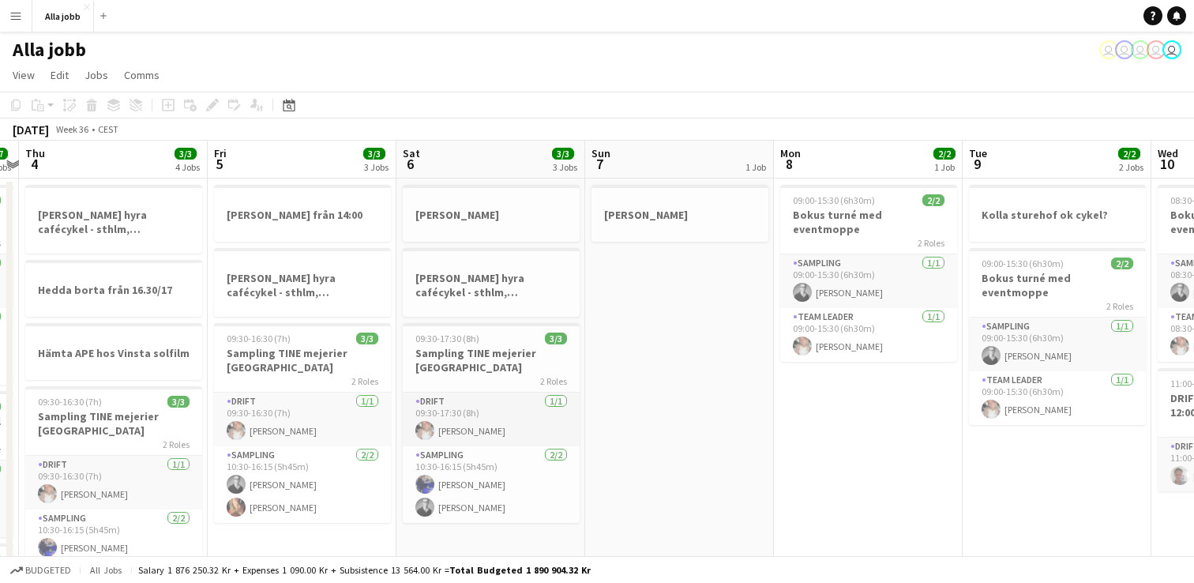
scroll to position [0, 548]
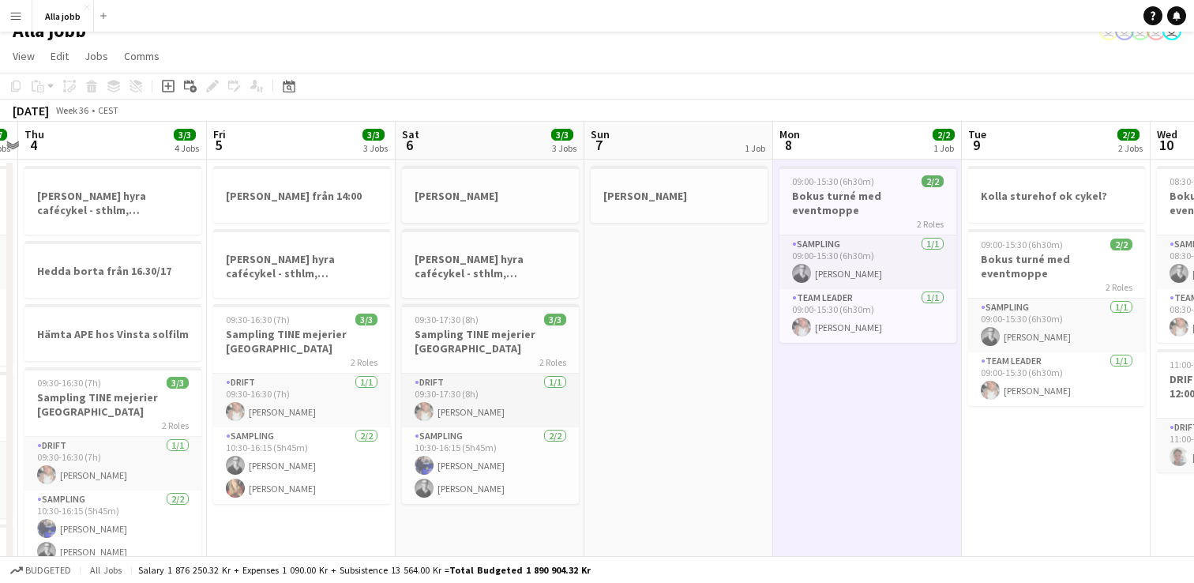
scroll to position [0, 549]
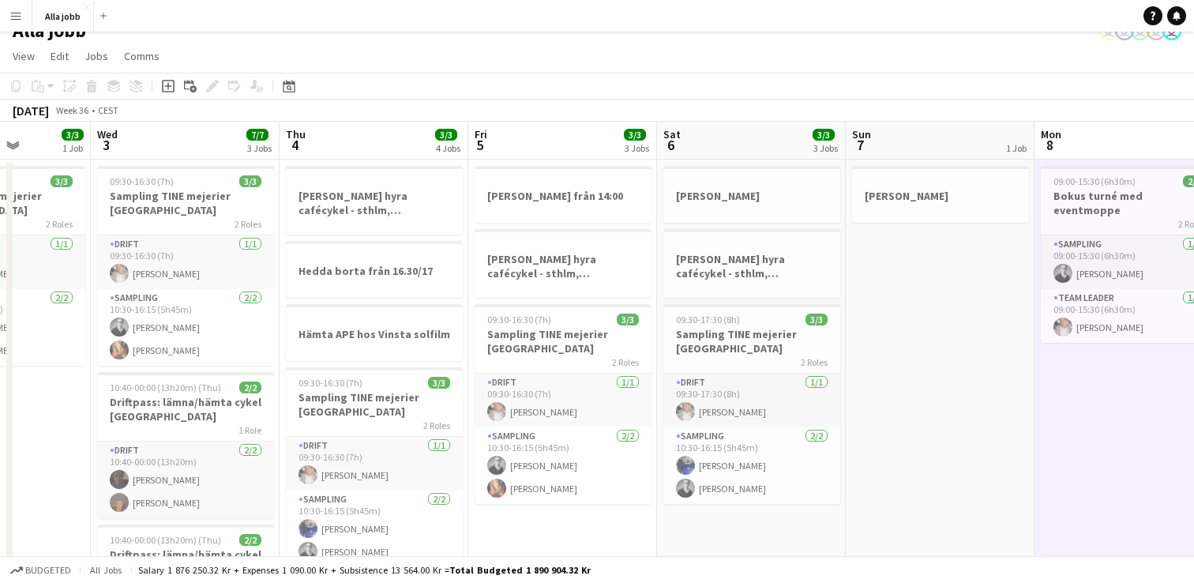
scroll to position [0, 472]
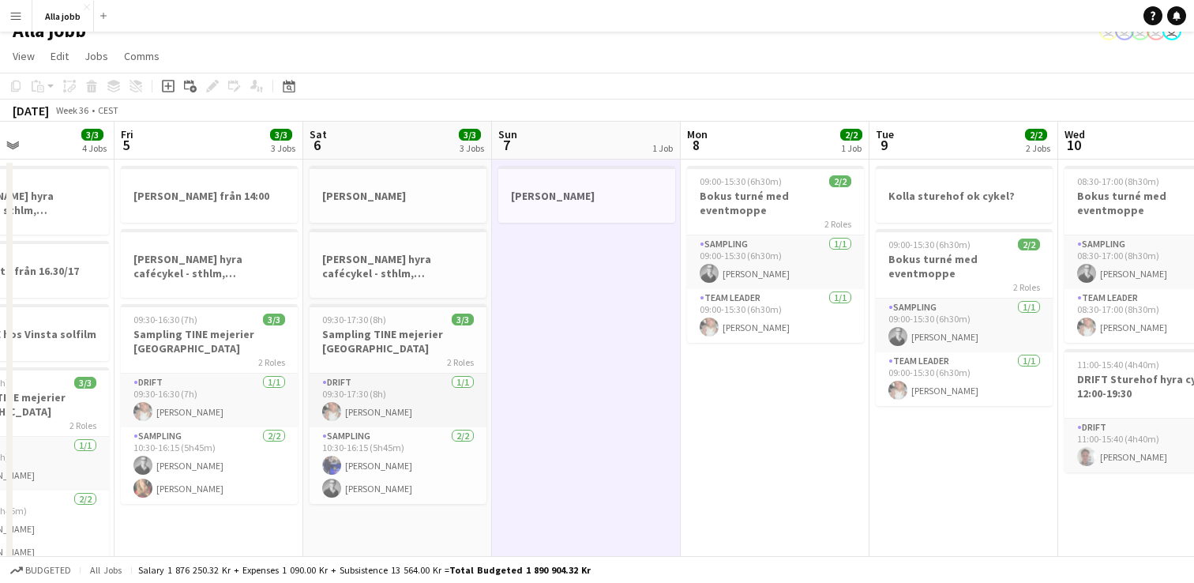
scroll to position [20, 0]
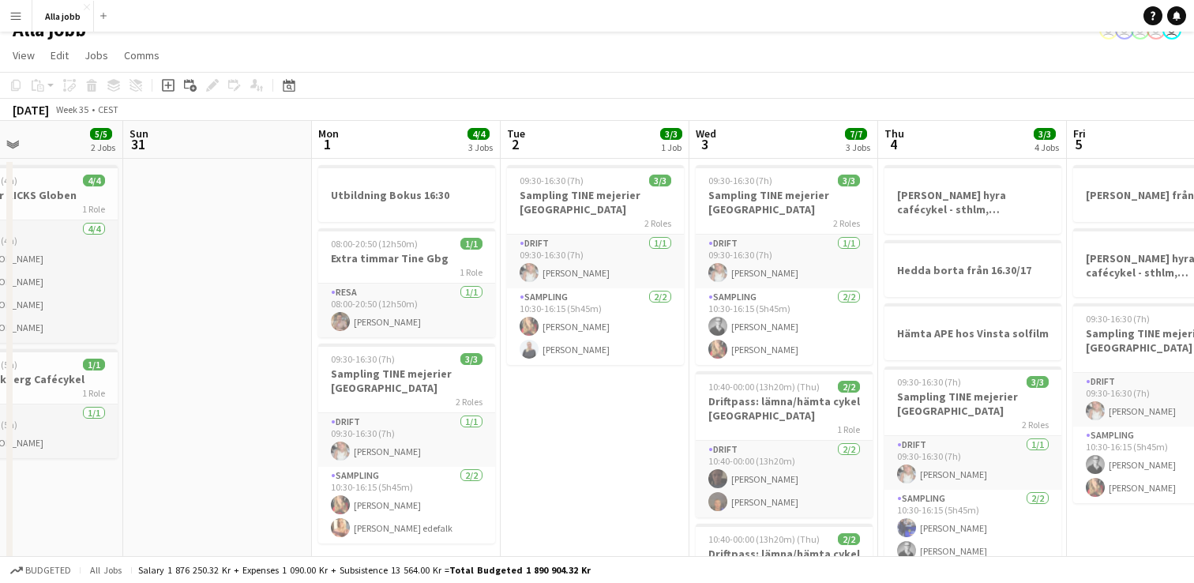
scroll to position [0, 436]
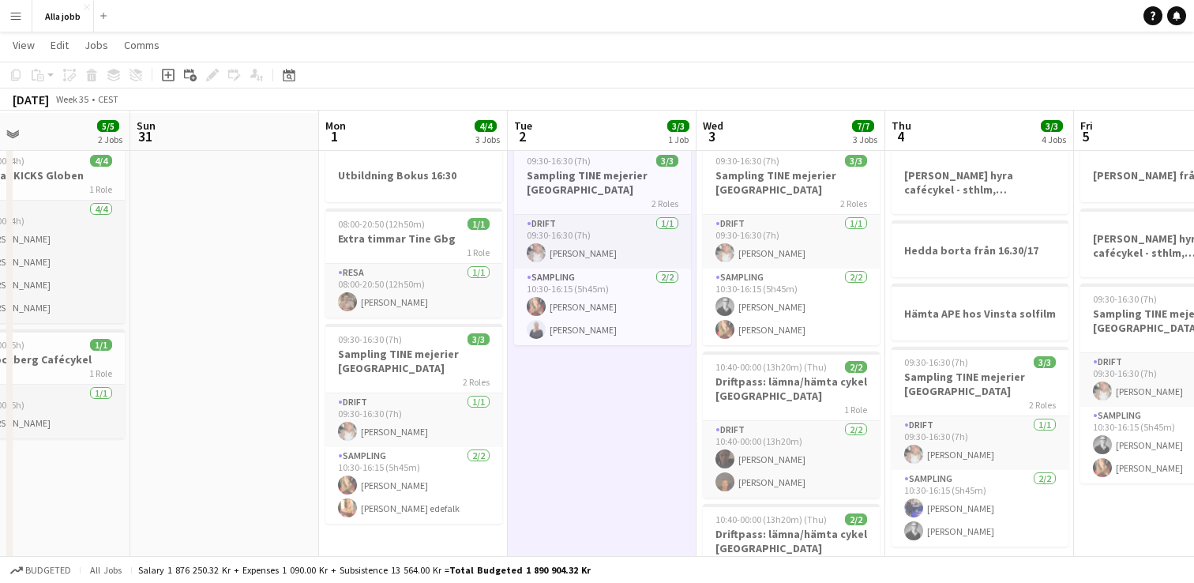
scroll to position [36, 0]
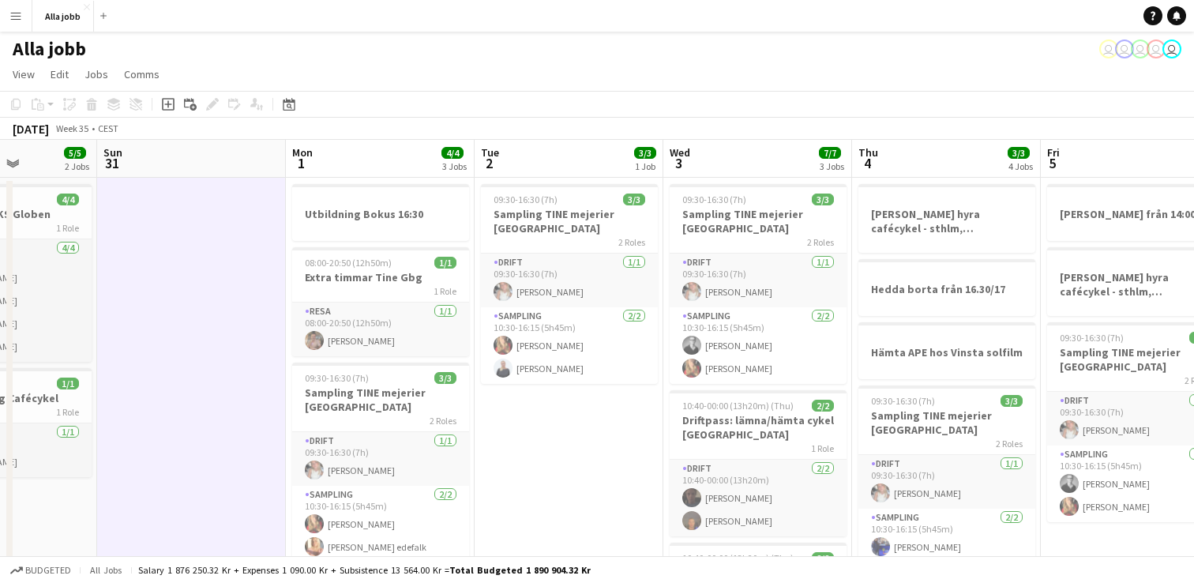
scroll to position [0, 0]
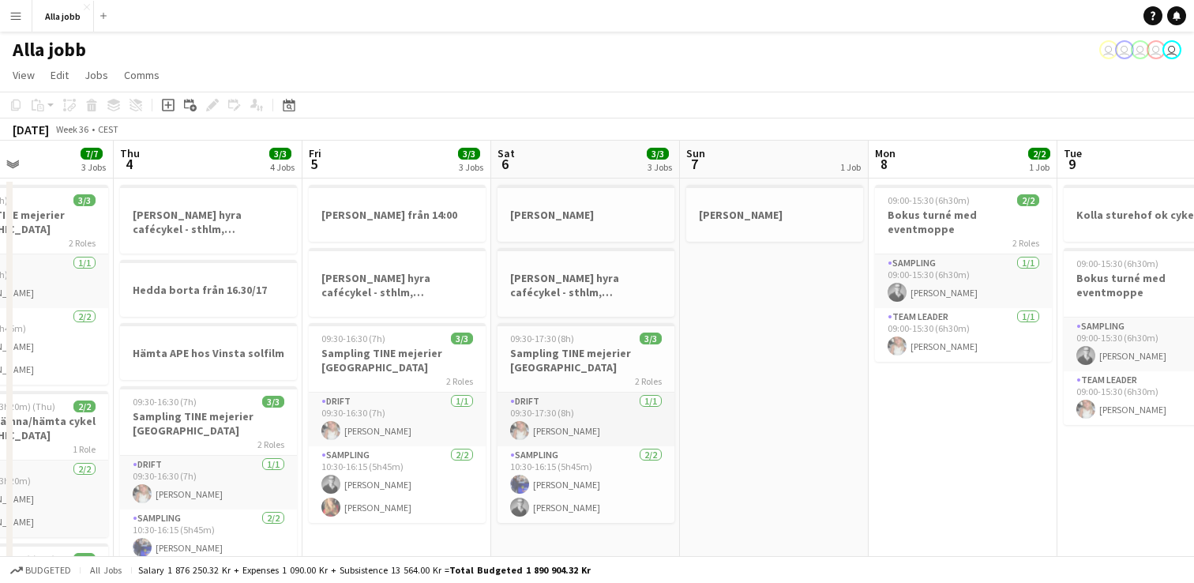
scroll to position [0, 465]
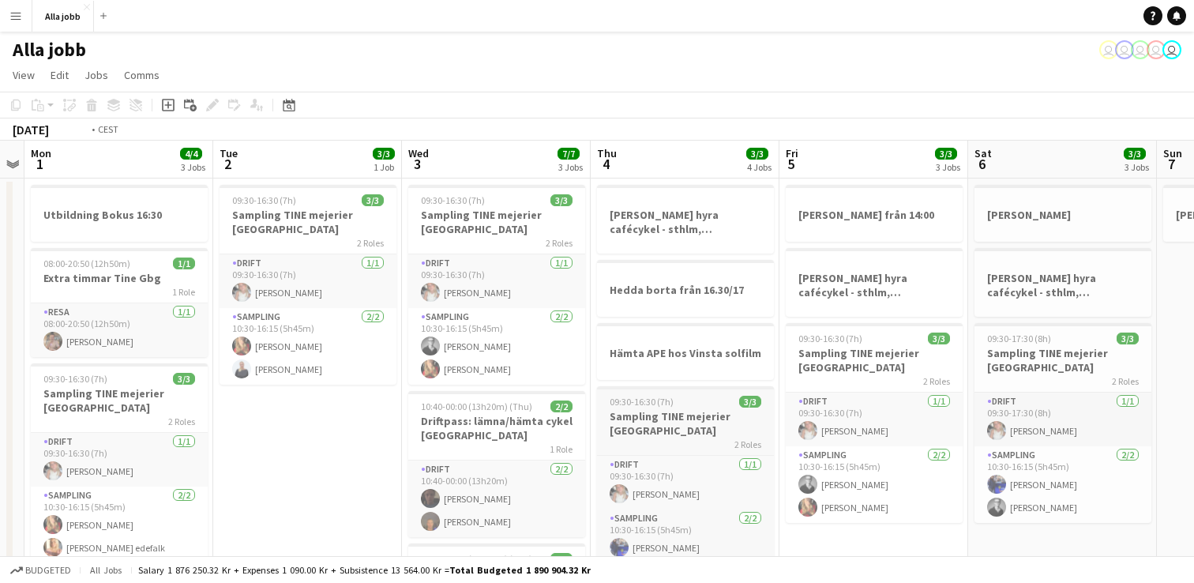
scroll to position [0, 349]
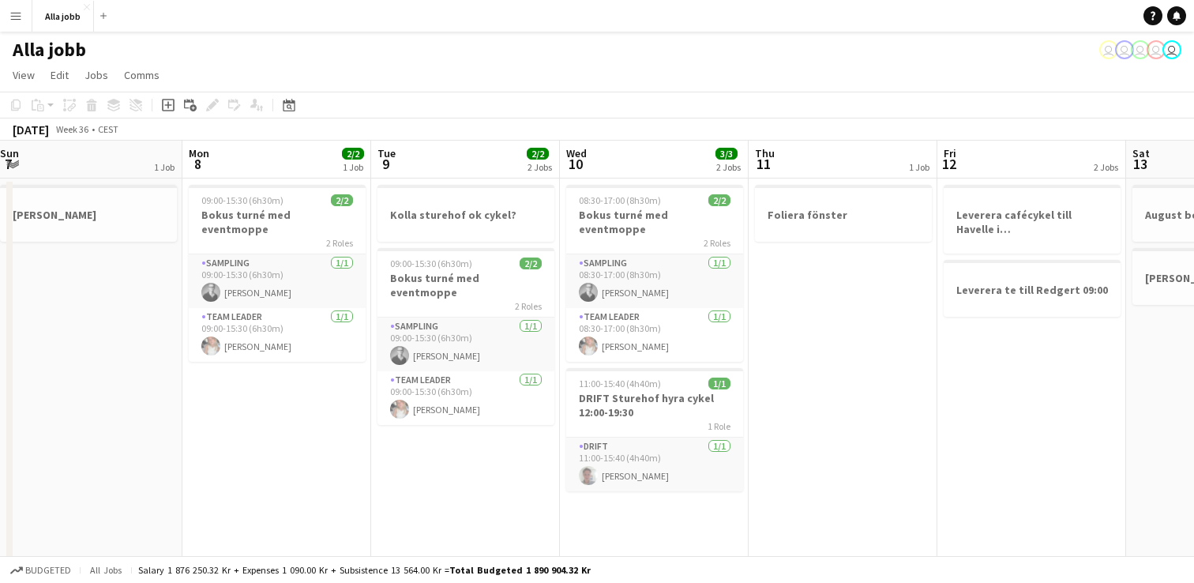
scroll to position [0, 424]
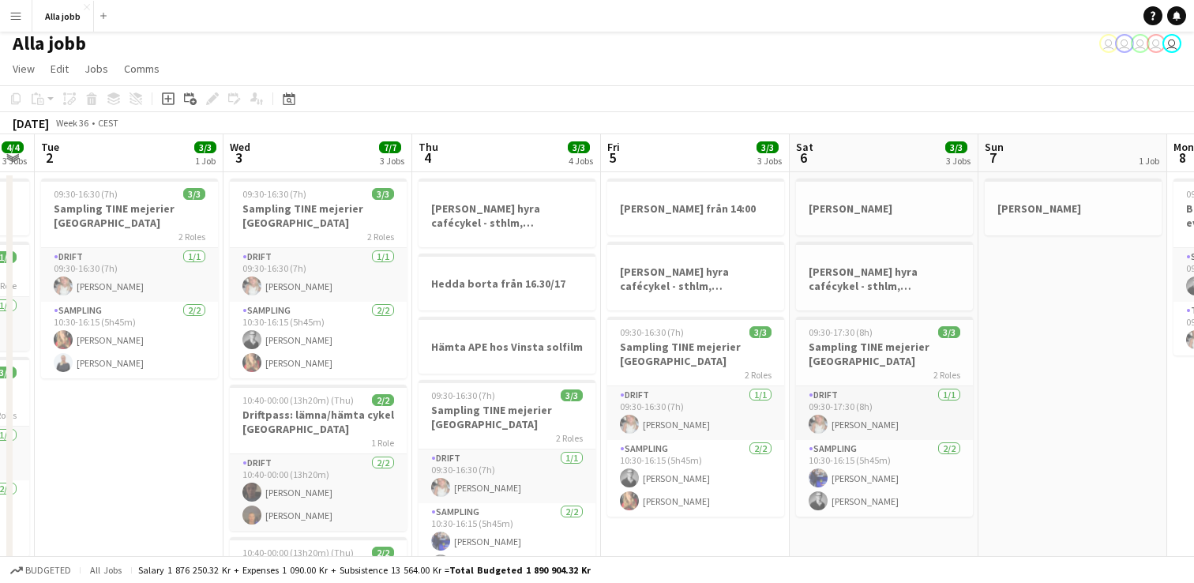
scroll to position [0, 0]
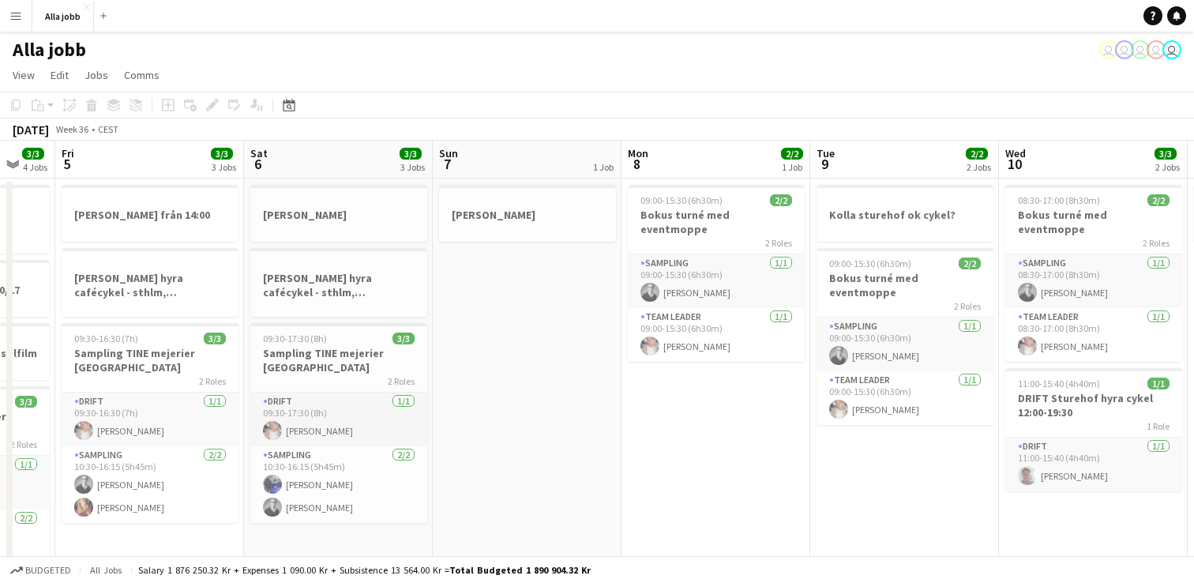
scroll to position [0, 522]
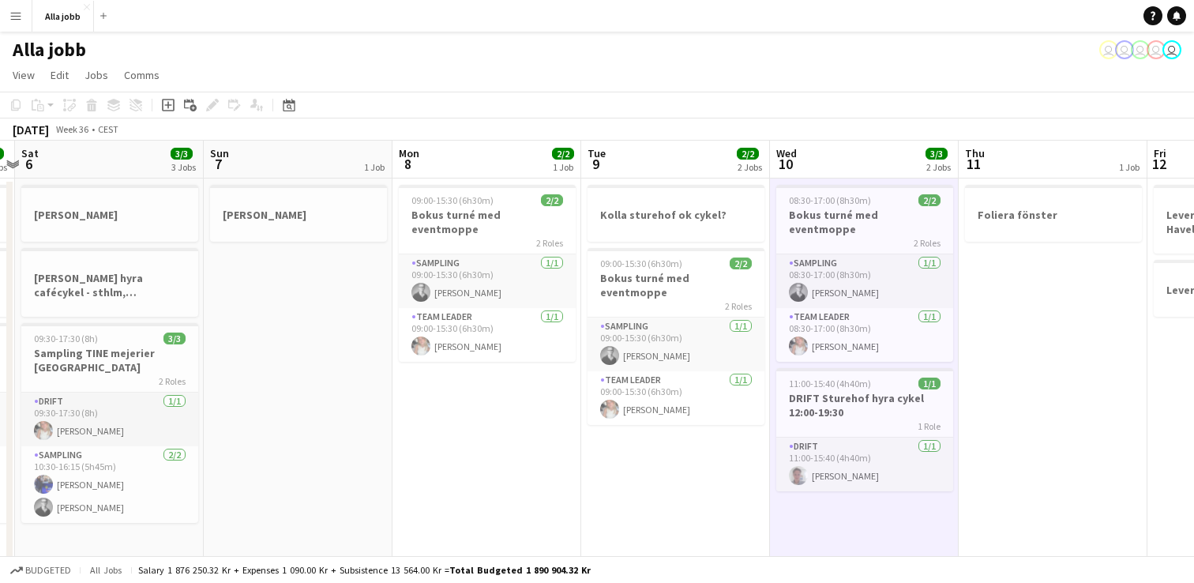
scroll to position [0, 743]
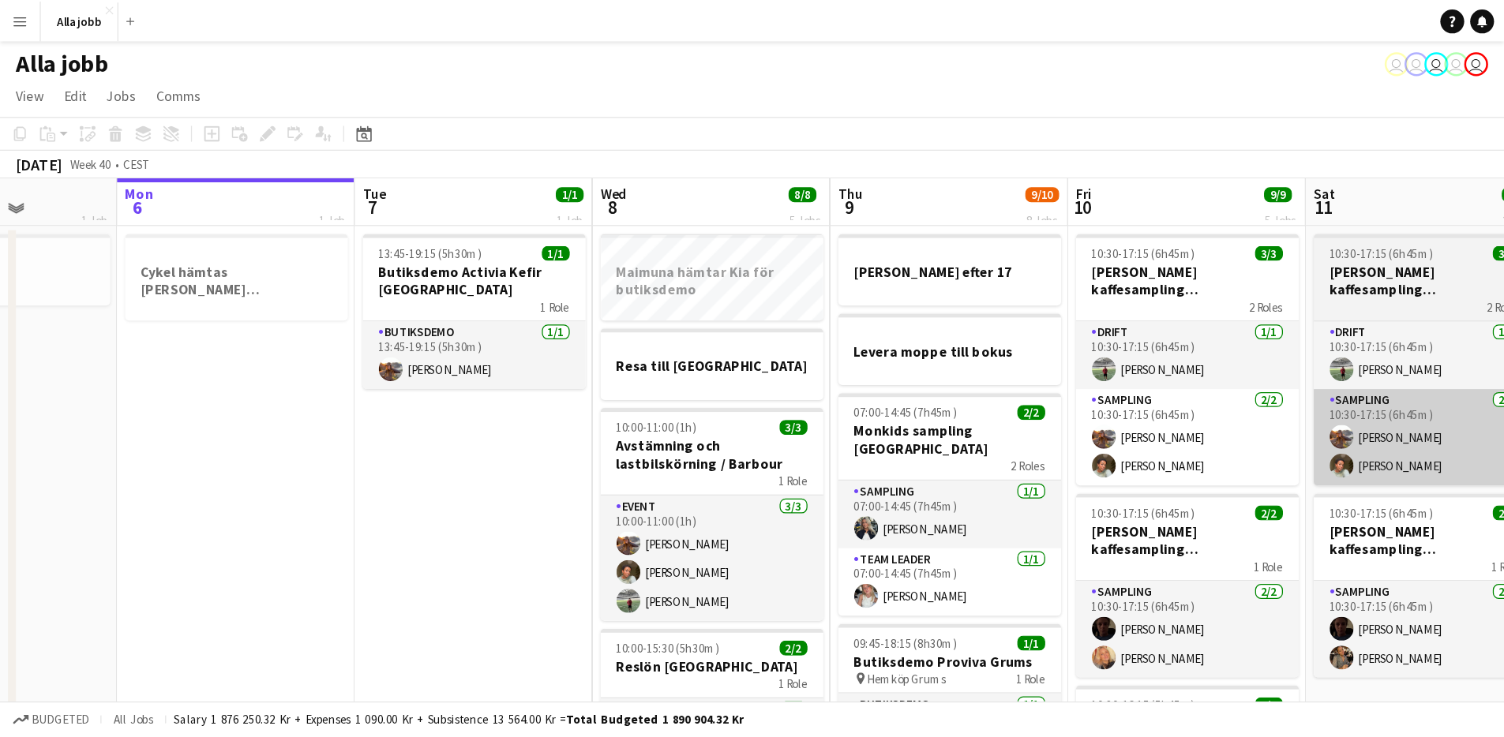
scroll to position [0, 472]
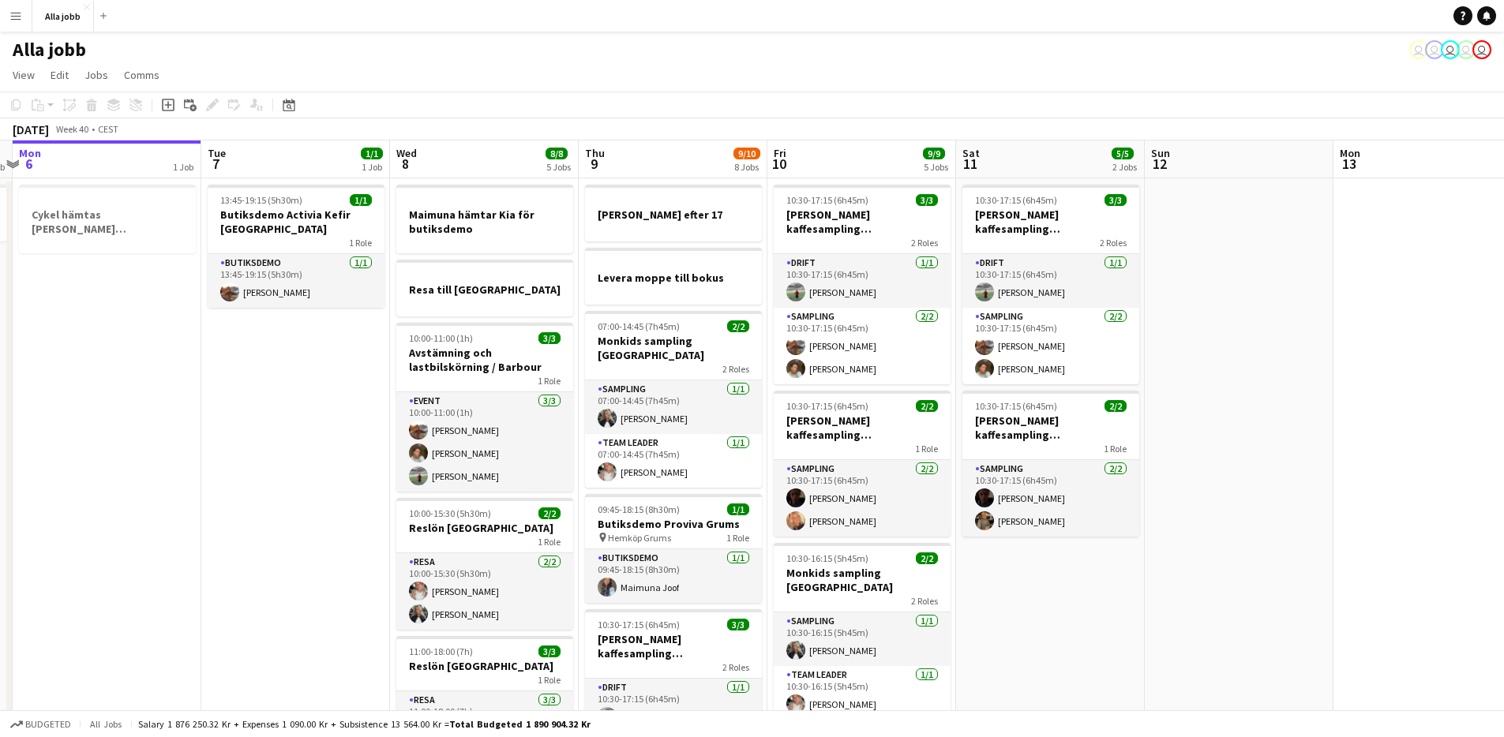
scroll to position [0, 552]
drag, startPoint x: 1101, startPoint y: 652, endPoint x: 1075, endPoint y: 659, distance: 27.0
click at [1075, 582] on app-calendar-viewport "Fri 3 6/6 6 Jobs Sat 4 3/3 3 Jobs Sun 5 1 Job Mon 6 1 Job Tue 7 1/1 1 Job Wed 8…" at bounding box center [752, 714] width 1504 height 1146
click at [717, 272] on h3 "Levera moppe till bokus" at bounding box center [675, 278] width 177 height 14
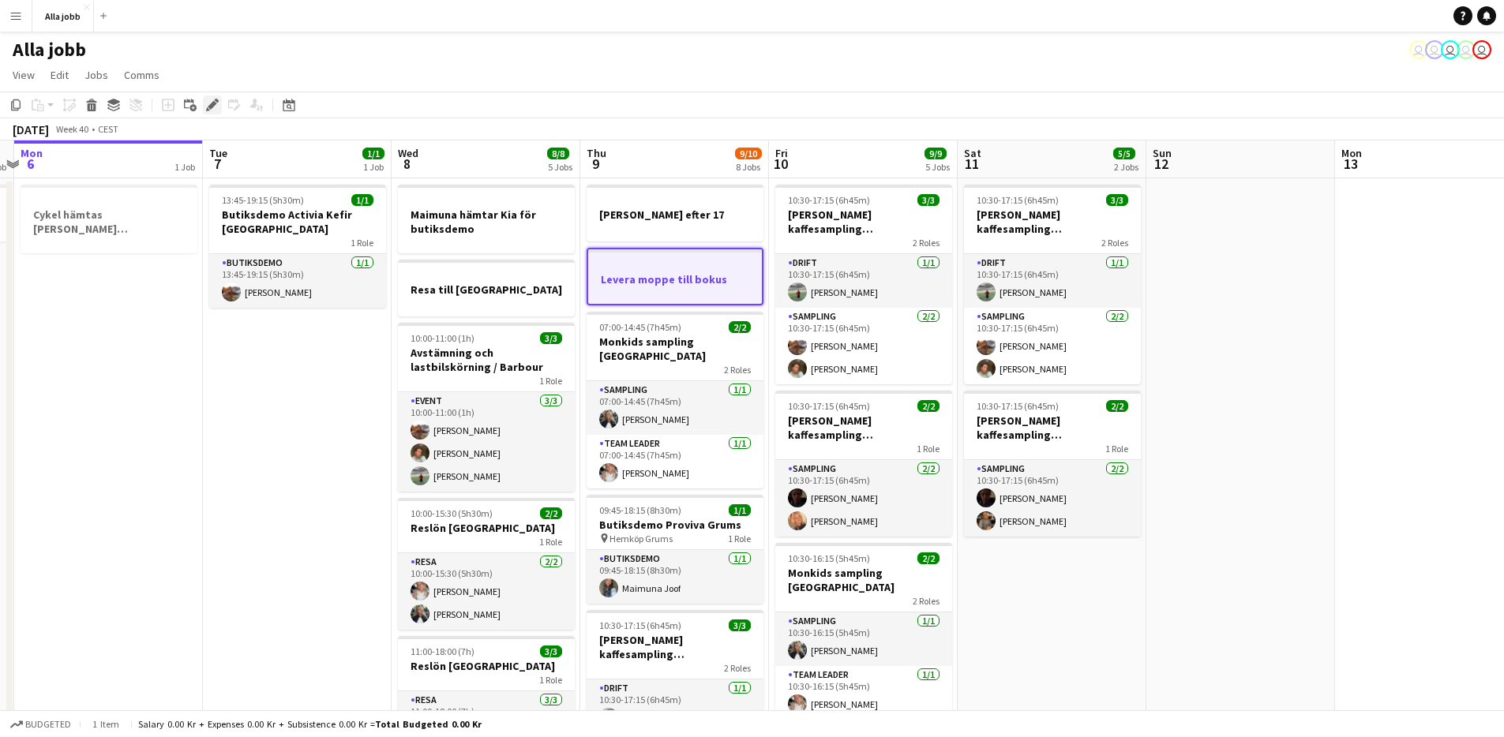
click at [212, 110] on icon "Edit" at bounding box center [212, 105] width 13 height 13
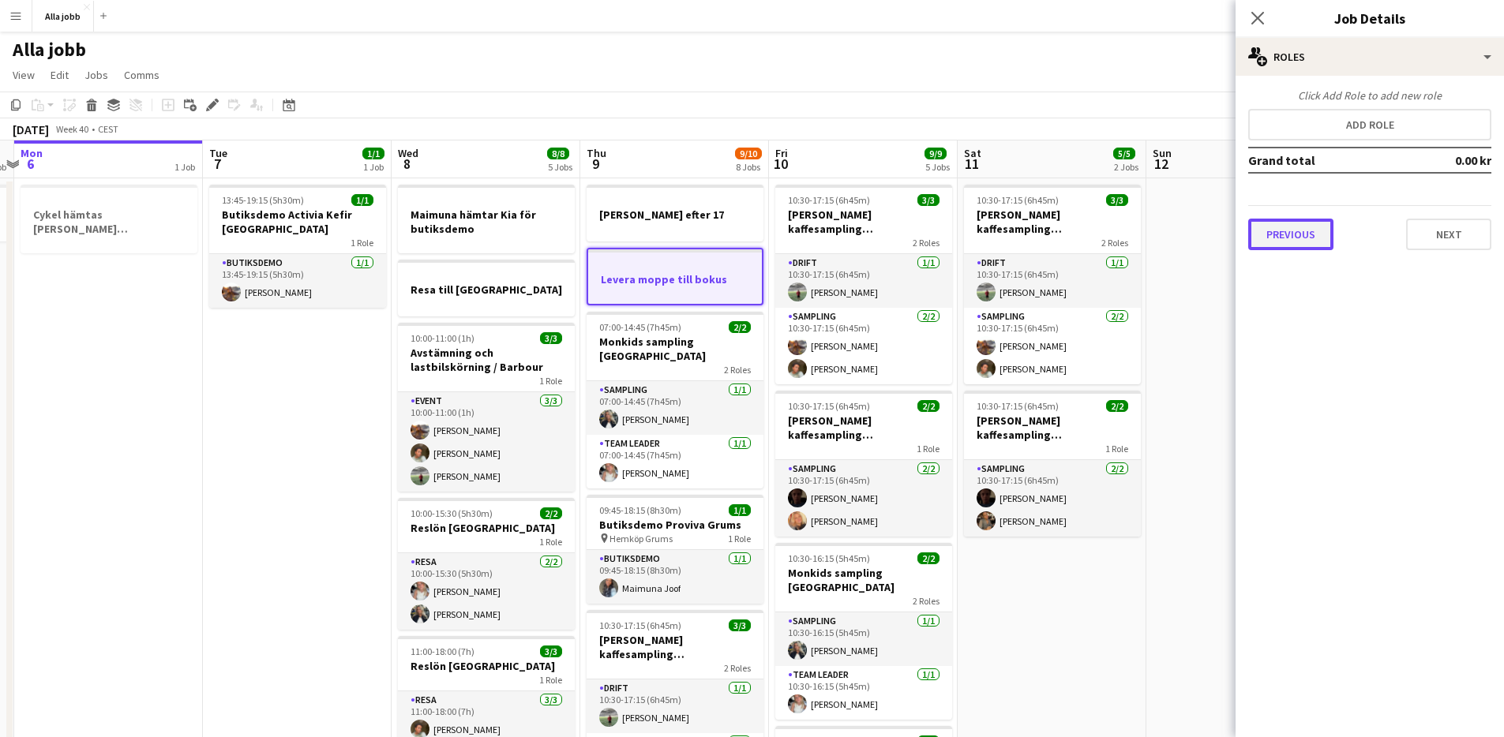
click at [1193, 229] on button "Previous" at bounding box center [1290, 235] width 85 height 32
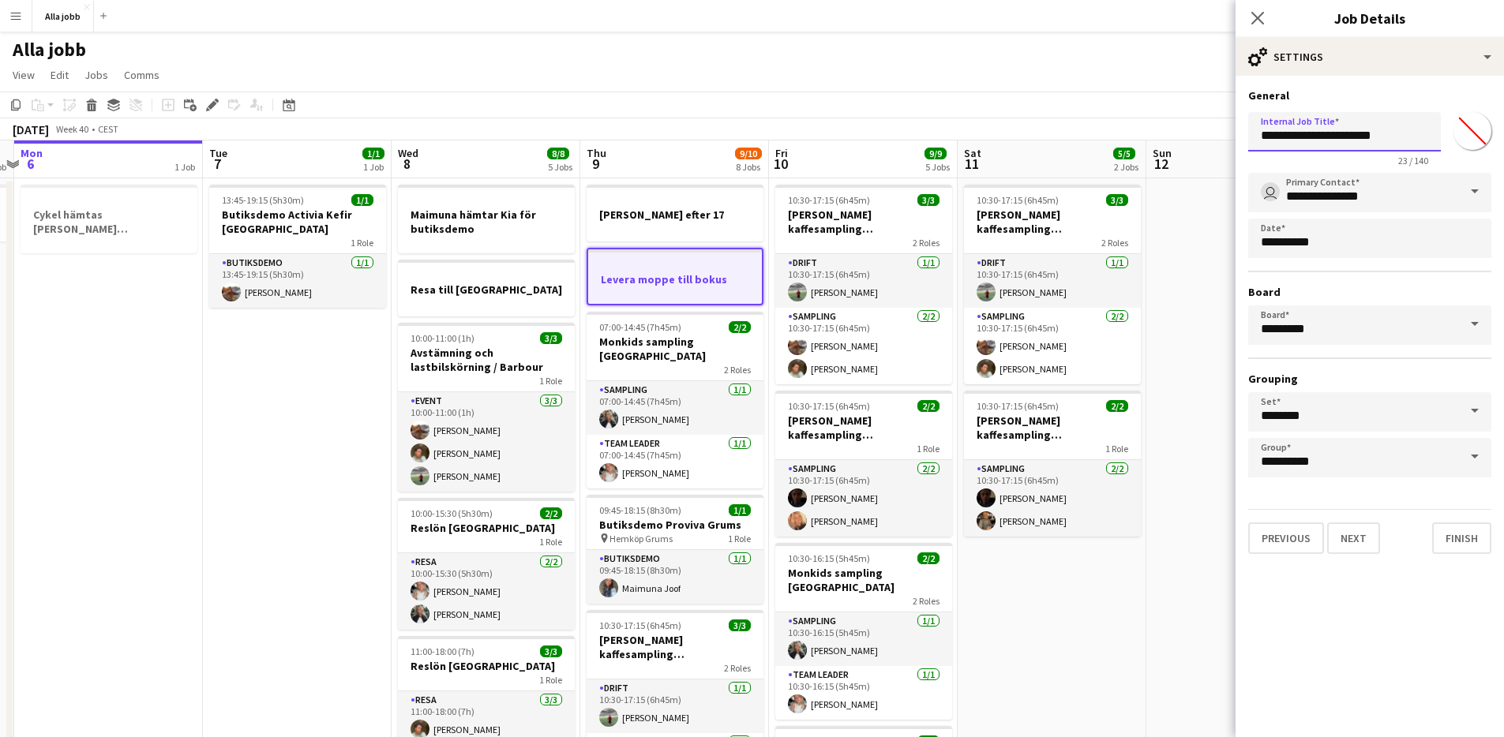
click at [1193, 136] on input "**********" at bounding box center [1344, 131] width 193 height 39
type input "**********"
click at [1193, 541] on button "Next" at bounding box center [1353, 539] width 53 height 32
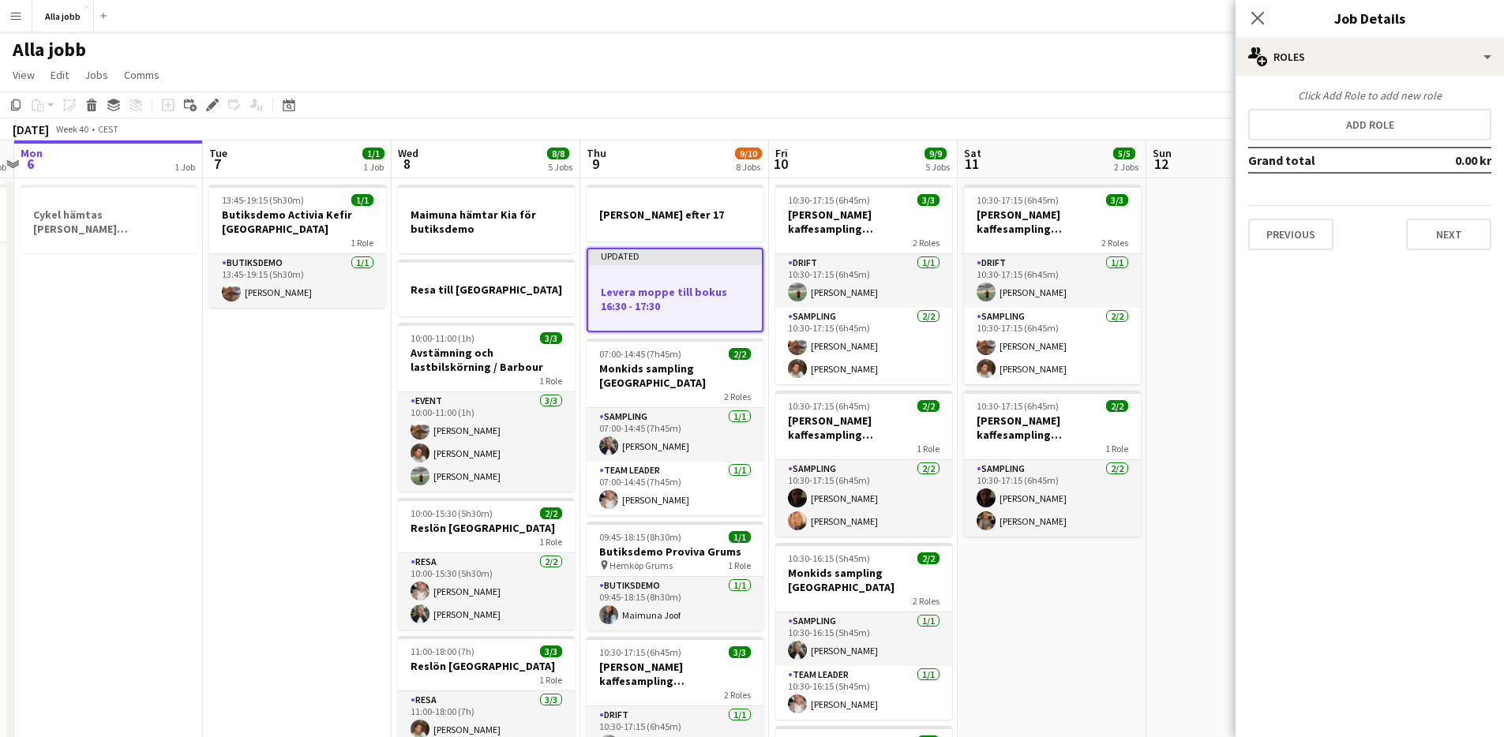
click at [1193, 531] on app-date-cell at bounding box center [1241, 732] width 189 height 1108
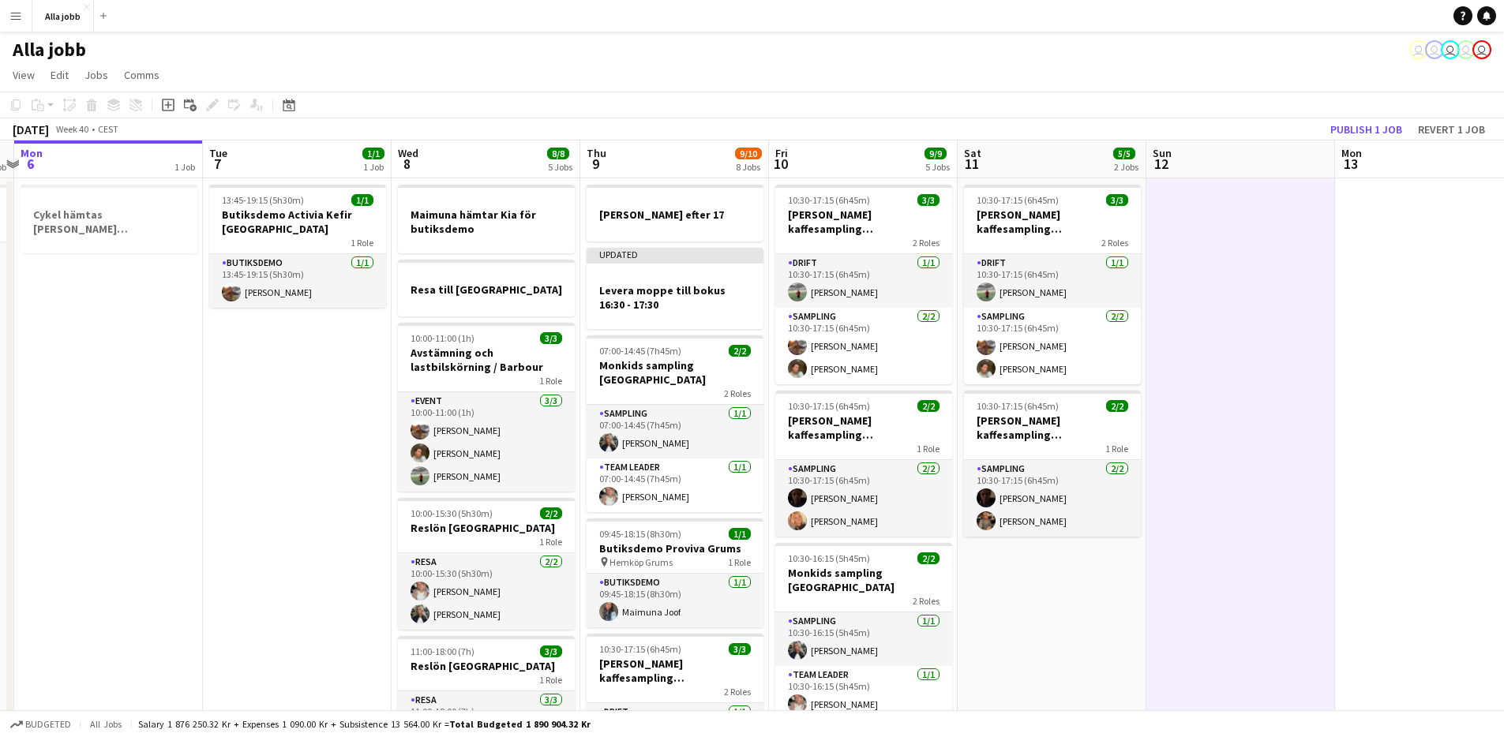
click at [1193, 118] on div "Copy Paste Paste Command V Paste with crew Command Shift V Paste linked Job [GE…" at bounding box center [752, 116] width 1504 height 49
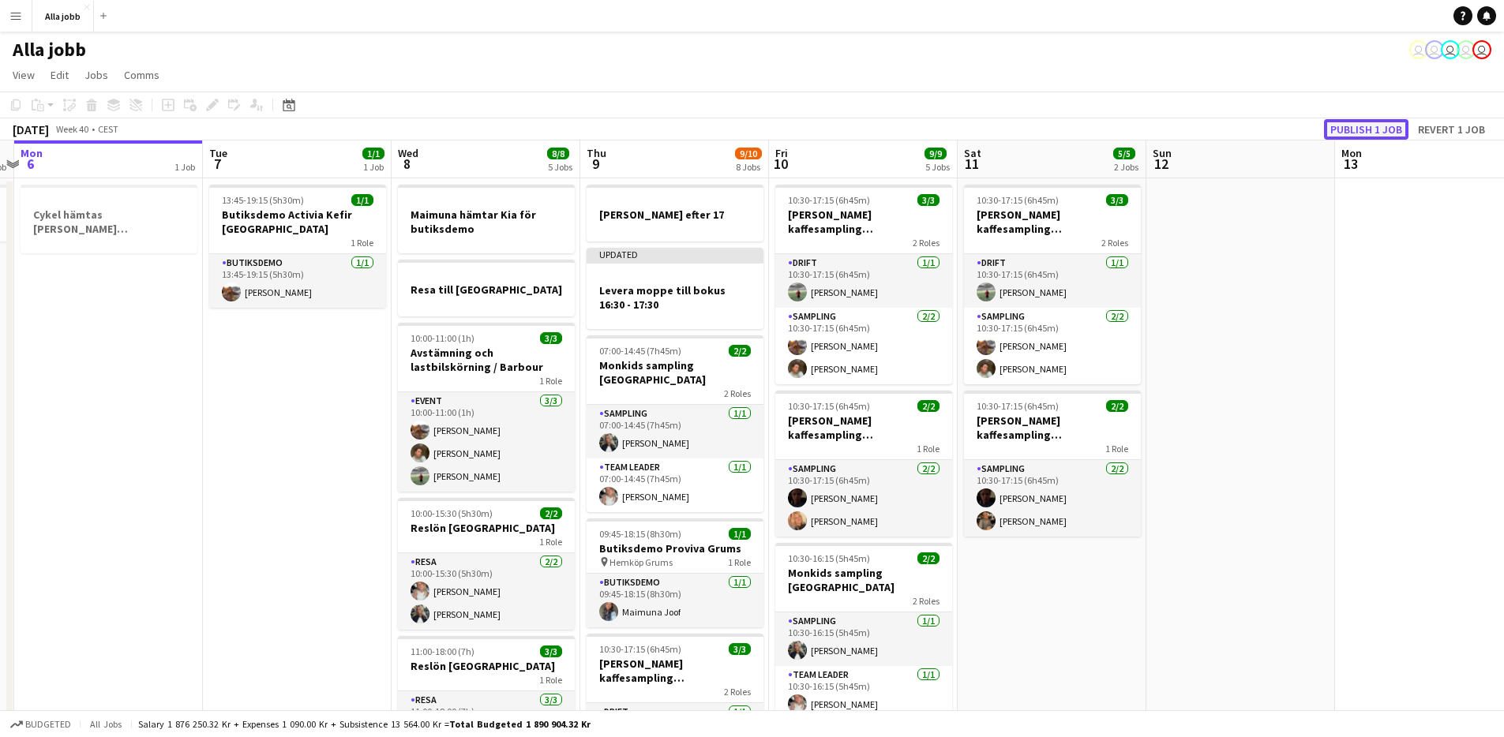
click at [1193, 126] on button "Publish 1 job" at bounding box center [1366, 129] width 84 height 21
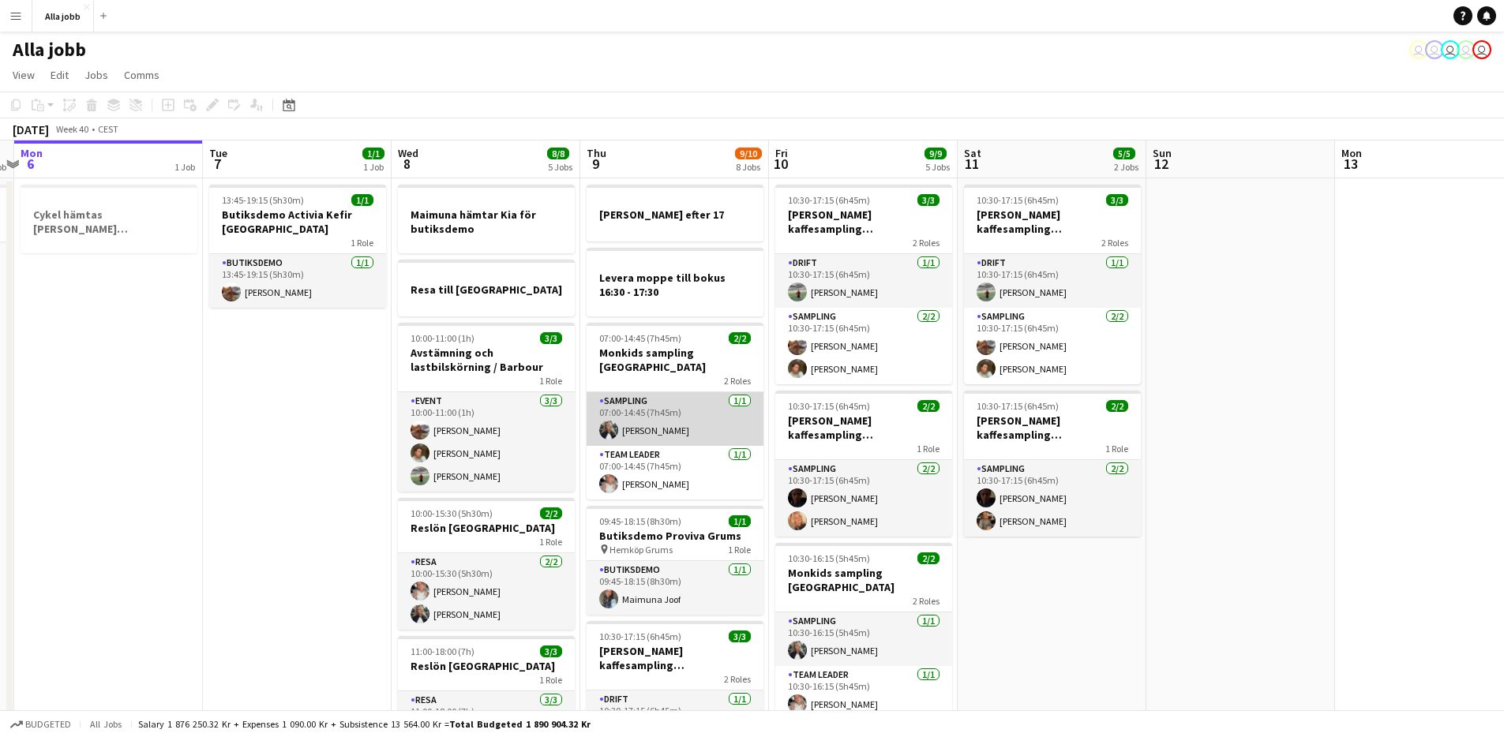
click at [676, 392] on app-card-role "Sampling [DATE] 07:00-14:45 (7h45m) [PERSON_NAME]" at bounding box center [675, 419] width 177 height 54
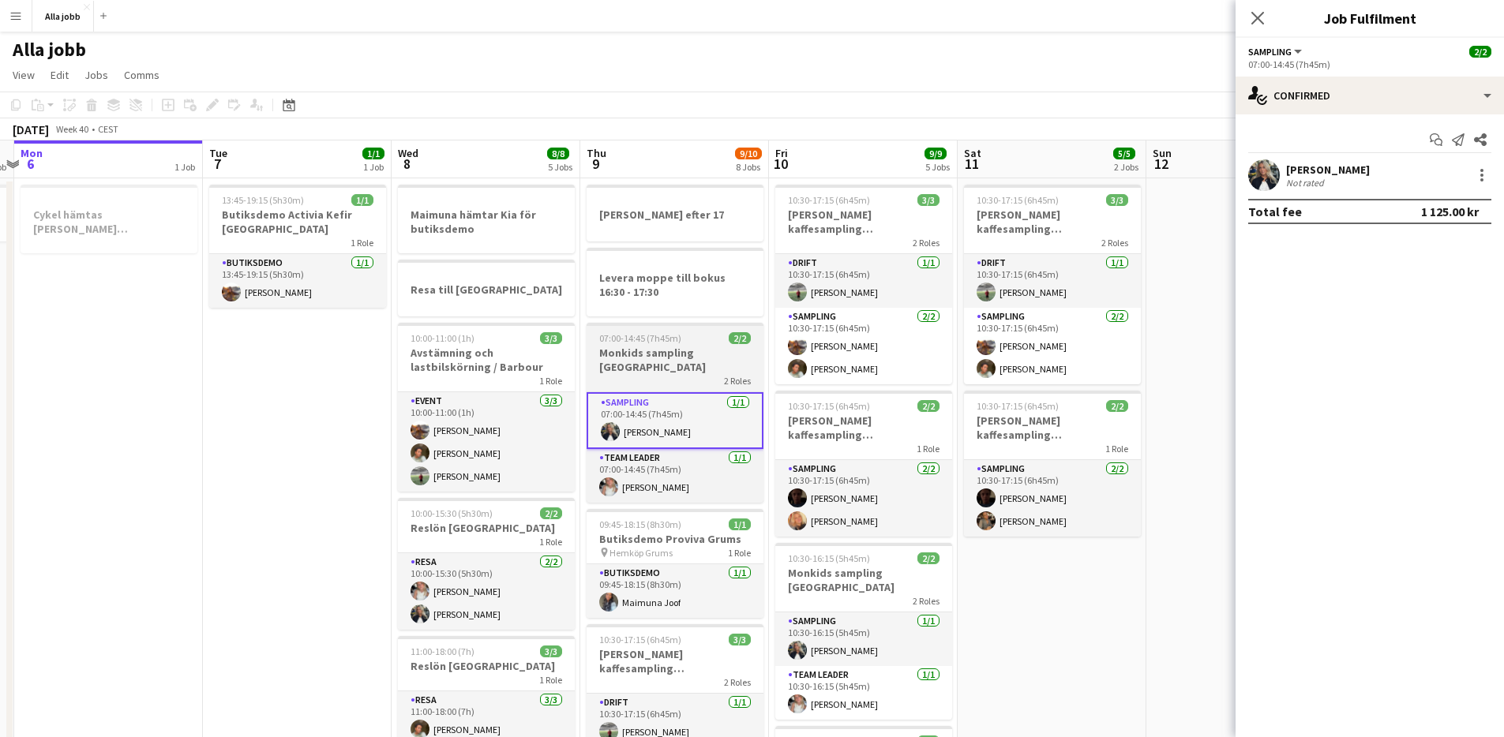
click at [674, 356] on h3 "Monkids sampling [GEOGRAPHIC_DATA]" at bounding box center [675, 360] width 177 height 28
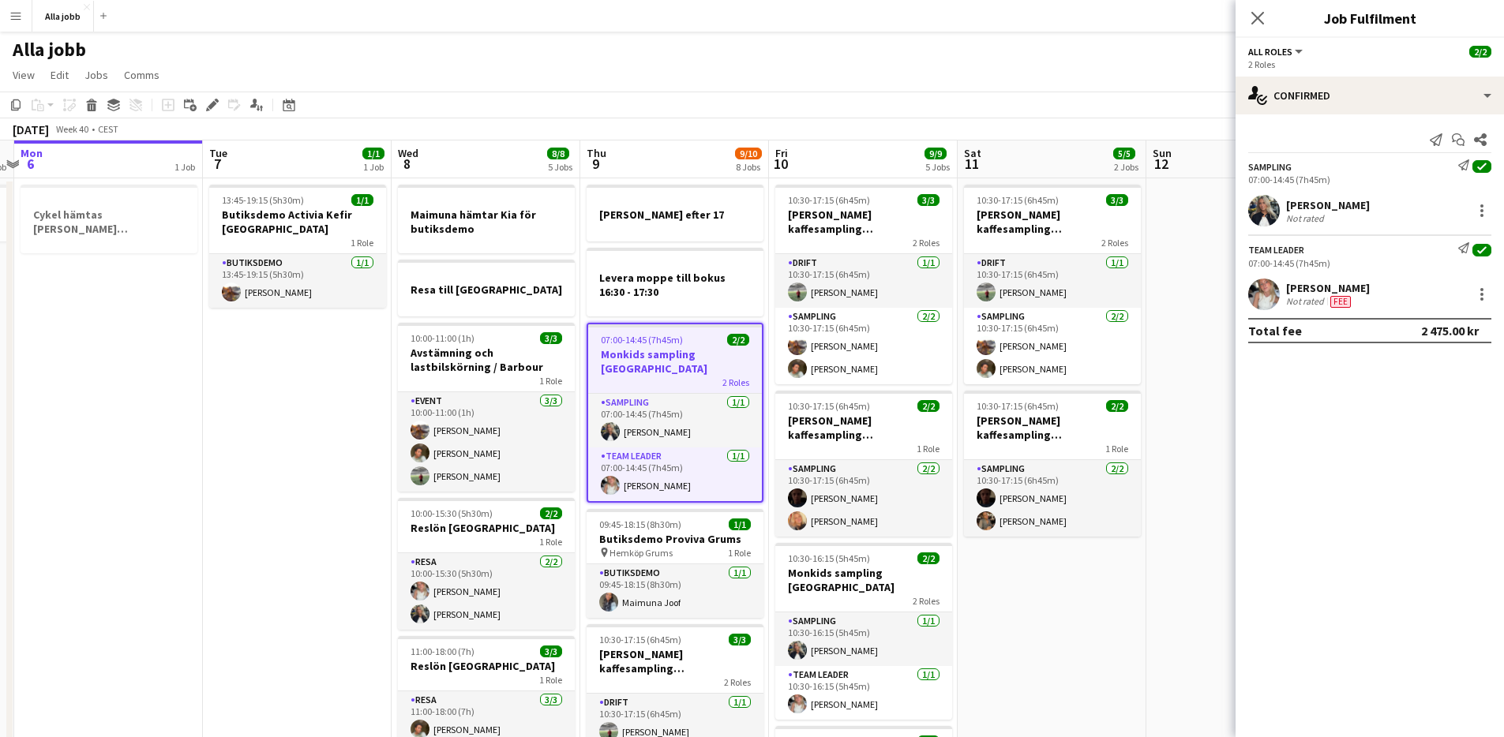
click at [671, 128] on div "[DATE] Week 40 • CEST" at bounding box center [752, 129] width 1504 height 22
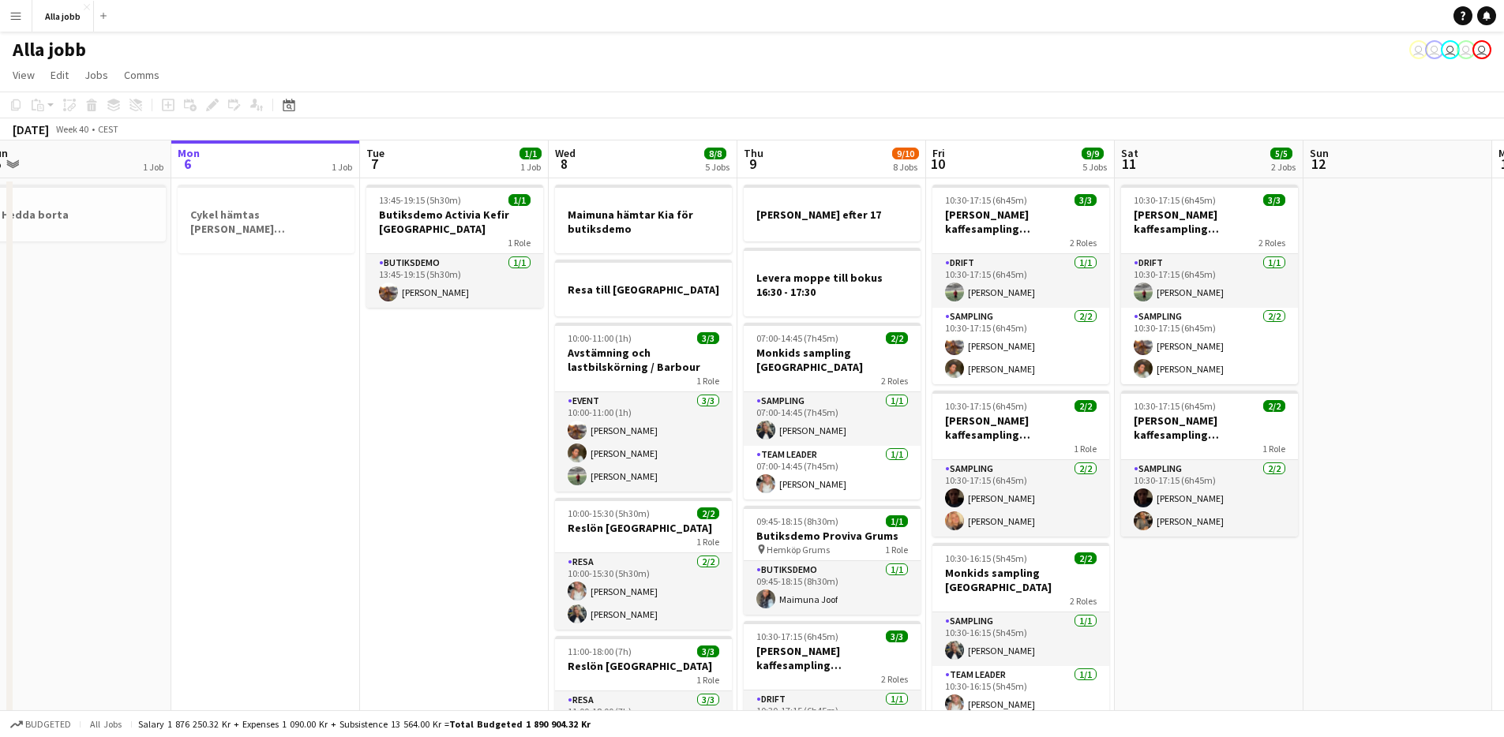
scroll to position [0, 375]
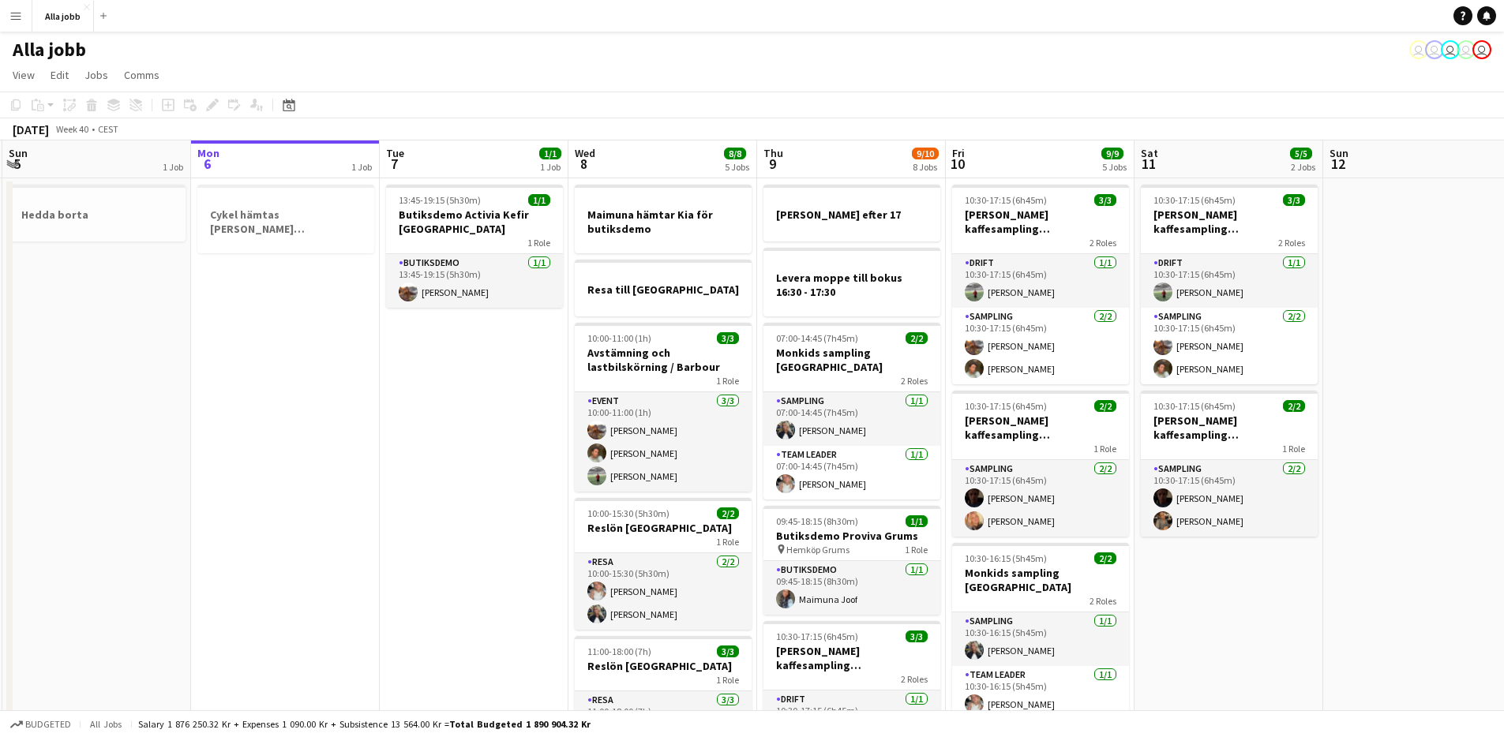
drag, startPoint x: 351, startPoint y: 399, endPoint x: 513, endPoint y: 388, distance: 162.2
click at [512, 388] on app-calendar-viewport "Fri 3 6/6 6 Jobs Sat 4 3/3 3 Jobs Sun 5 1 Job Mon 6 1 Job Tue 7 1/1 1 Job Wed 8…" at bounding box center [752, 714] width 1504 height 1146
click at [468, 222] on h3 "Butiksdemo Activia Kefir [GEOGRAPHIC_DATA]" at bounding box center [474, 222] width 177 height 28
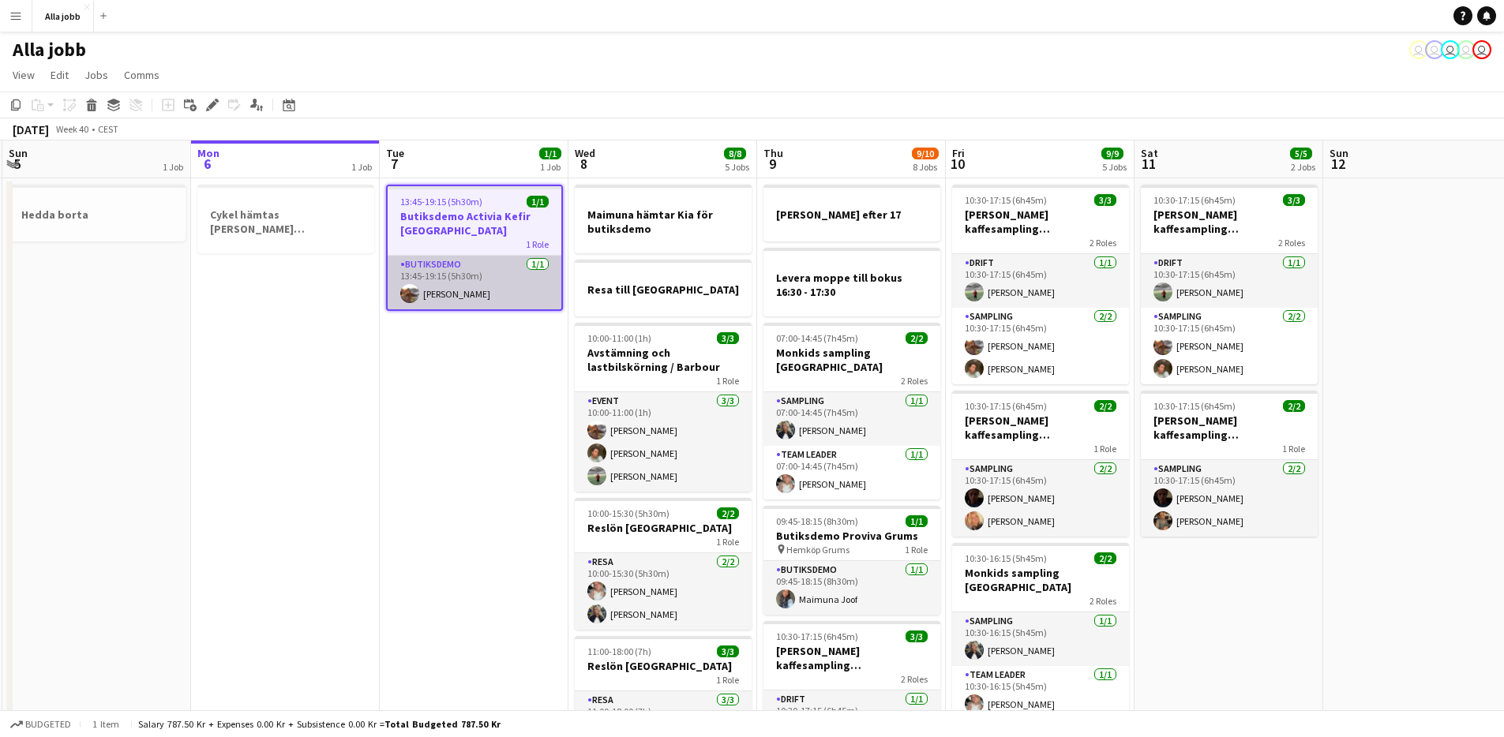
click at [456, 295] on app-card-role "Butiksdemo [DATE] 13:45-19:15 (5h30m) [PERSON_NAME]" at bounding box center [475, 283] width 174 height 54
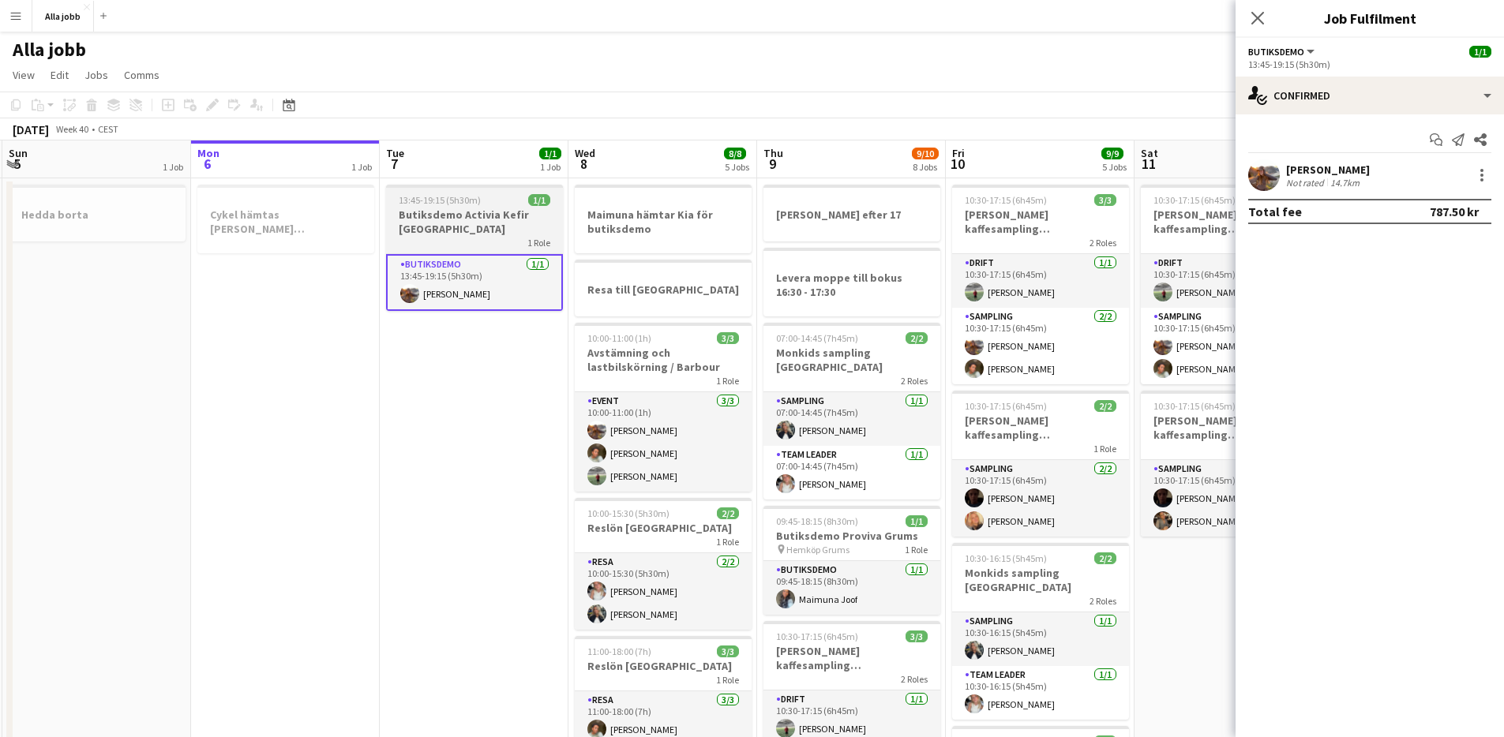
click at [489, 216] on h3 "Butiksdemo Activia Kefir [GEOGRAPHIC_DATA]" at bounding box center [474, 222] width 177 height 28
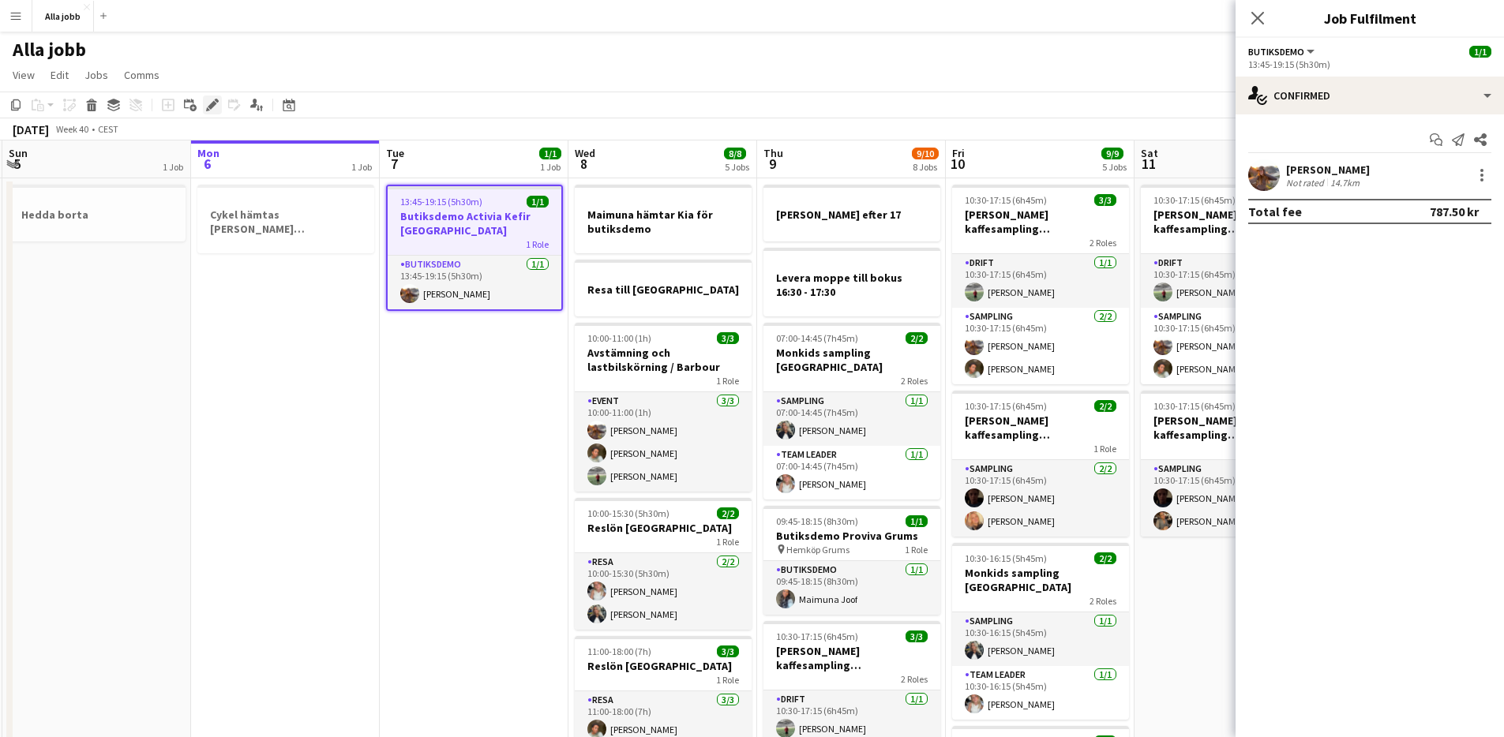
click at [213, 102] on icon at bounding box center [212, 105] width 9 height 9
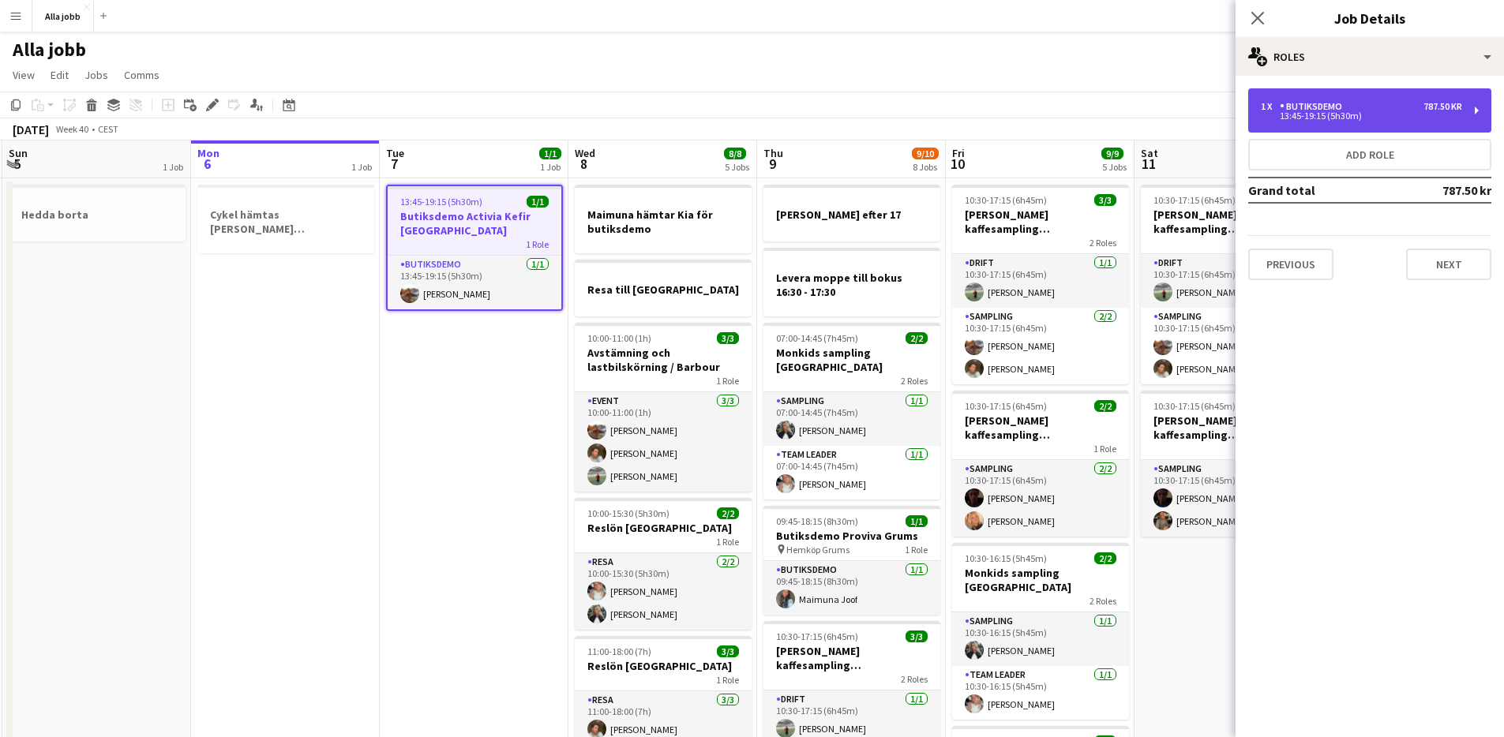
click at [1193, 122] on div "1 x Butiksdemo 787.50 kr 13:45-19:15 (5h30m)" at bounding box center [1369, 110] width 243 height 44
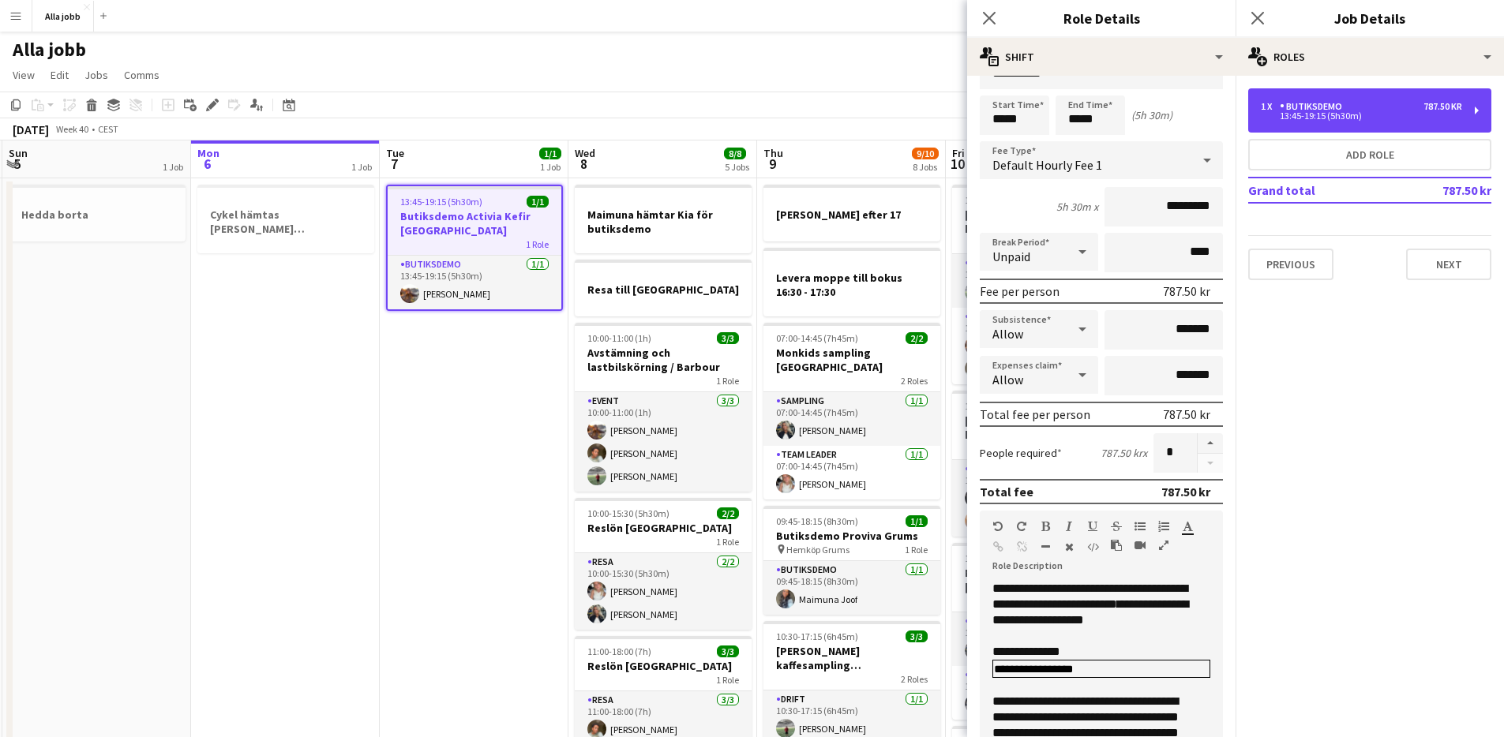
scroll to position [92, 0]
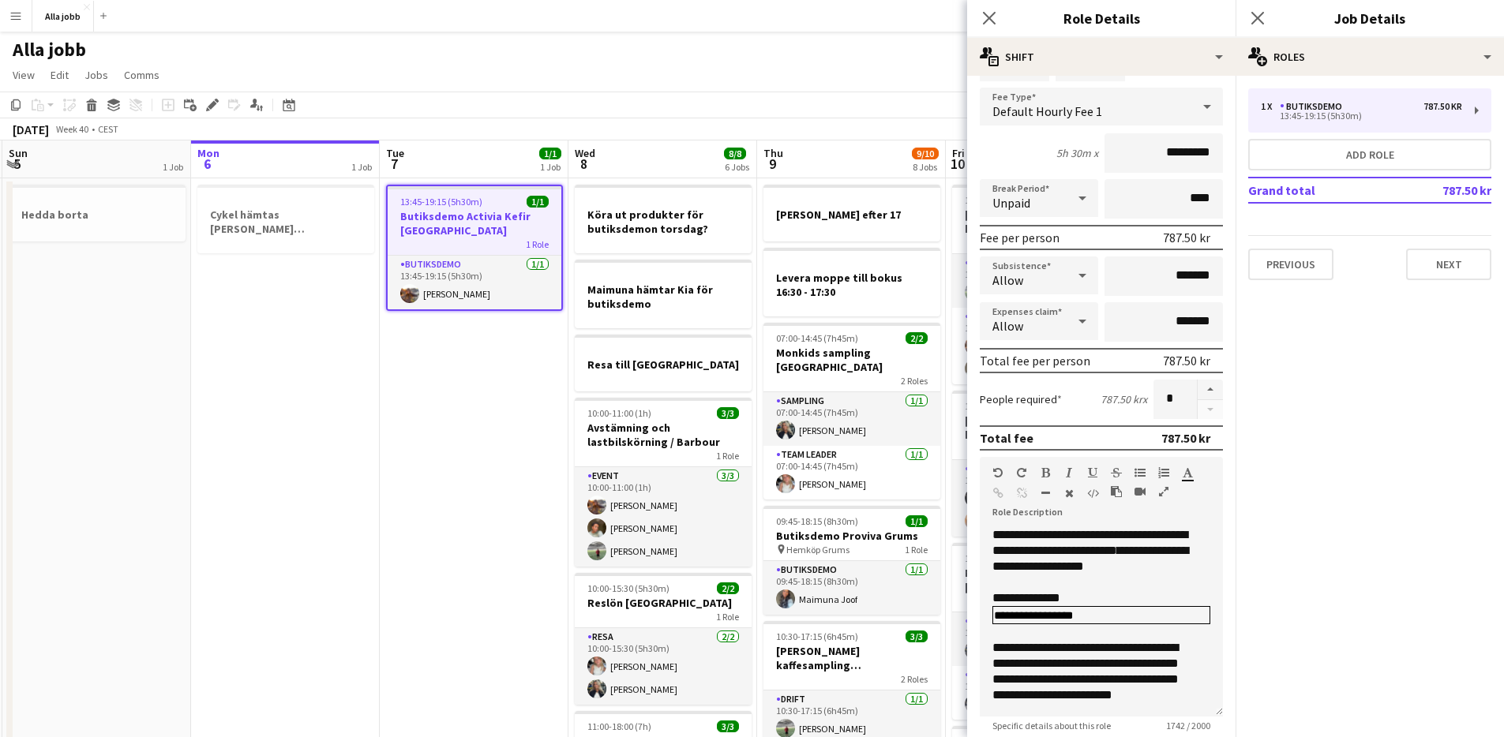
click at [861, 75] on app-page-menu "View Day view expanded Day view collapsed Month view Date picker Jump to [DATE]…" at bounding box center [752, 77] width 1504 height 30
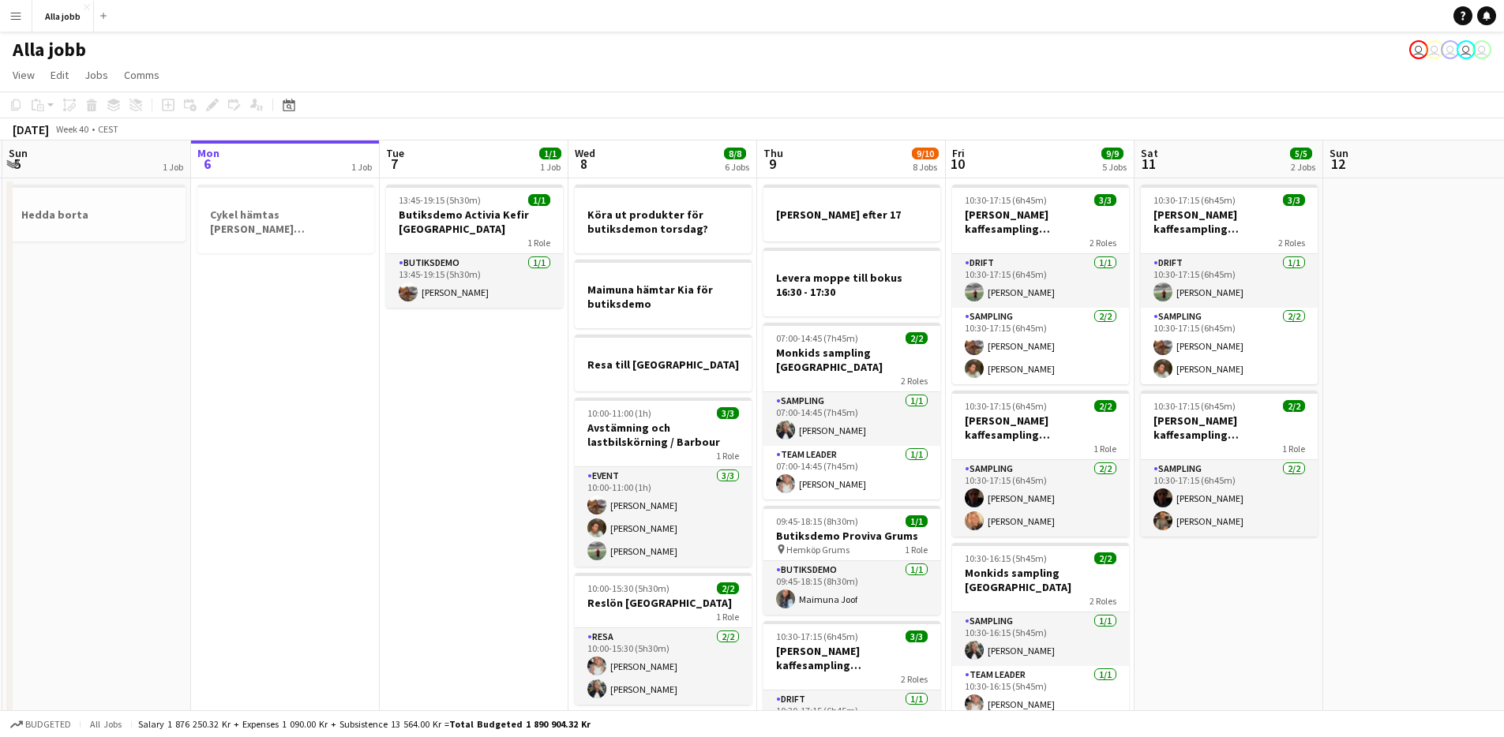
click at [863, 67] on app-page-menu "View Day view expanded Day view collapsed Month view Date picker Jump to [DATE]…" at bounding box center [752, 77] width 1504 height 30
click at [553, 321] on app-date-cell "13:45-19:15 (5h30m) 1/1 Butiksdemo Activia Kefir Stockholm 1 Role Butiksdemo [D…" at bounding box center [474, 732] width 189 height 1108
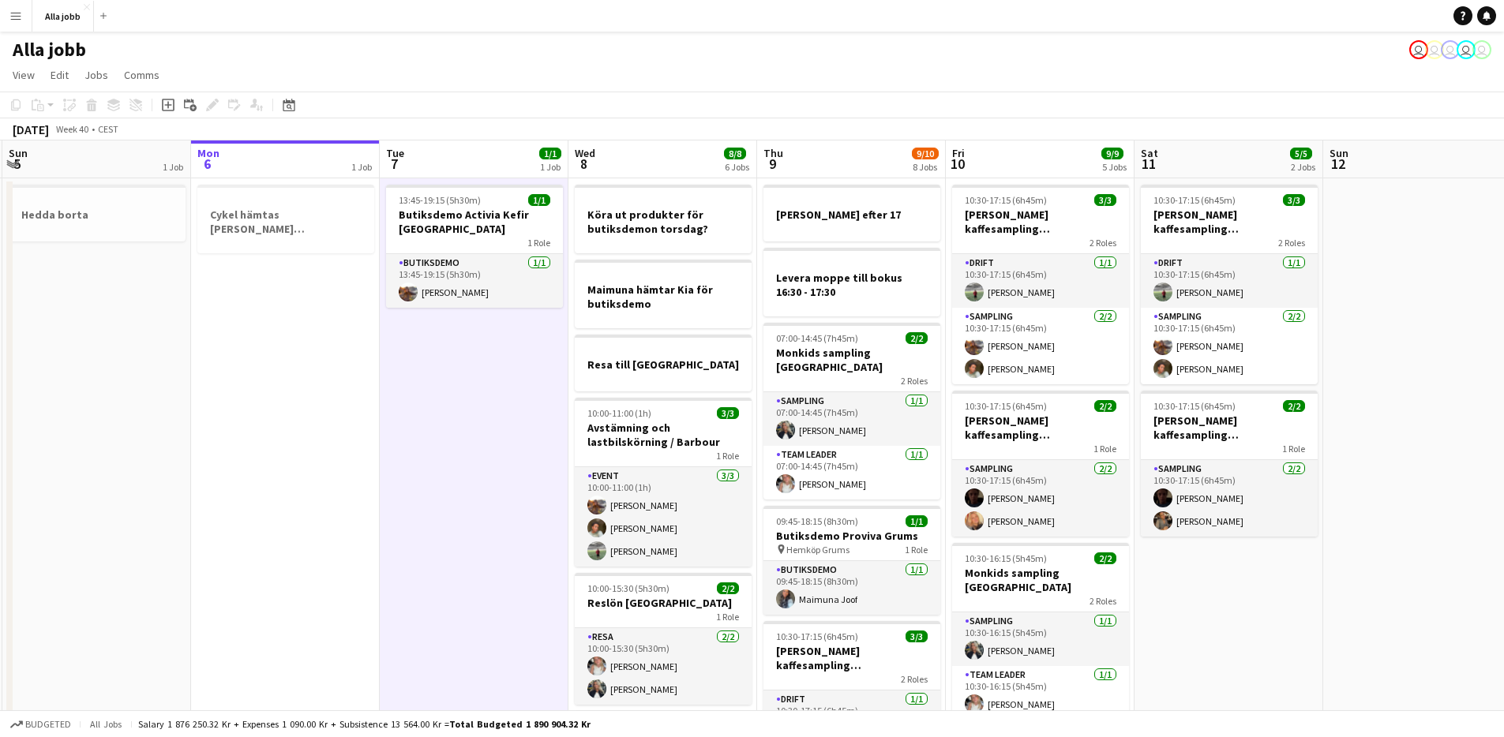
click at [506, 373] on app-date-cell "13:45-19:15 (5h30m) 1/1 Butiksdemo Activia Kefir Stockholm 1 Role Butiksdemo [D…" at bounding box center [474, 732] width 189 height 1108
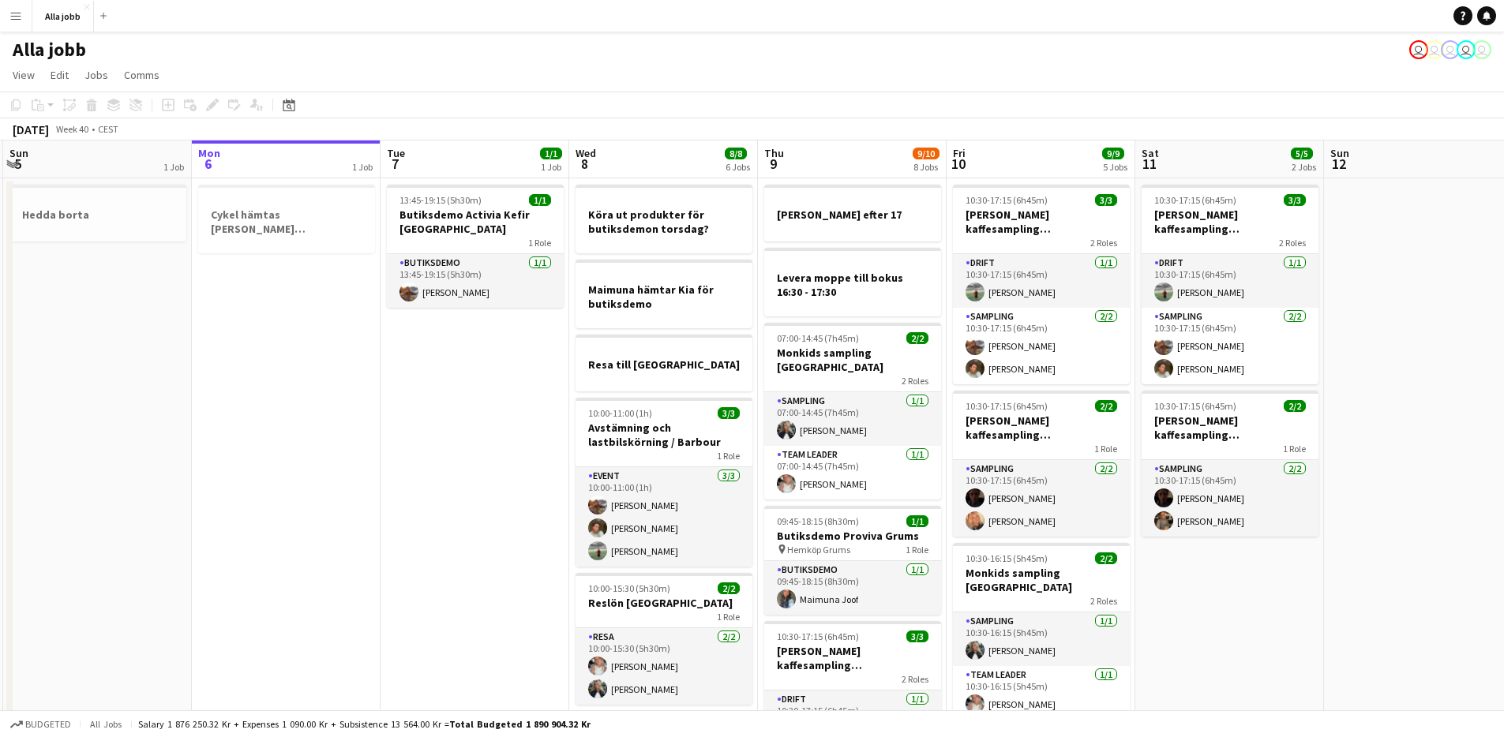
click at [506, 373] on app-date-cell "13:45-19:15 (5h30m) 1/1 Butiksdemo Activia Kefir Stockholm 1 Role Butiksdemo [D…" at bounding box center [475, 732] width 189 height 1108
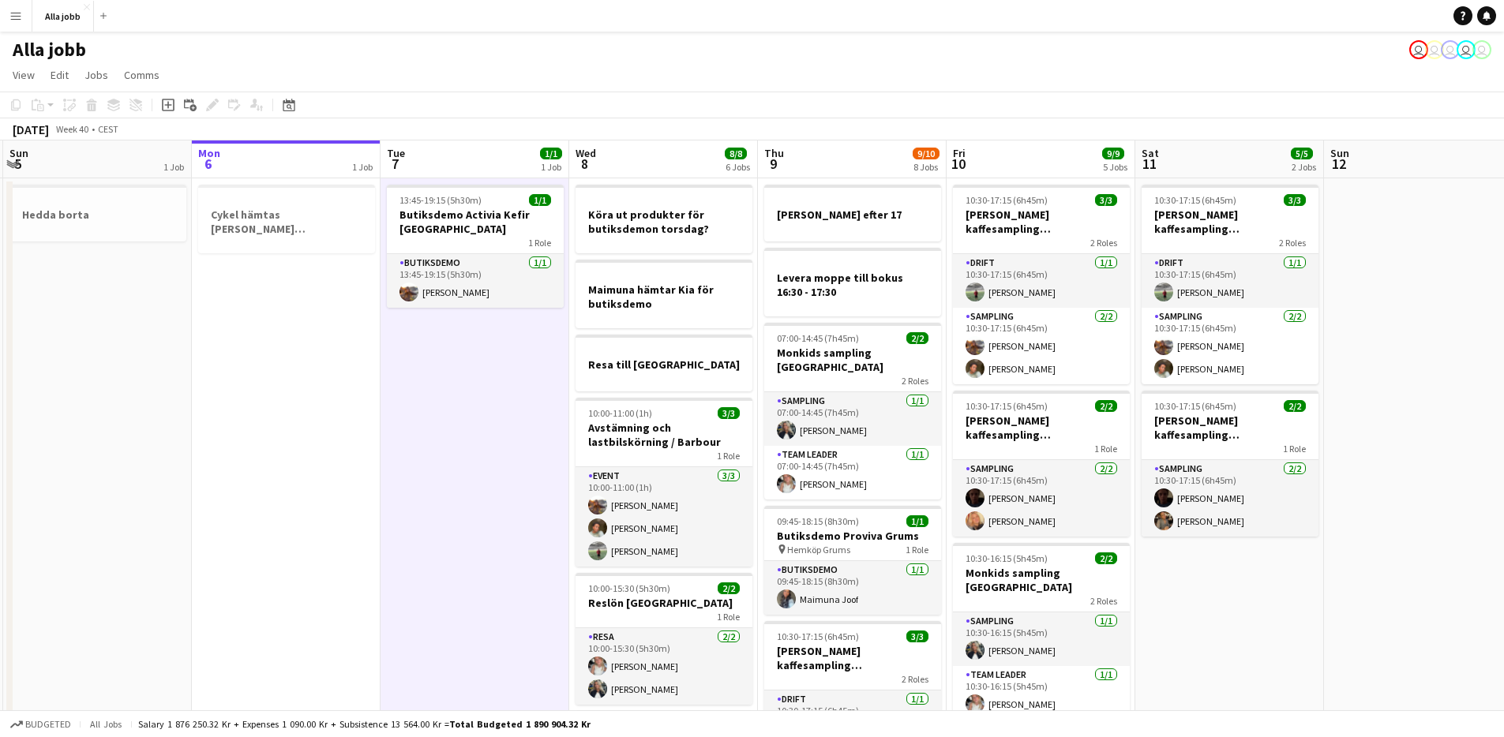
click at [322, 355] on app-date-cell "Cykel hämtas [PERSON_NAME] [GEOGRAPHIC_DATA]" at bounding box center [286, 732] width 189 height 1108
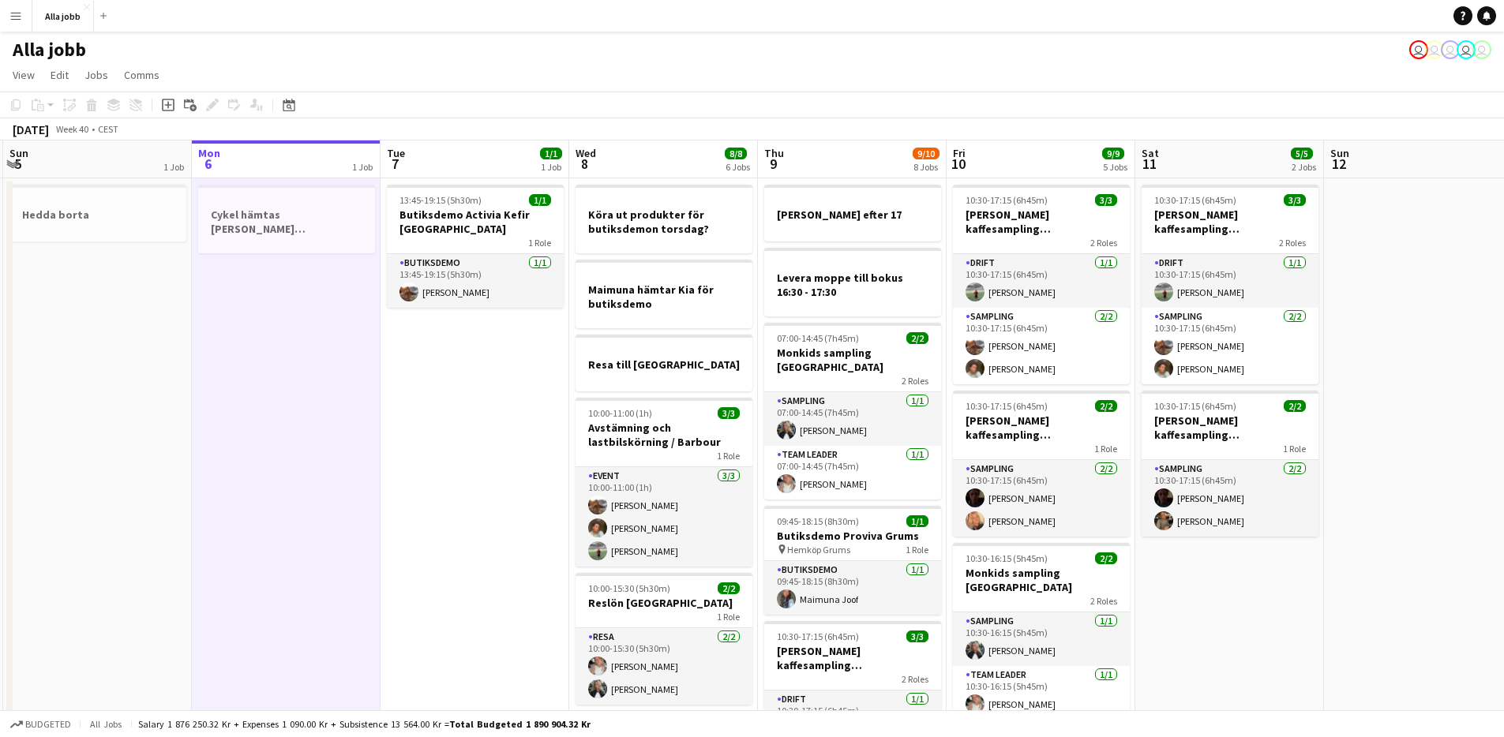
click at [337, 282] on app-date-cell "Cykel hämtas [PERSON_NAME] [GEOGRAPHIC_DATA]" at bounding box center [286, 732] width 189 height 1108
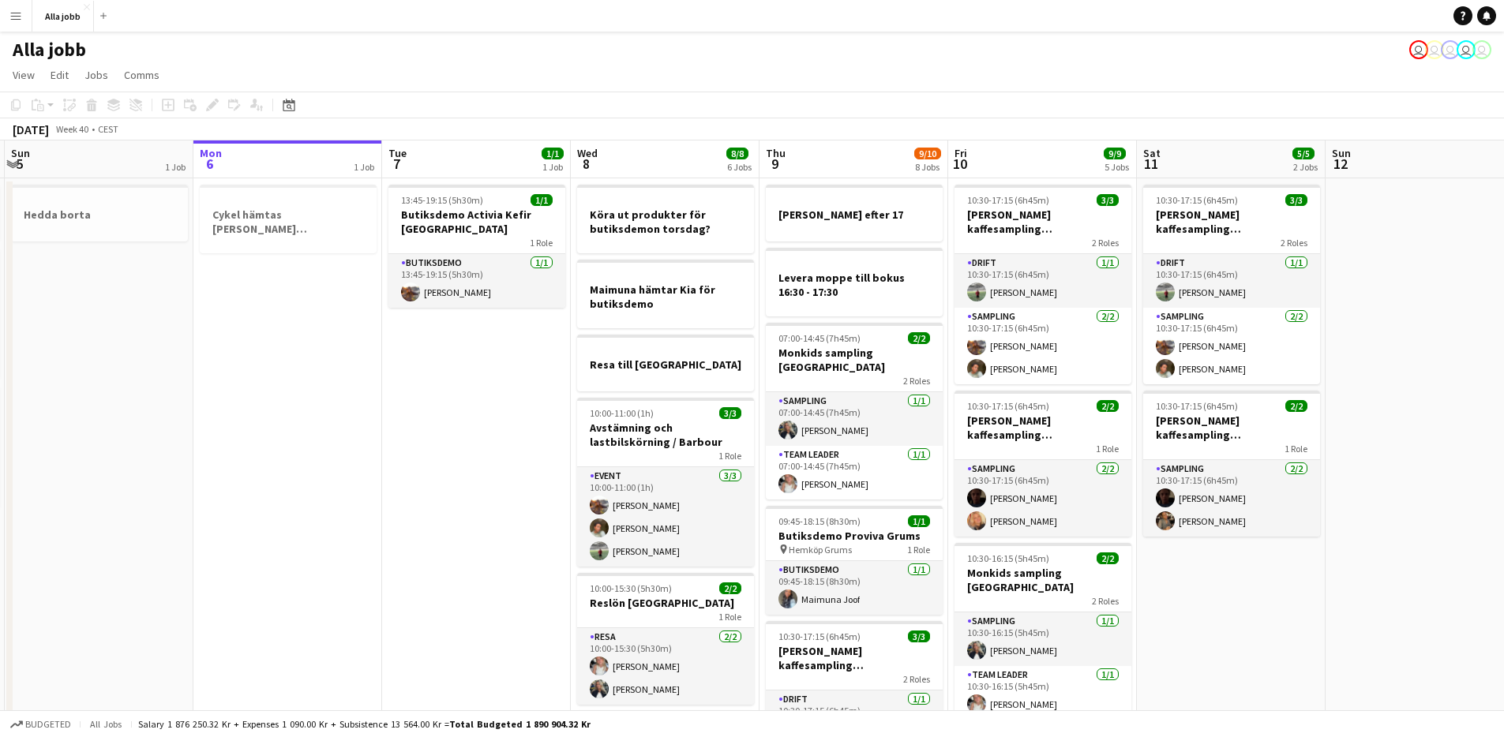
scroll to position [0, 372]
click at [467, 345] on app-date-cell "13:45-19:15 (5h30m) 1/1 Butiksdemo Activia Kefir Stockholm 1 Role Butiksdemo [D…" at bounding box center [477, 732] width 189 height 1108
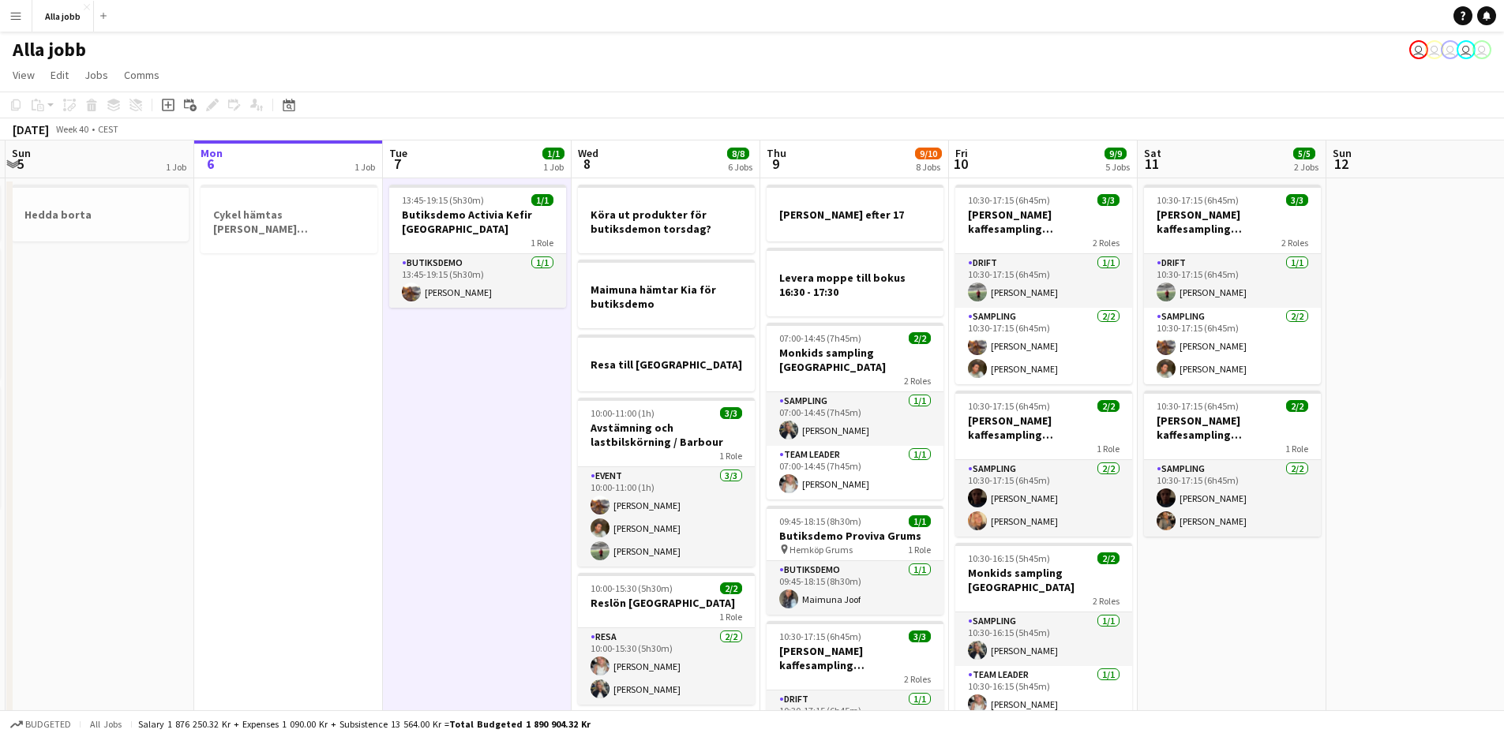
click at [363, 332] on app-date-cell "Cykel hämtas [PERSON_NAME] [GEOGRAPHIC_DATA]" at bounding box center [288, 732] width 189 height 1108
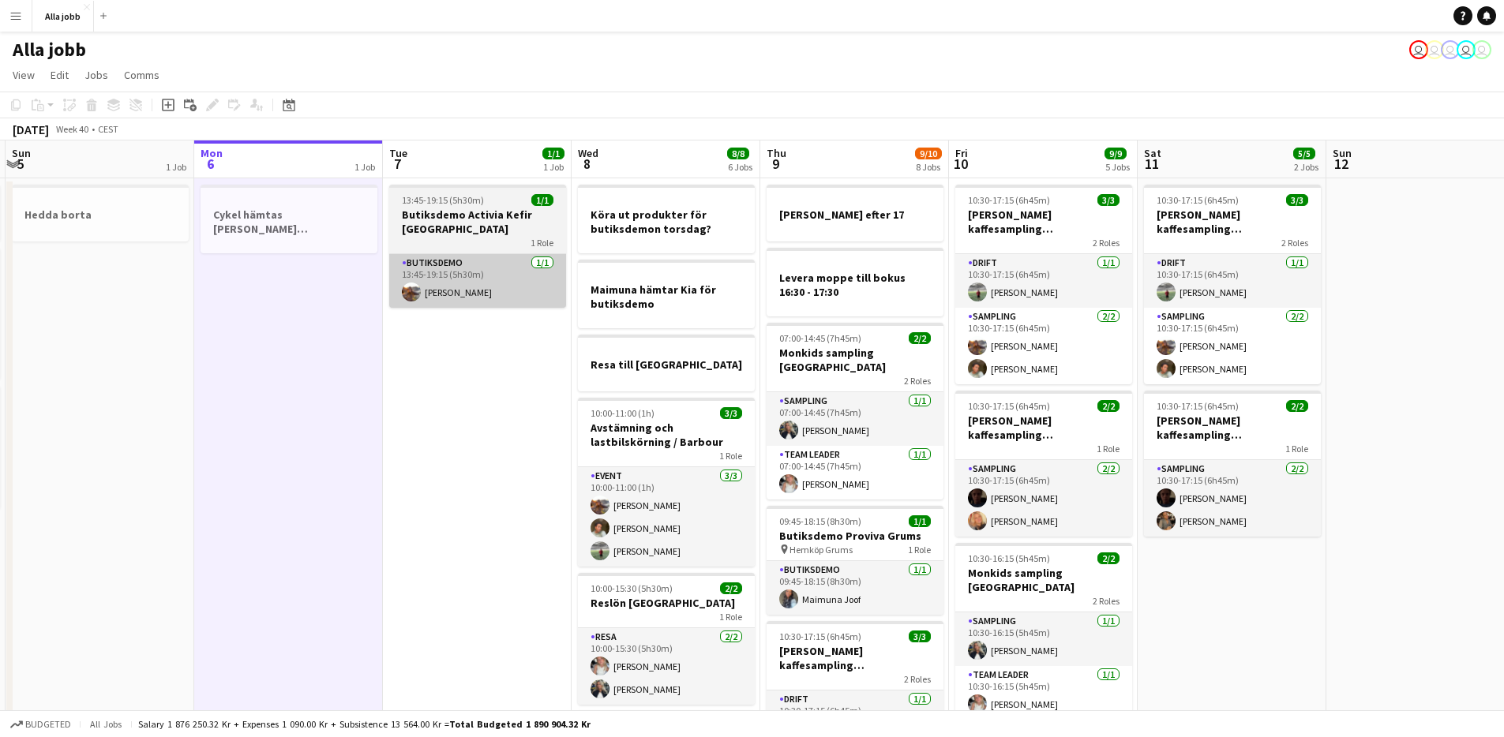
drag, startPoint x: 332, startPoint y: 277, endPoint x: 412, endPoint y: 298, distance: 83.1
click at [335, 277] on app-date-cell "Cykel hämtas [PERSON_NAME] [GEOGRAPHIC_DATA]" at bounding box center [288, 732] width 189 height 1108
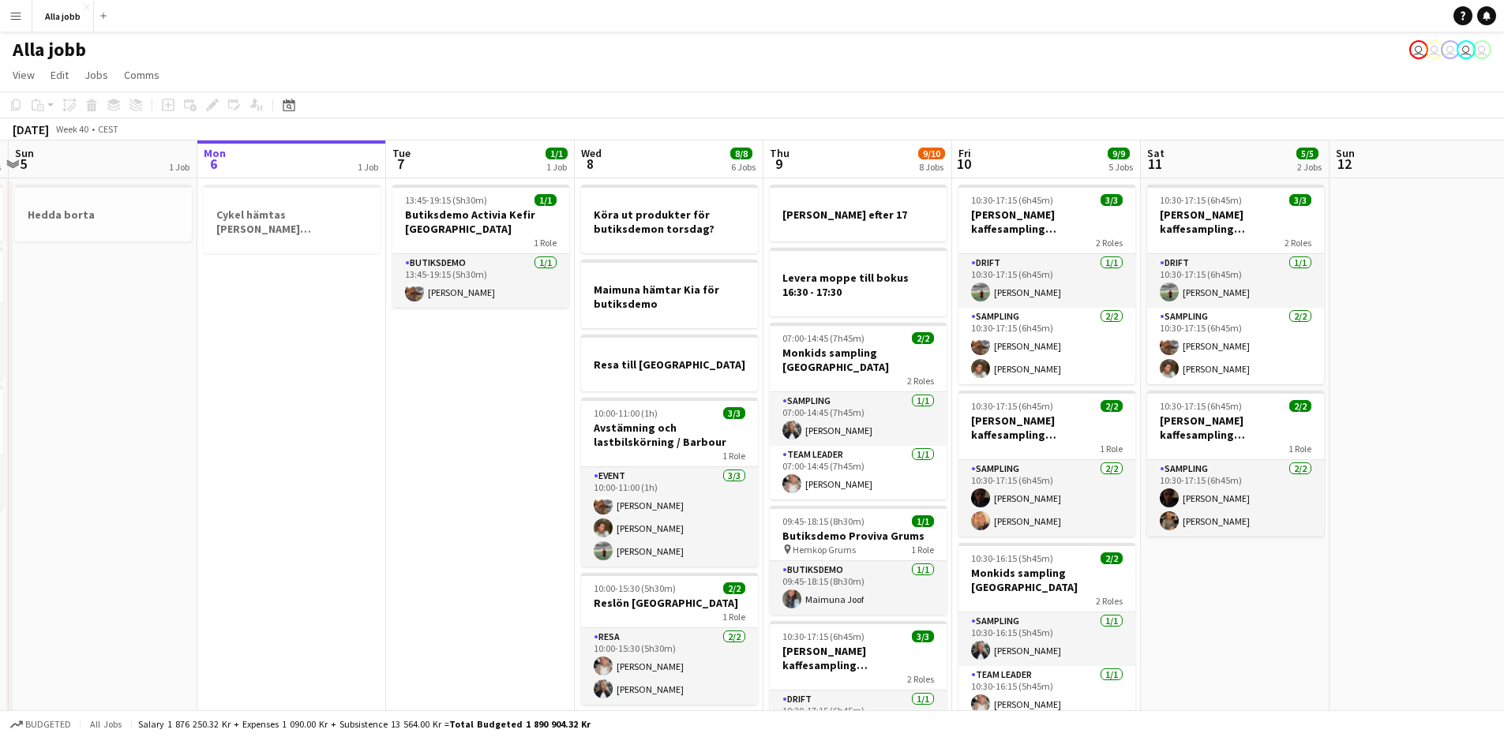
click at [462, 367] on app-date-cell "13:45-19:15 (5h30m) 1/1 Butiksdemo Activia Kefir Stockholm 1 Role Butiksdemo [D…" at bounding box center [480, 732] width 189 height 1108
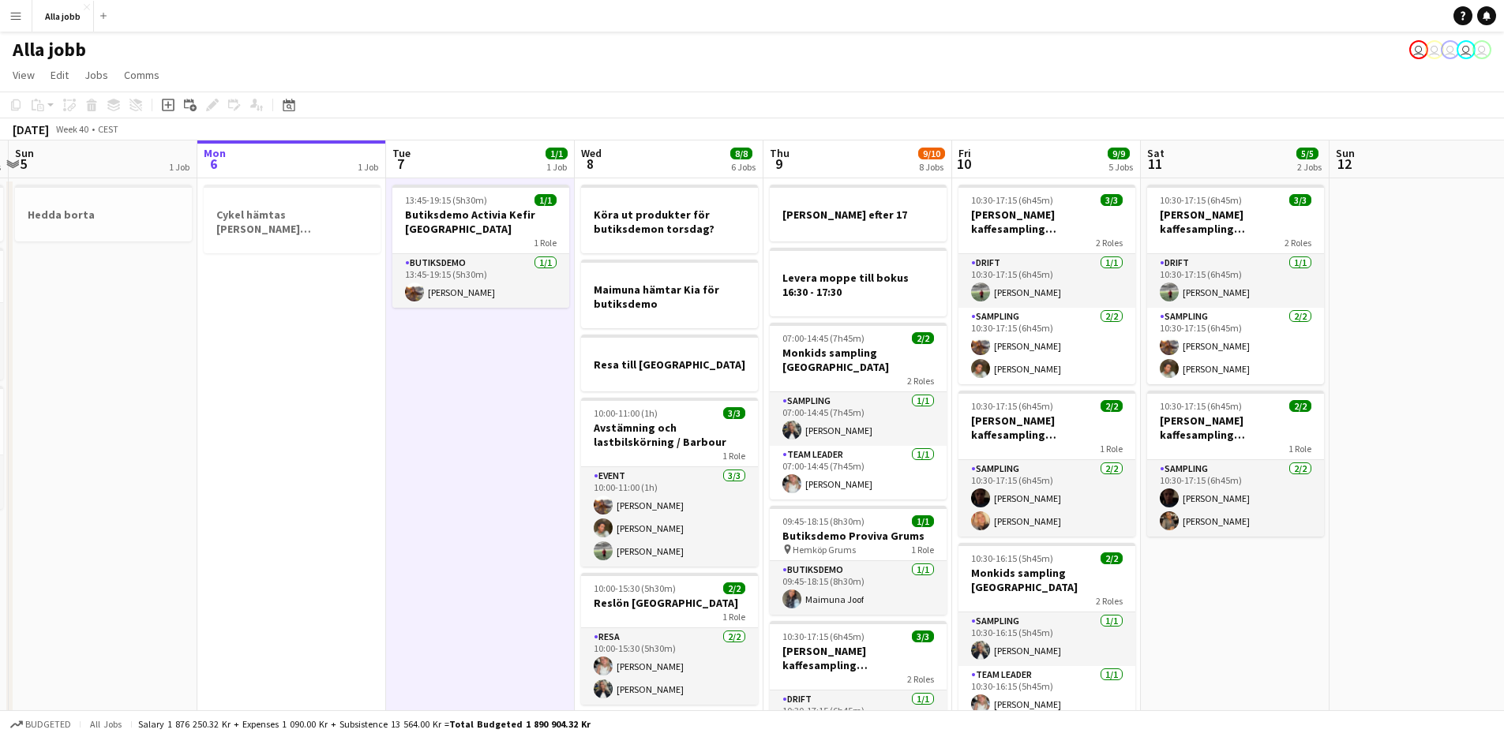
click at [317, 283] on app-date-cell "Cykel hämtas [PERSON_NAME] [GEOGRAPHIC_DATA]" at bounding box center [291, 732] width 189 height 1108
